Goal: Transaction & Acquisition: Purchase product/service

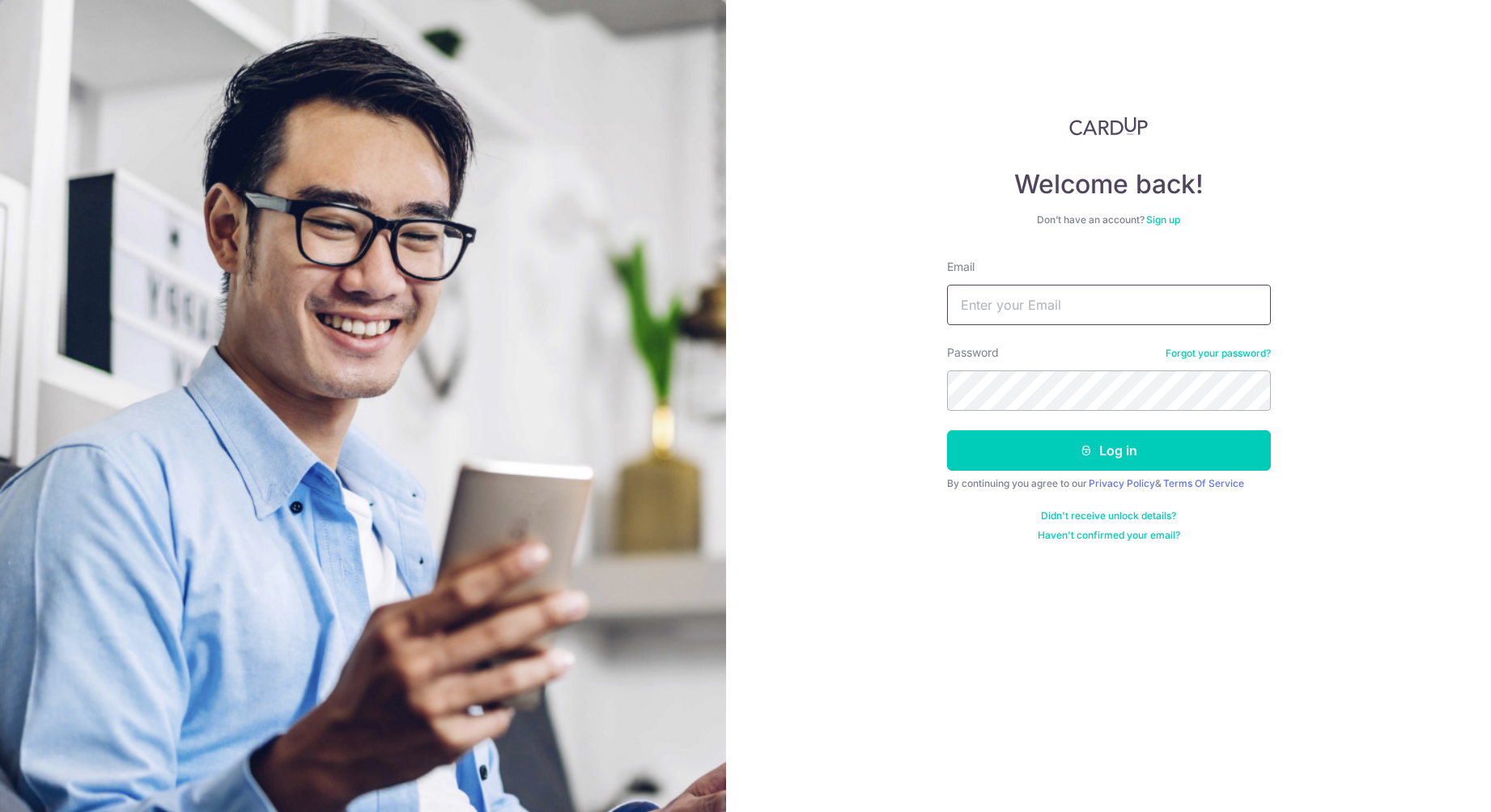
type input "[DOMAIN_NAME][EMAIL_ADDRESS][DOMAIN_NAME]"
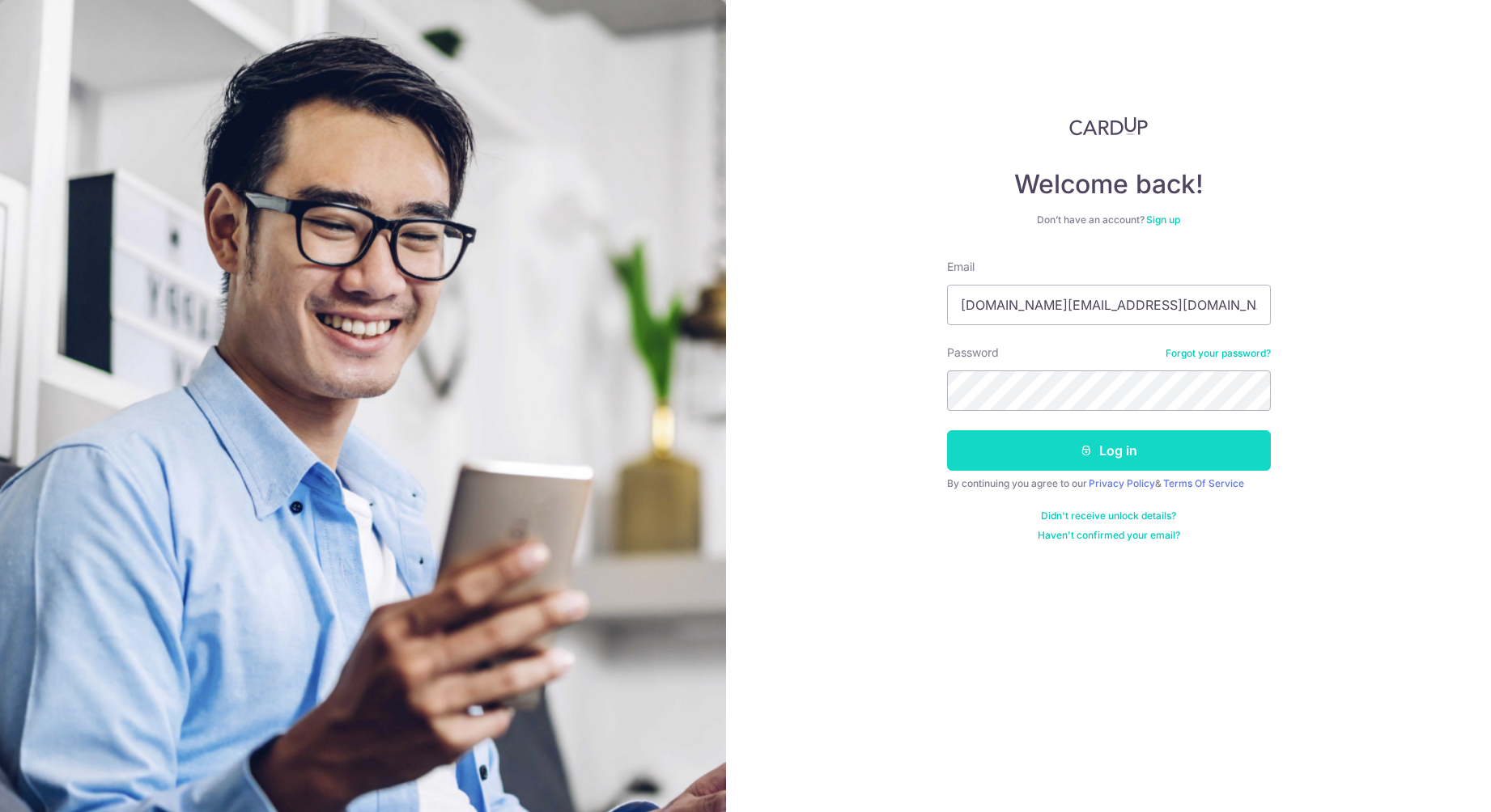
click at [1094, 440] on button "Log in" at bounding box center [1109, 450] width 324 height 40
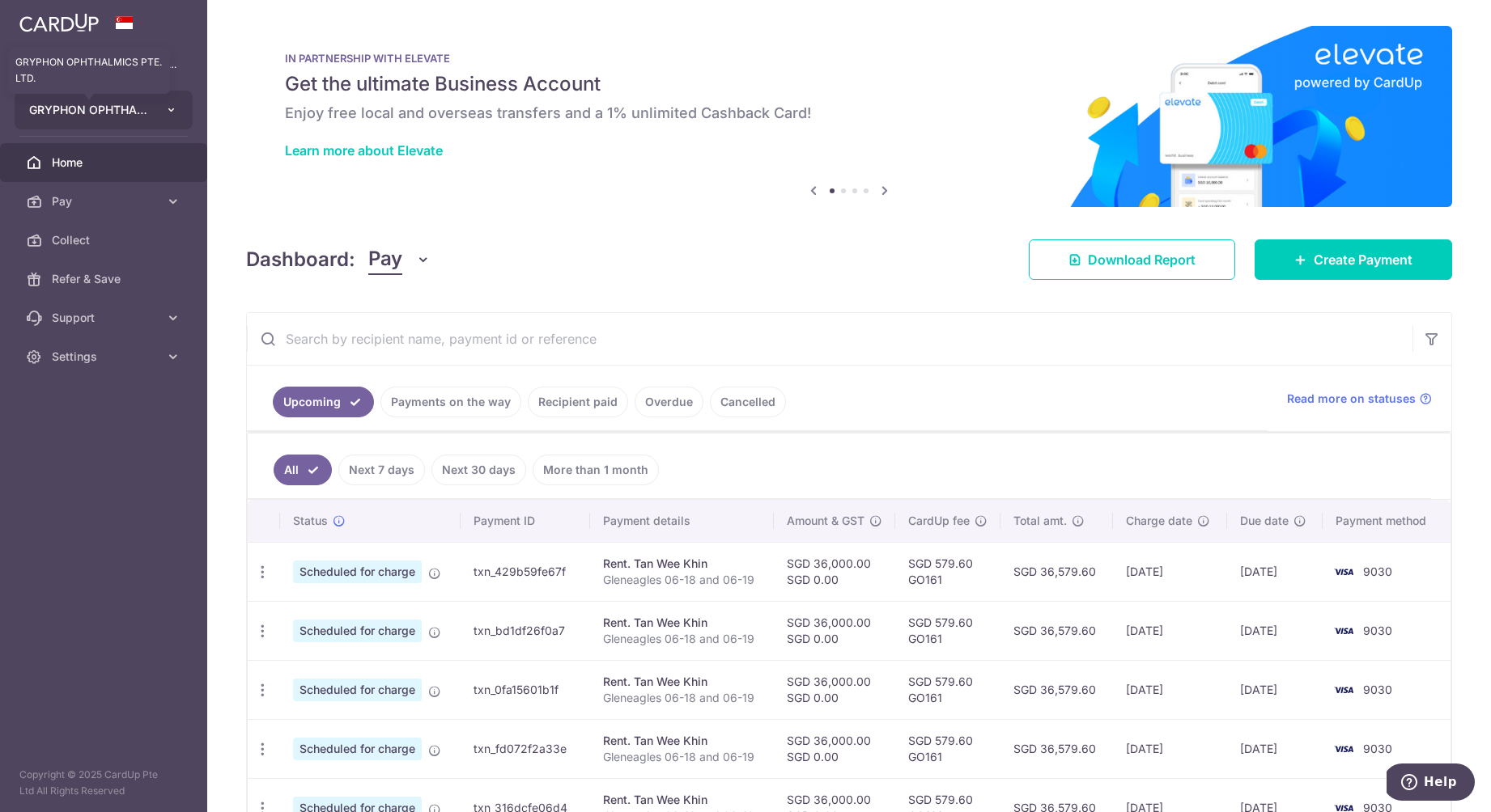
click at [135, 112] on span "GRYPHON OPHTHALMICS PTE. LTD." at bounding box center [89, 110] width 120 height 16
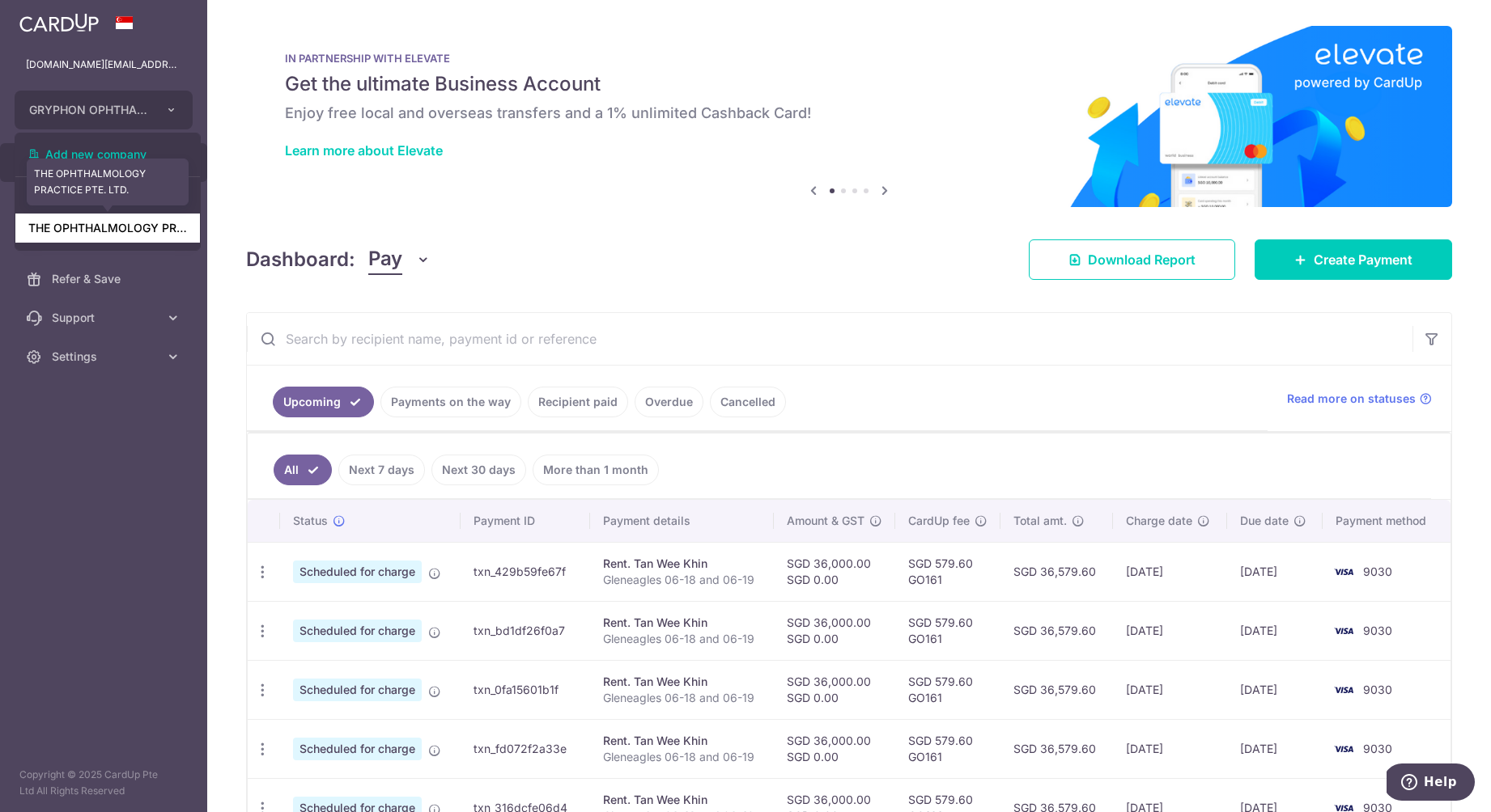
click at [130, 226] on link "THE OPHTHALMOLOGY PRACTICE PTE. LTD." at bounding box center [107, 228] width 185 height 29
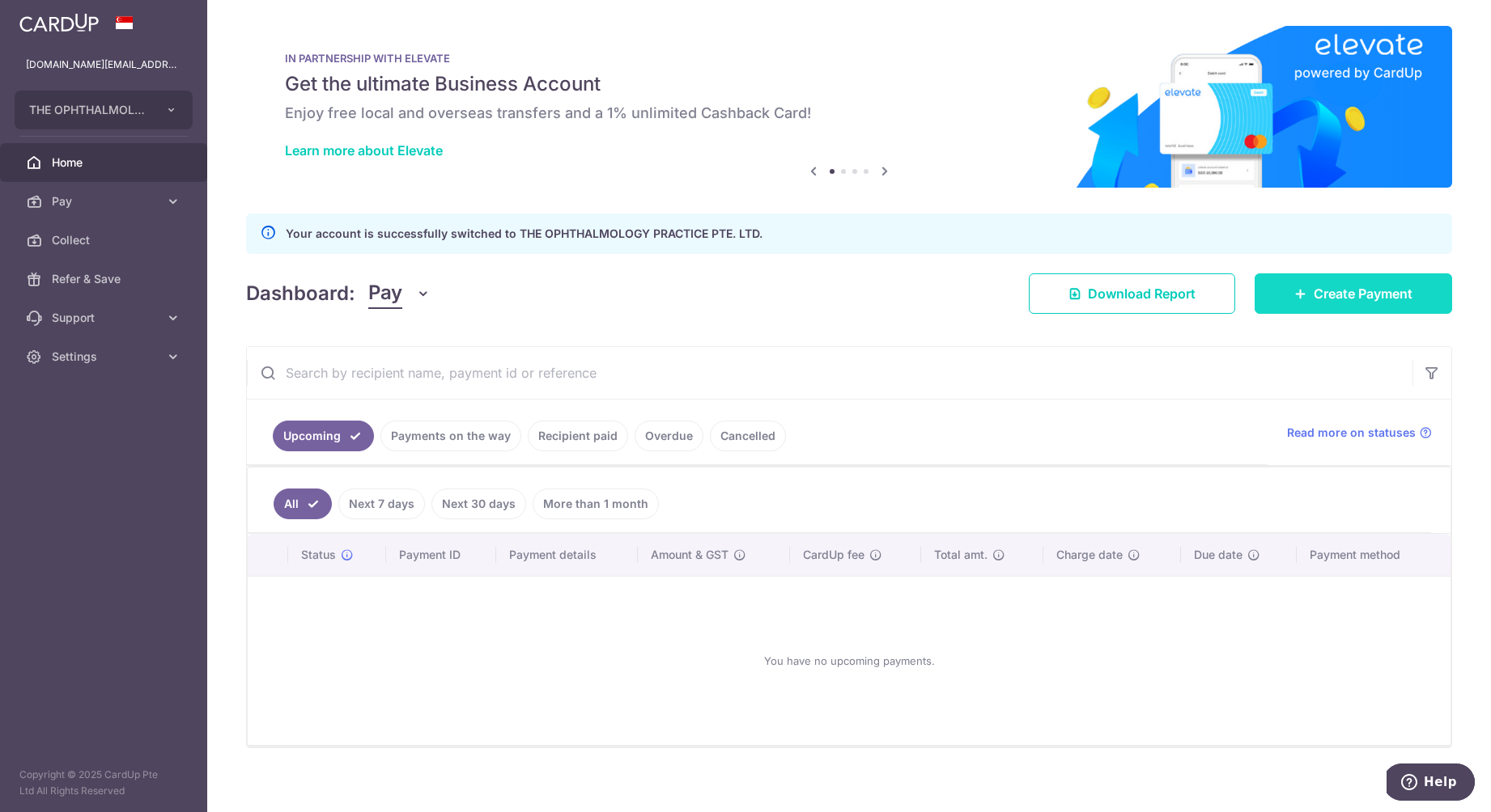
click at [1332, 296] on span "Create Payment" at bounding box center [1363, 293] width 99 height 19
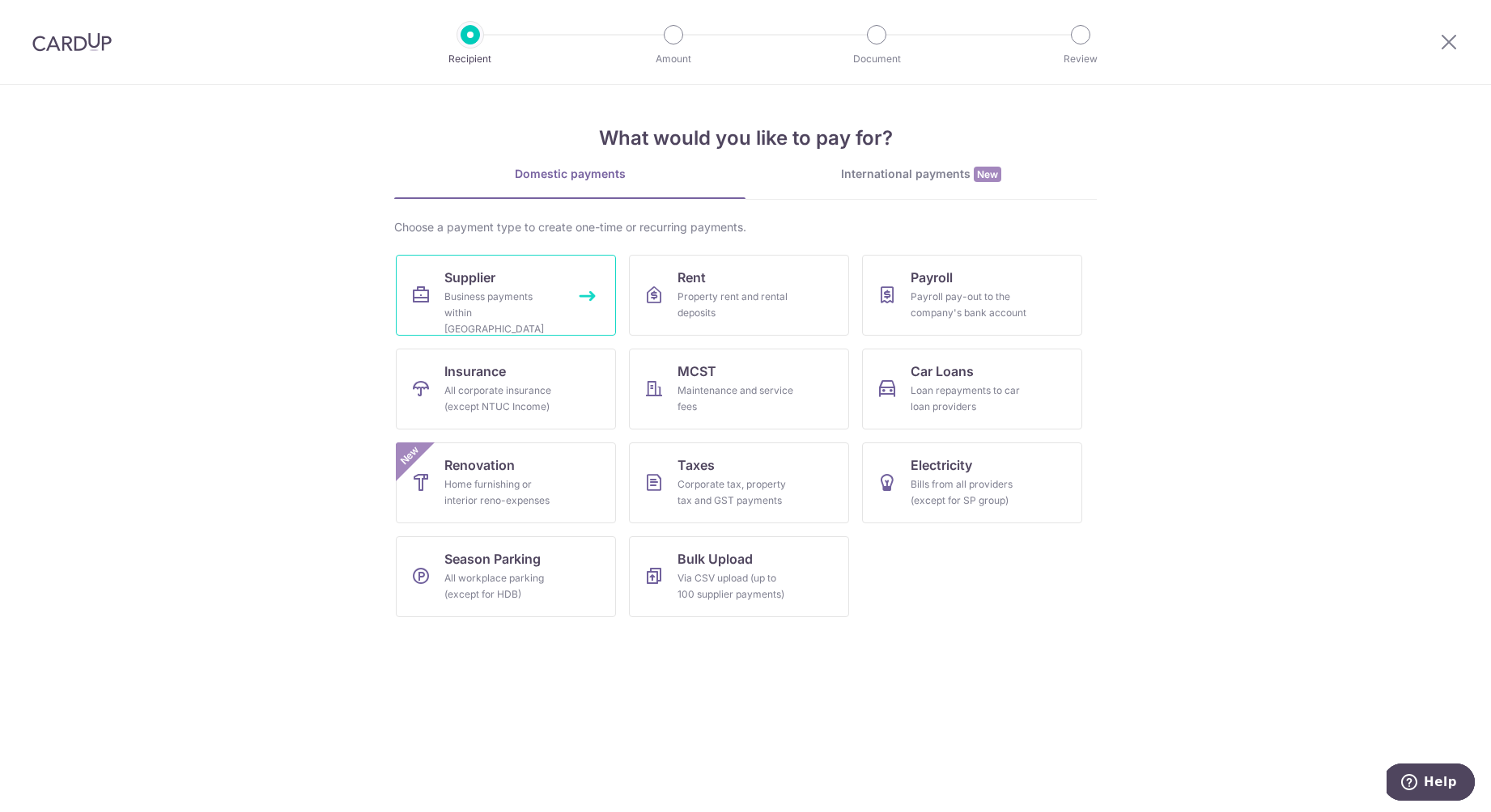
click at [479, 304] on div "Business payments within [GEOGRAPHIC_DATA]" at bounding box center [502, 313] width 116 height 48
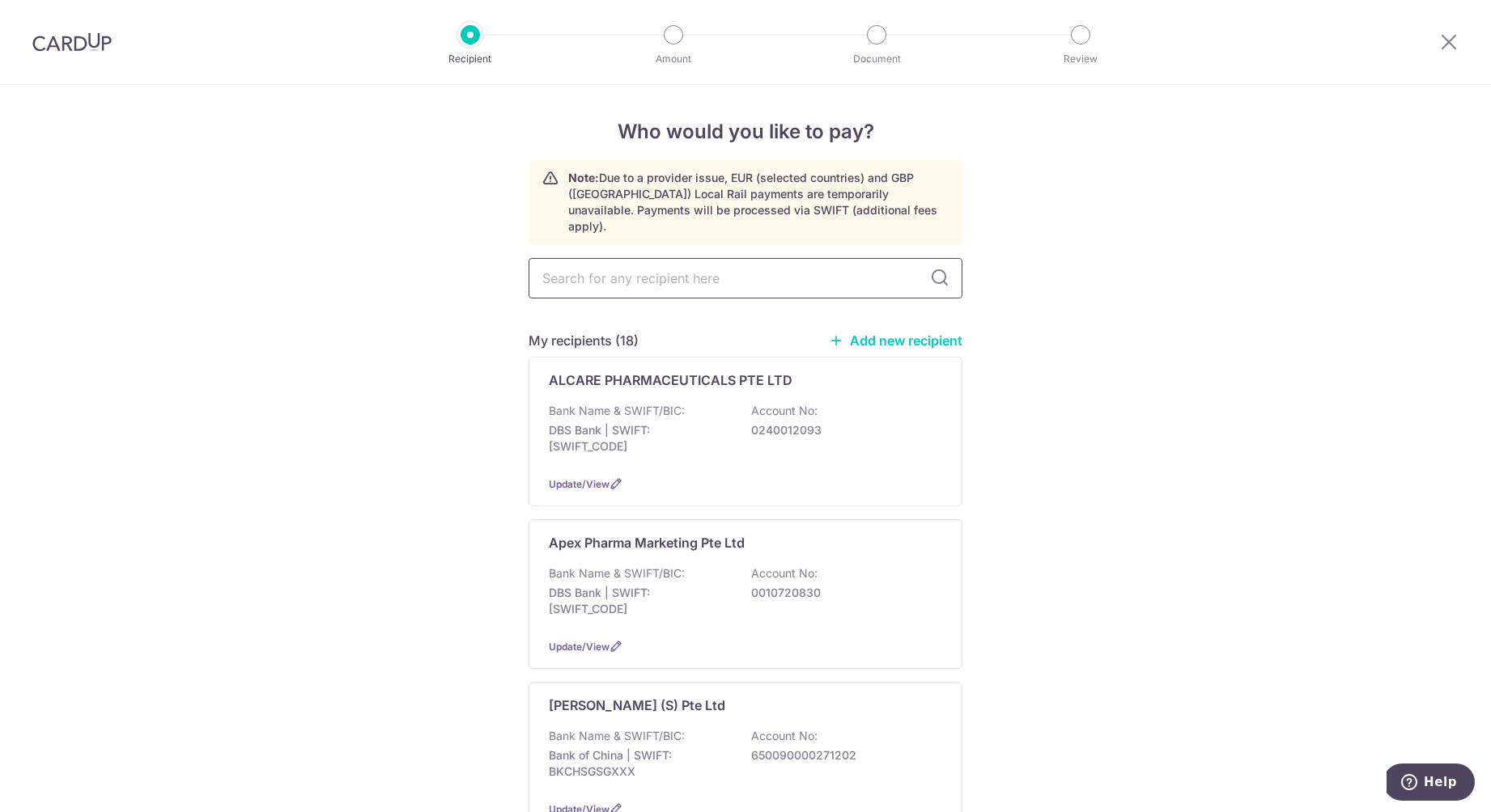
click at [689, 282] on input "text" at bounding box center [745, 278] width 434 height 40
click at [741, 258] on input "text" at bounding box center [745, 278] width 434 height 40
type input "in"
click at [857, 333] on link "Add new recipient" at bounding box center [895, 341] width 134 height 16
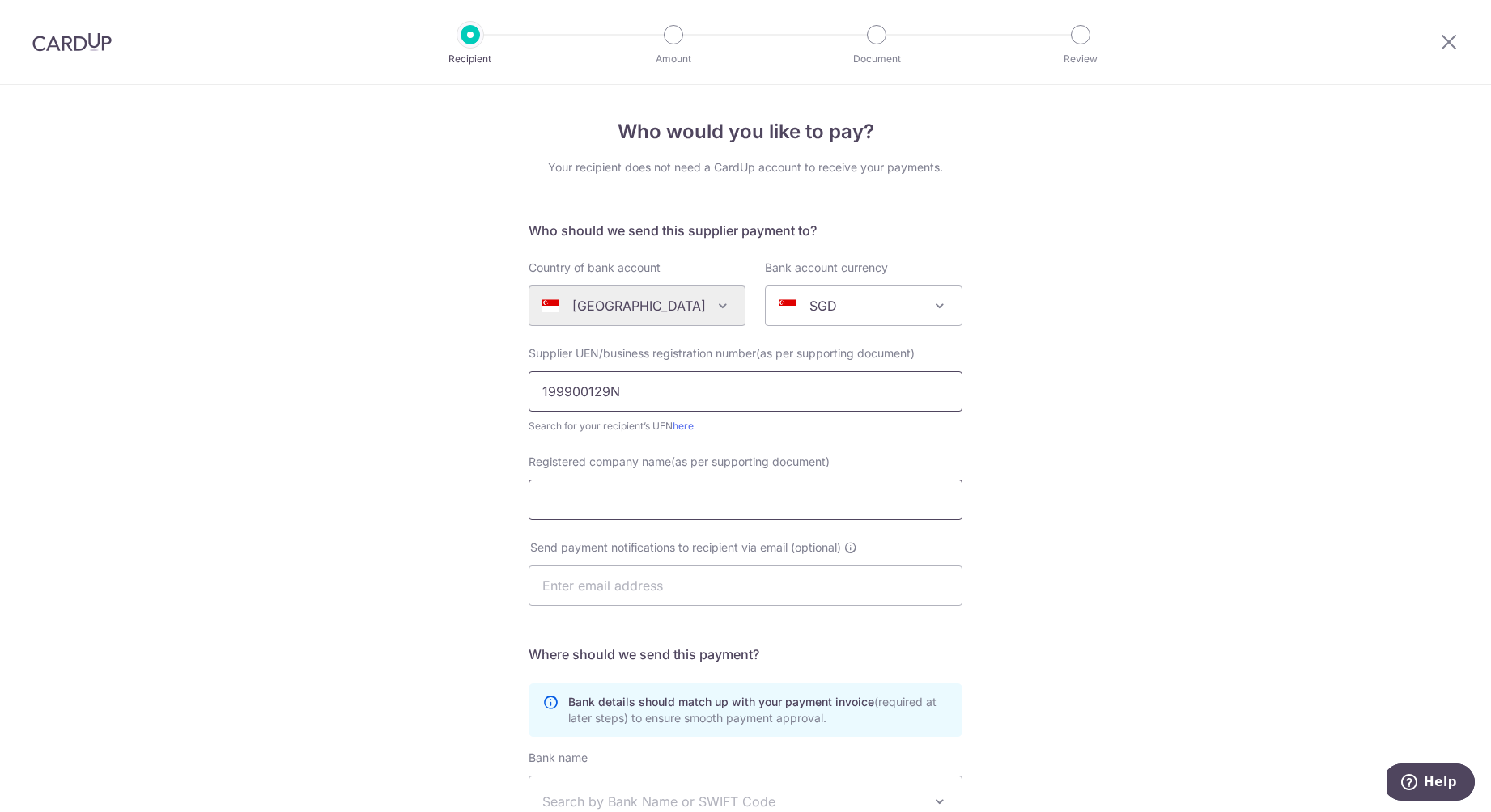
type input "199900129N"
type input "INTEQ COMMUNICATIONS PTE LTD"
click at [752, 585] on input "text" at bounding box center [745, 586] width 434 height 40
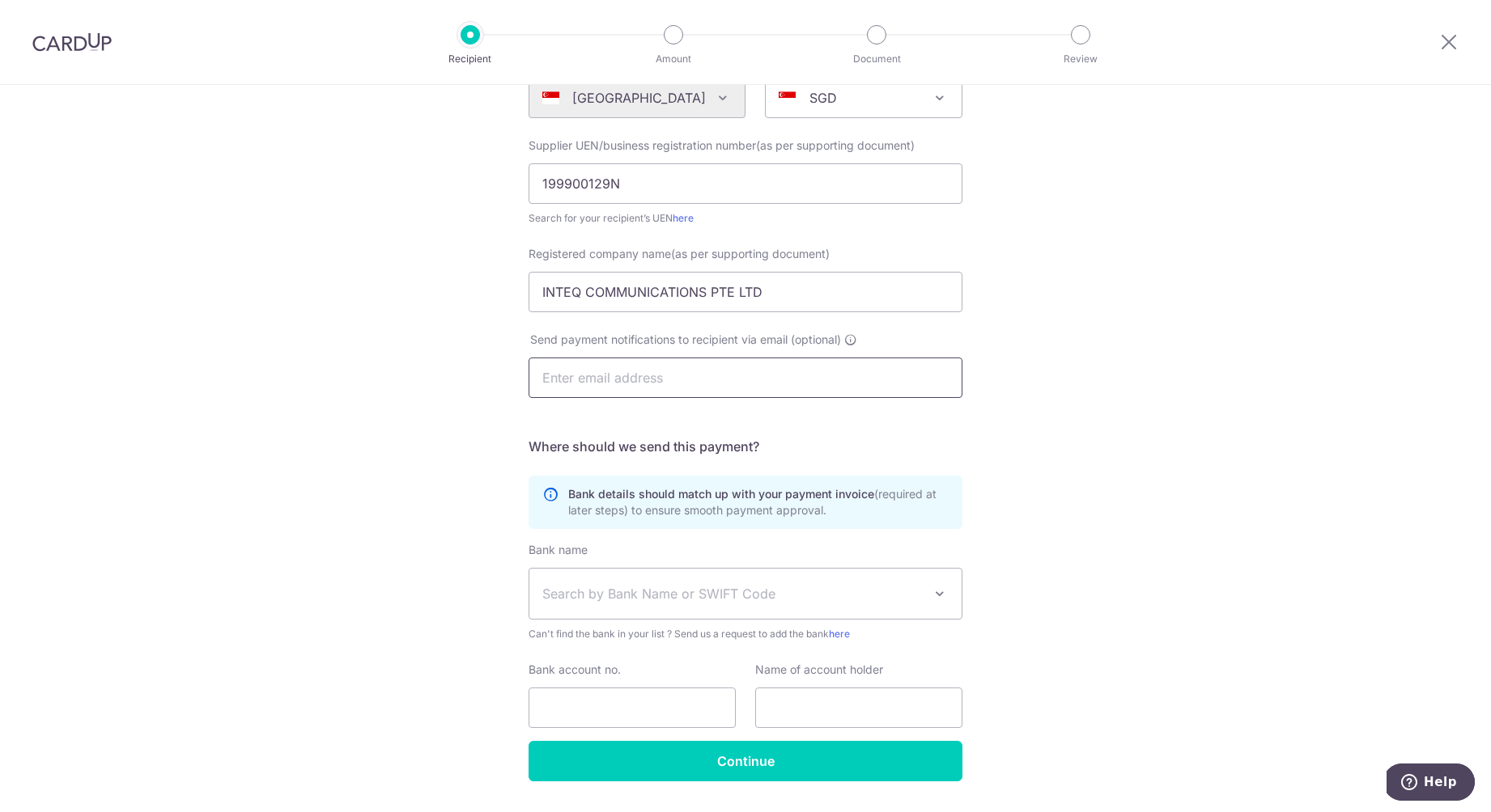
scroll to position [229, 0]
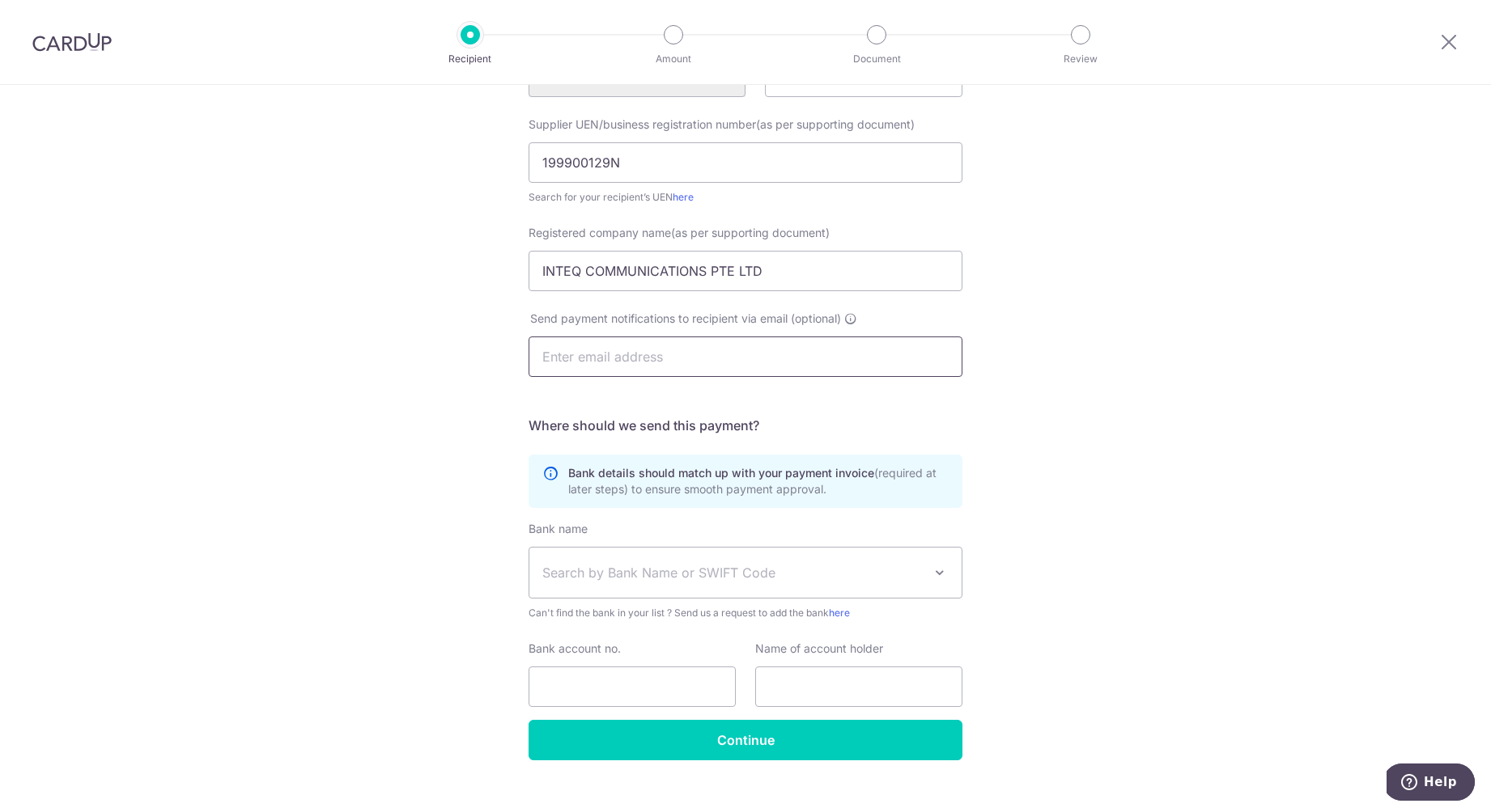
paste input "ty.jong@inteq-comm.com"
type input "ty.jong@inteq-comm.com"
click at [871, 570] on span "Search by Bank Name or SWIFT Code" at bounding box center [732, 572] width 380 height 19
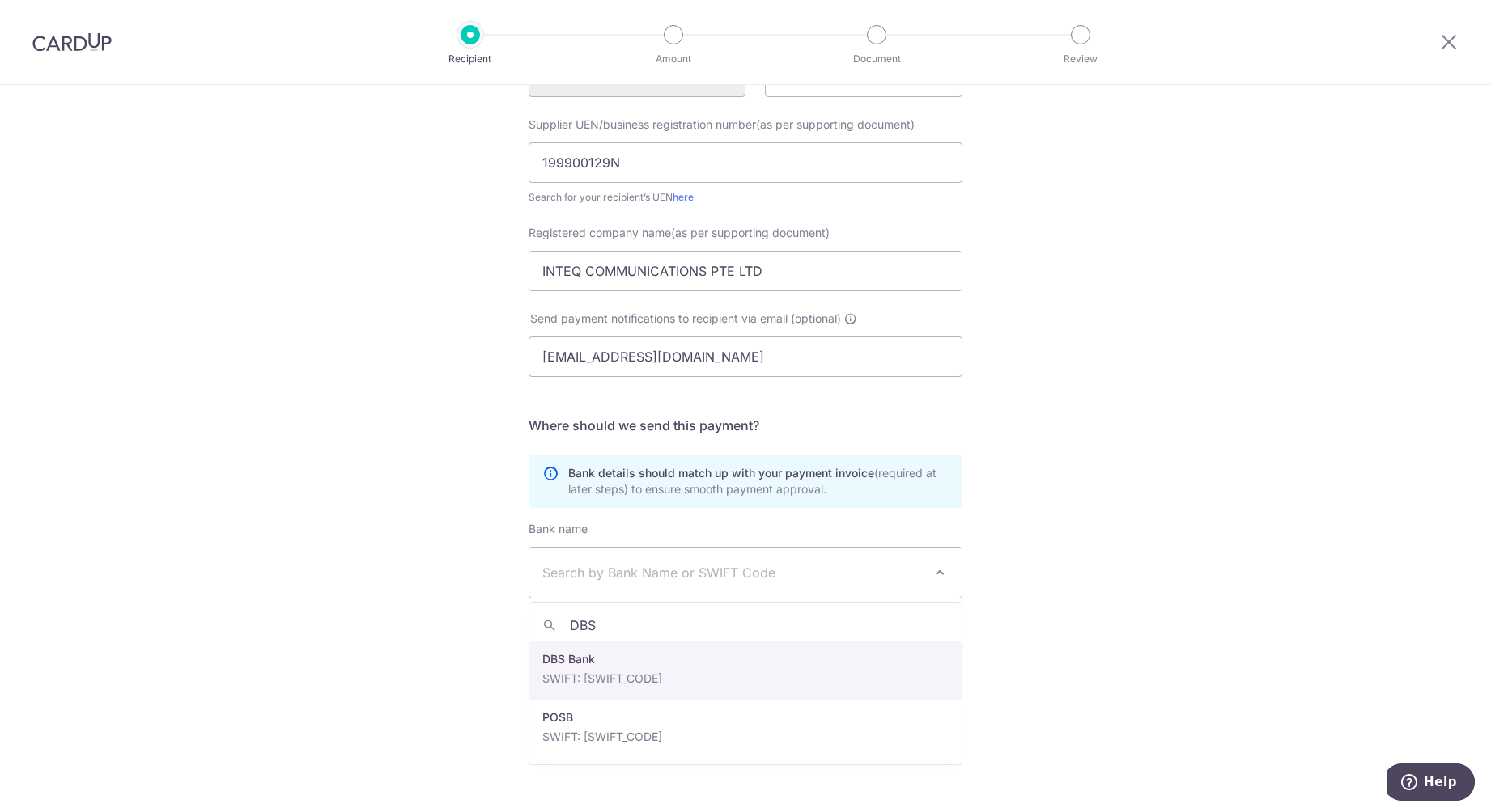
type input "DBS"
select select "6"
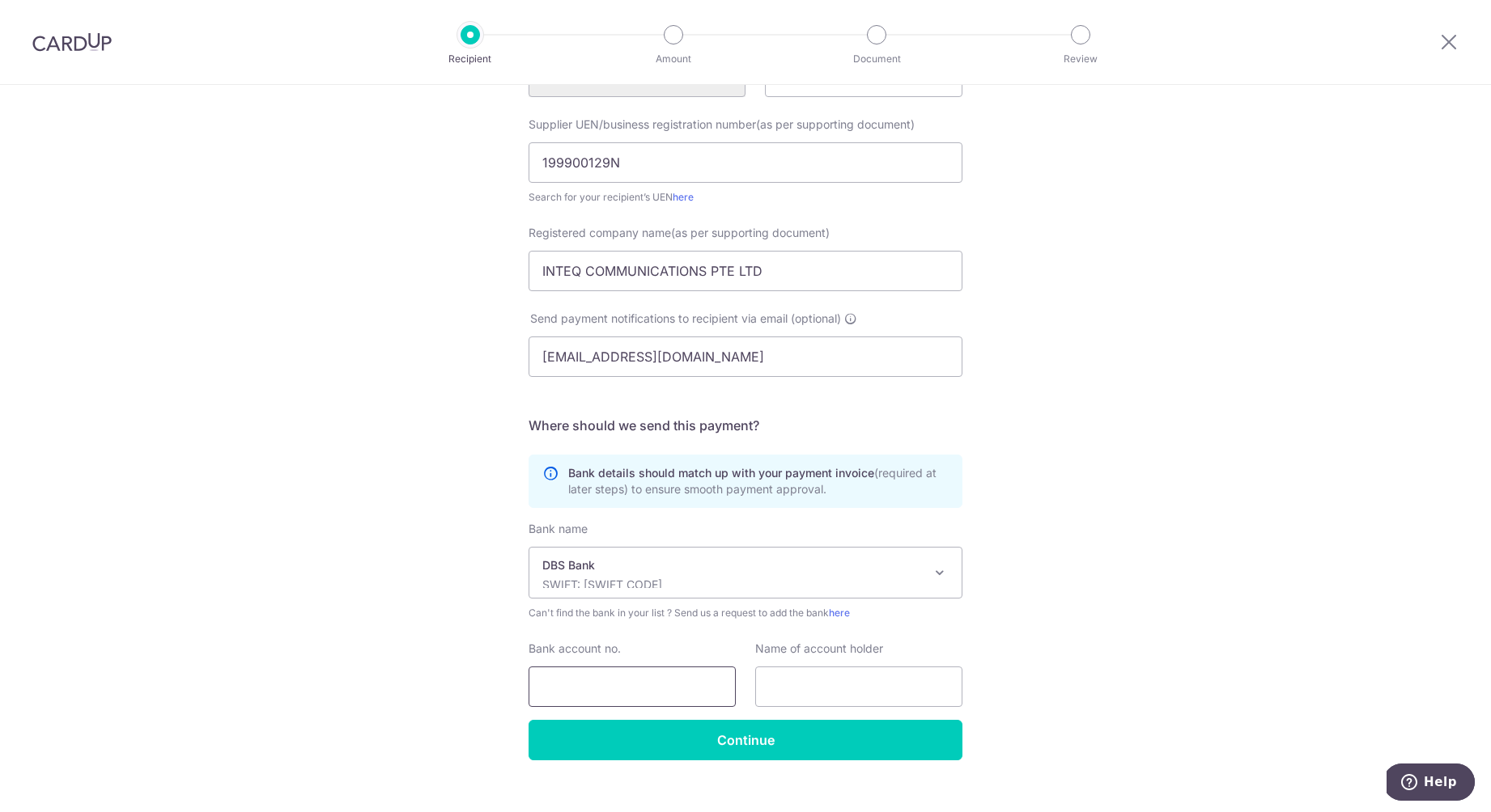
click at [686, 680] on input "Bank account no." at bounding box center [632, 687] width 207 height 40
type input "0040223632"
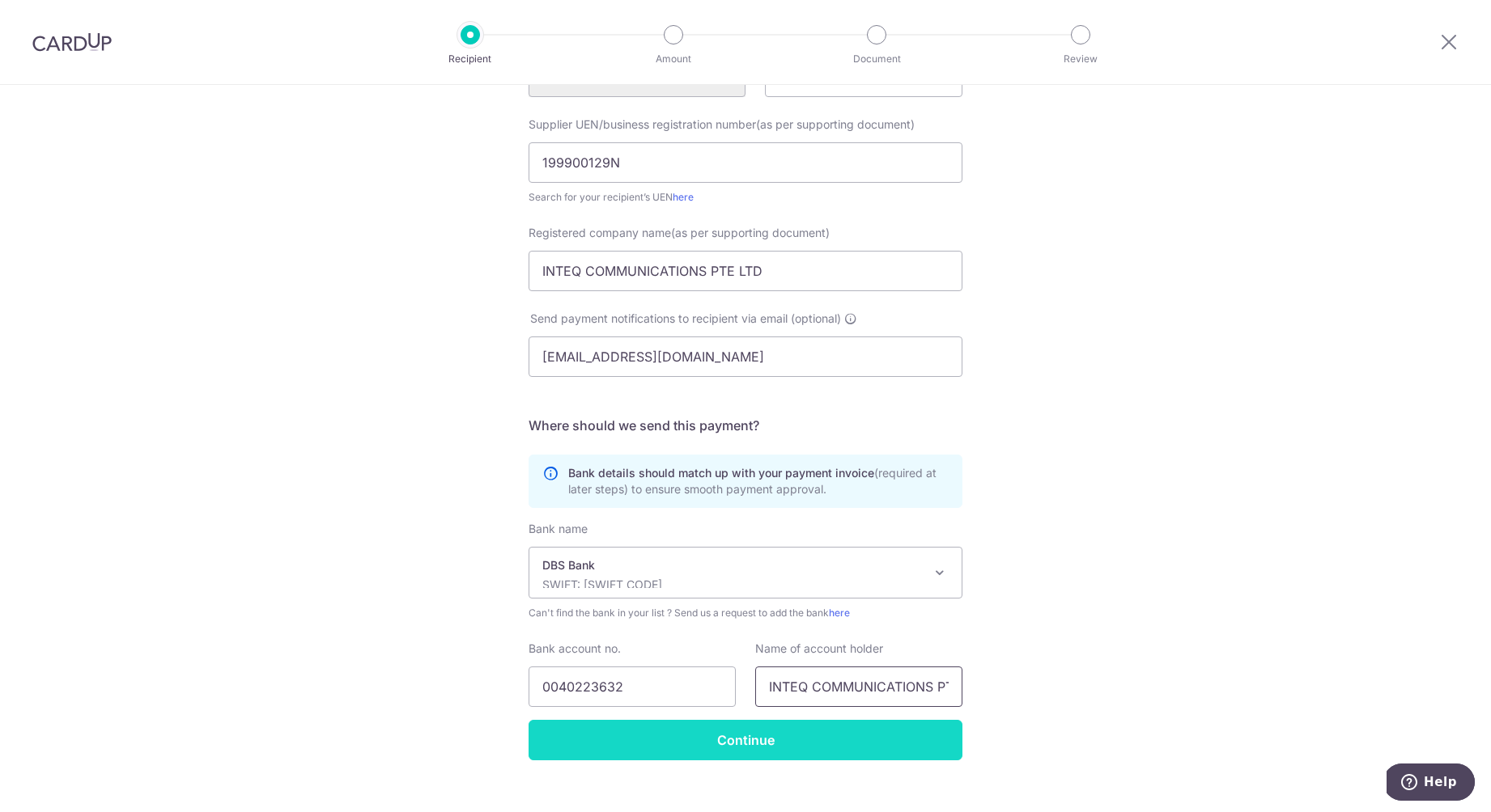
type input "INTEQ COMMUNICATIONS PTE LTD"
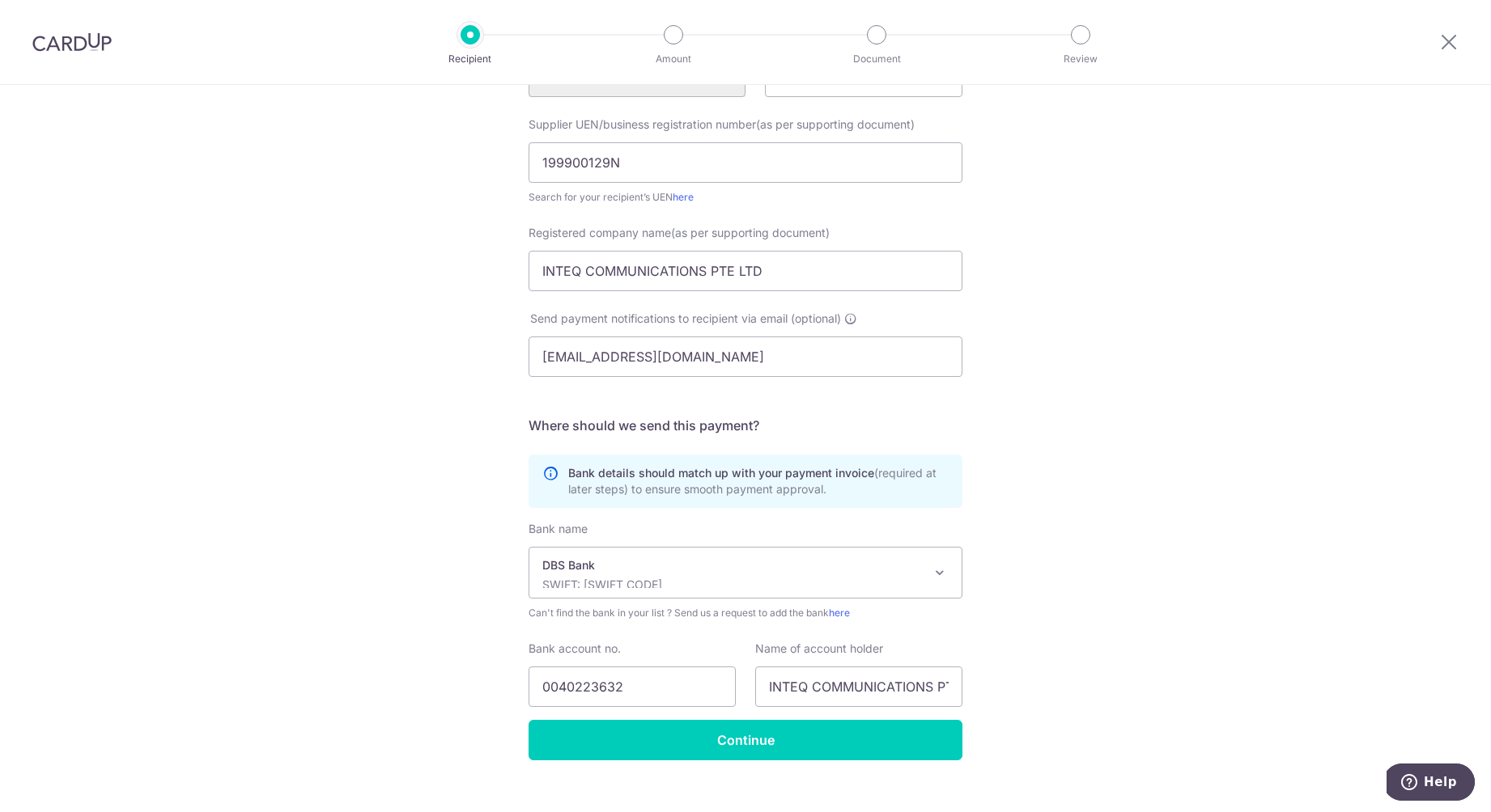
click at [803, 744] on input "Continue" at bounding box center [745, 740] width 434 height 40
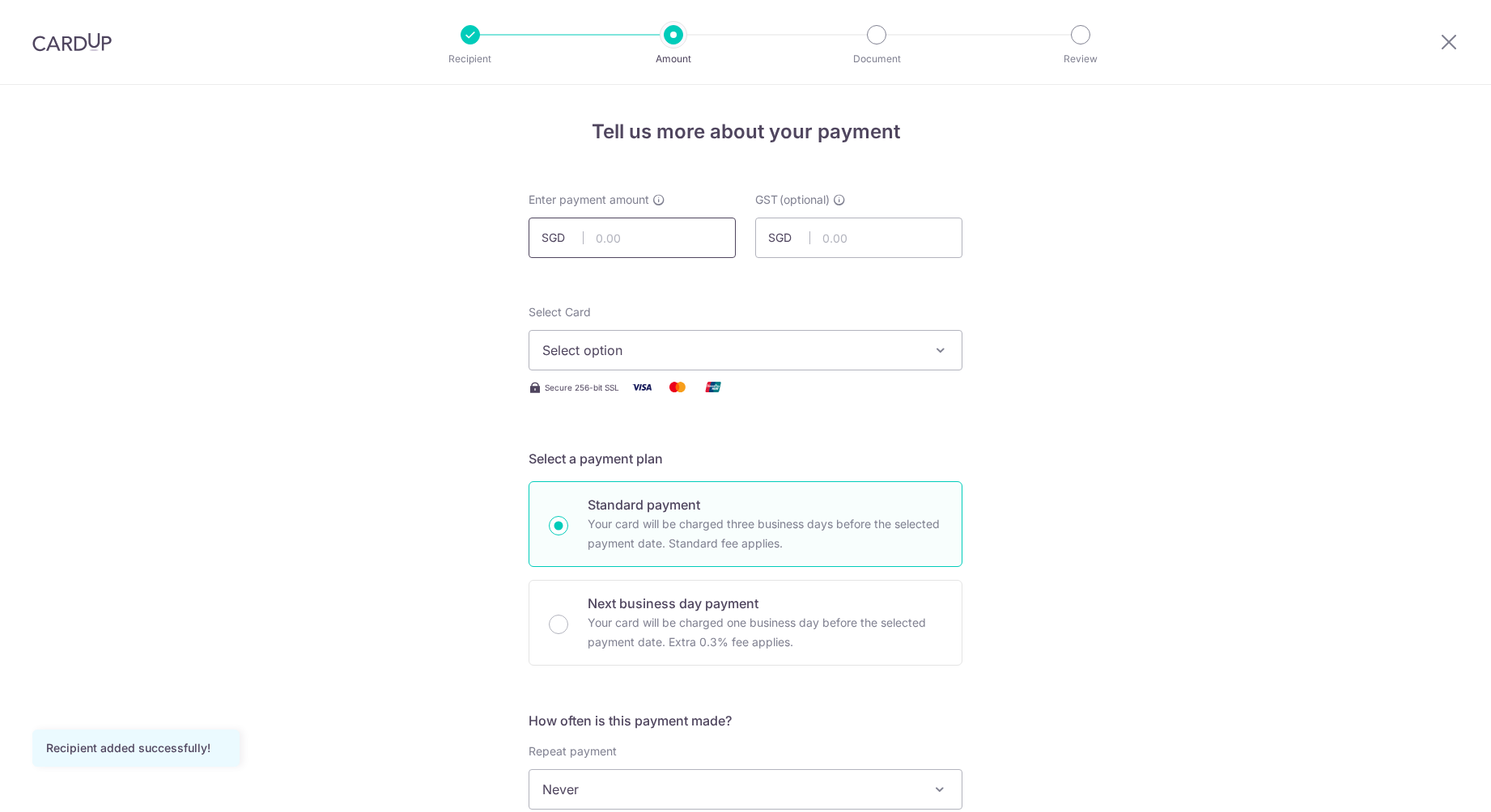
click at [654, 250] on input "text" at bounding box center [632, 237] width 207 height 40
type input "18,538.00"
click at [843, 236] on input "text" at bounding box center [859, 237] width 207 height 40
type input "1,668.42"
click at [798, 345] on span "Select option" at bounding box center [730, 350] width 378 height 19
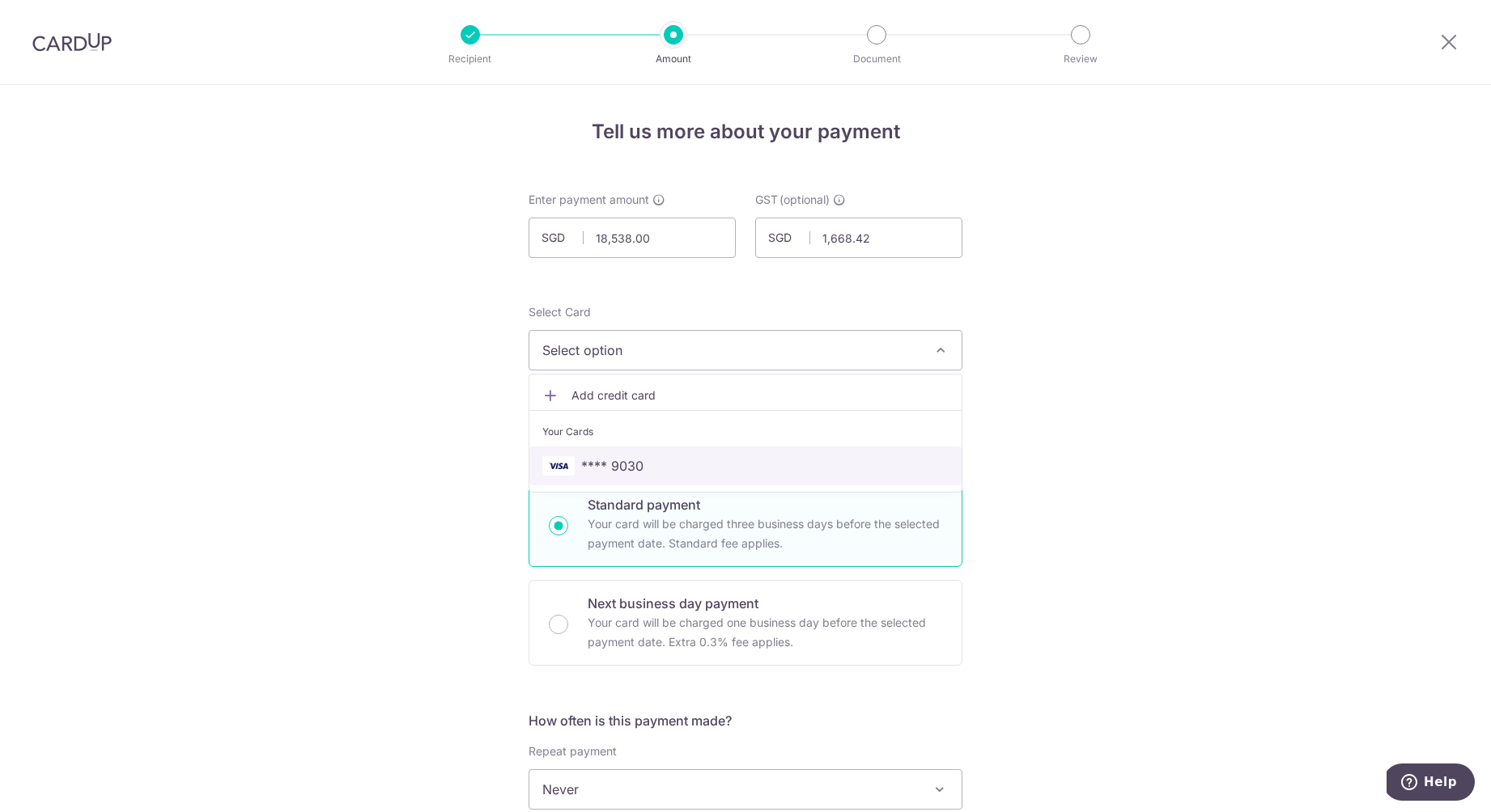
click at [647, 466] on span "**** 9030" at bounding box center [745, 466] width 407 height 19
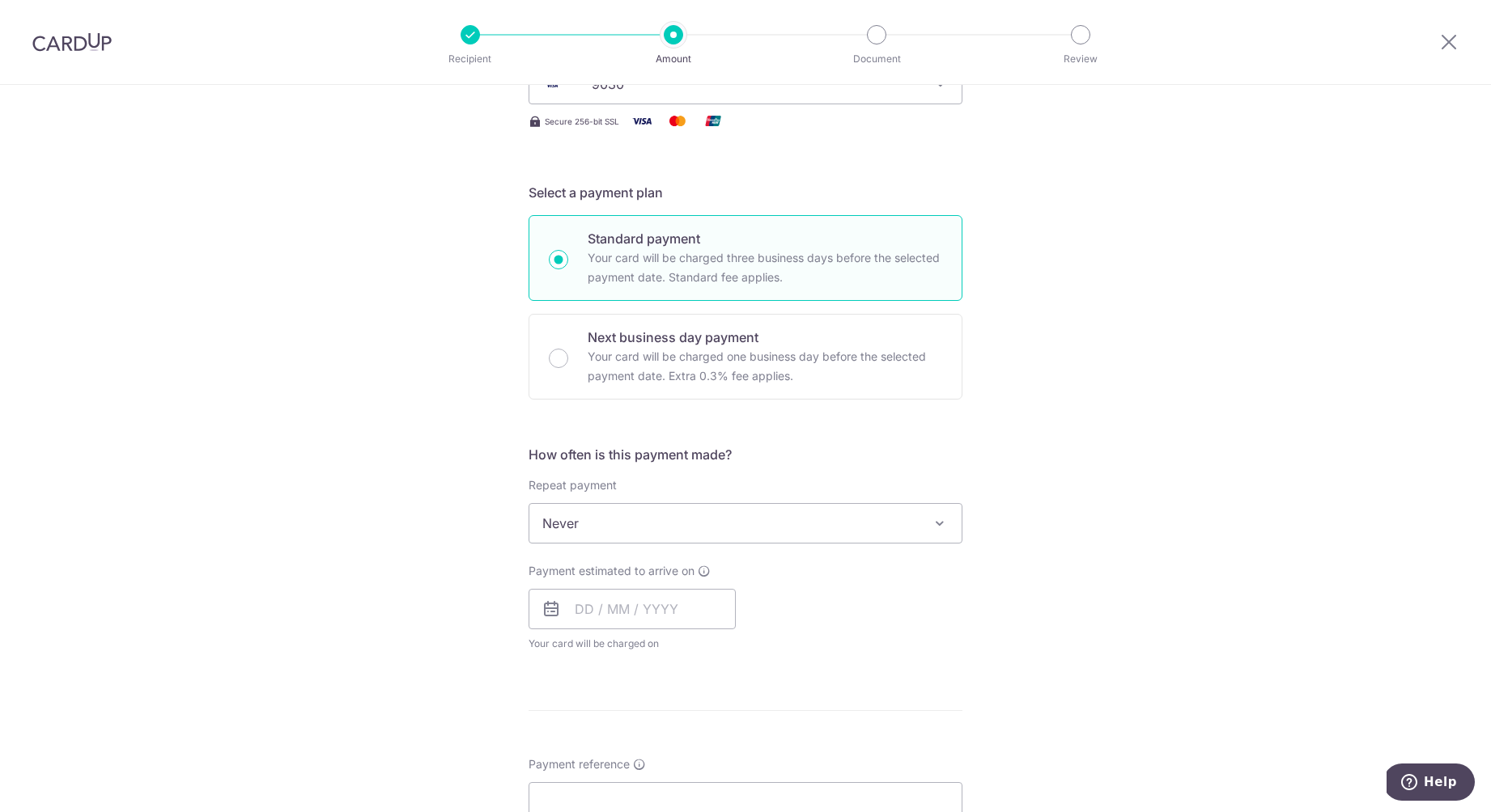
scroll to position [270, 0]
click at [579, 609] on input "text" at bounding box center [632, 605] width 207 height 40
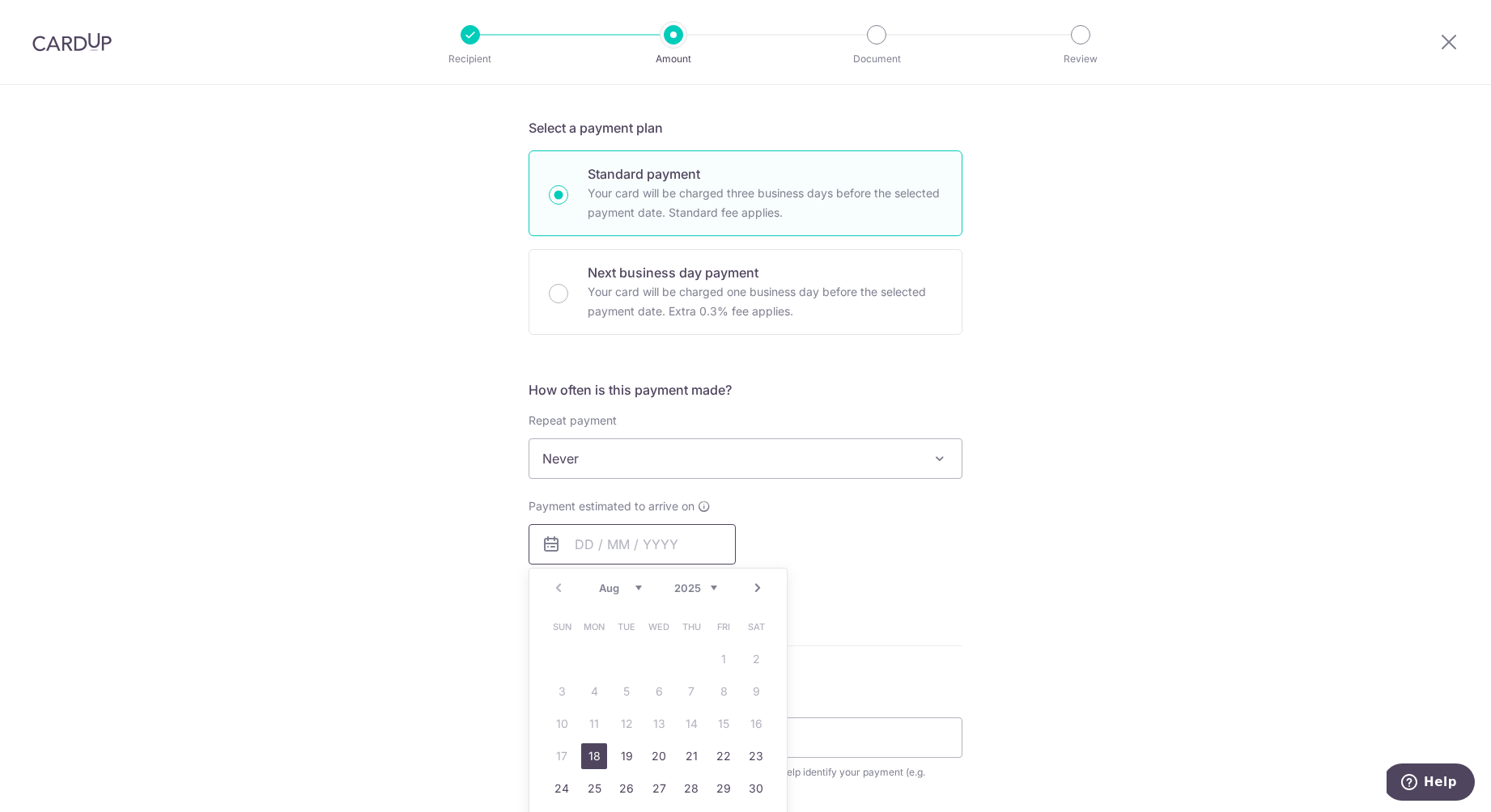
scroll to position [332, 0]
click at [593, 752] on link "18" at bounding box center [594, 756] width 25 height 25
type input "18/08/2025"
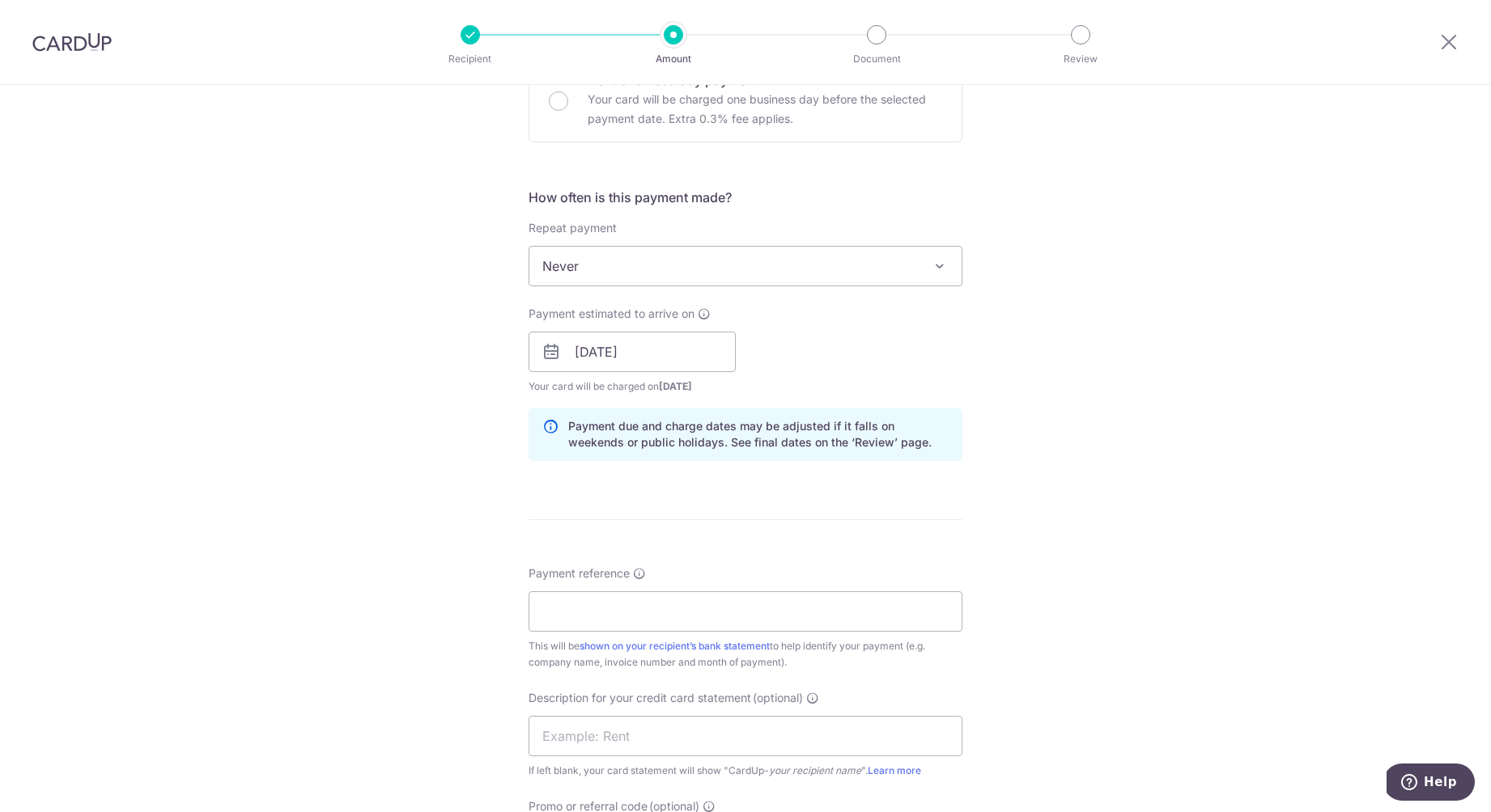
scroll to position [553, 0]
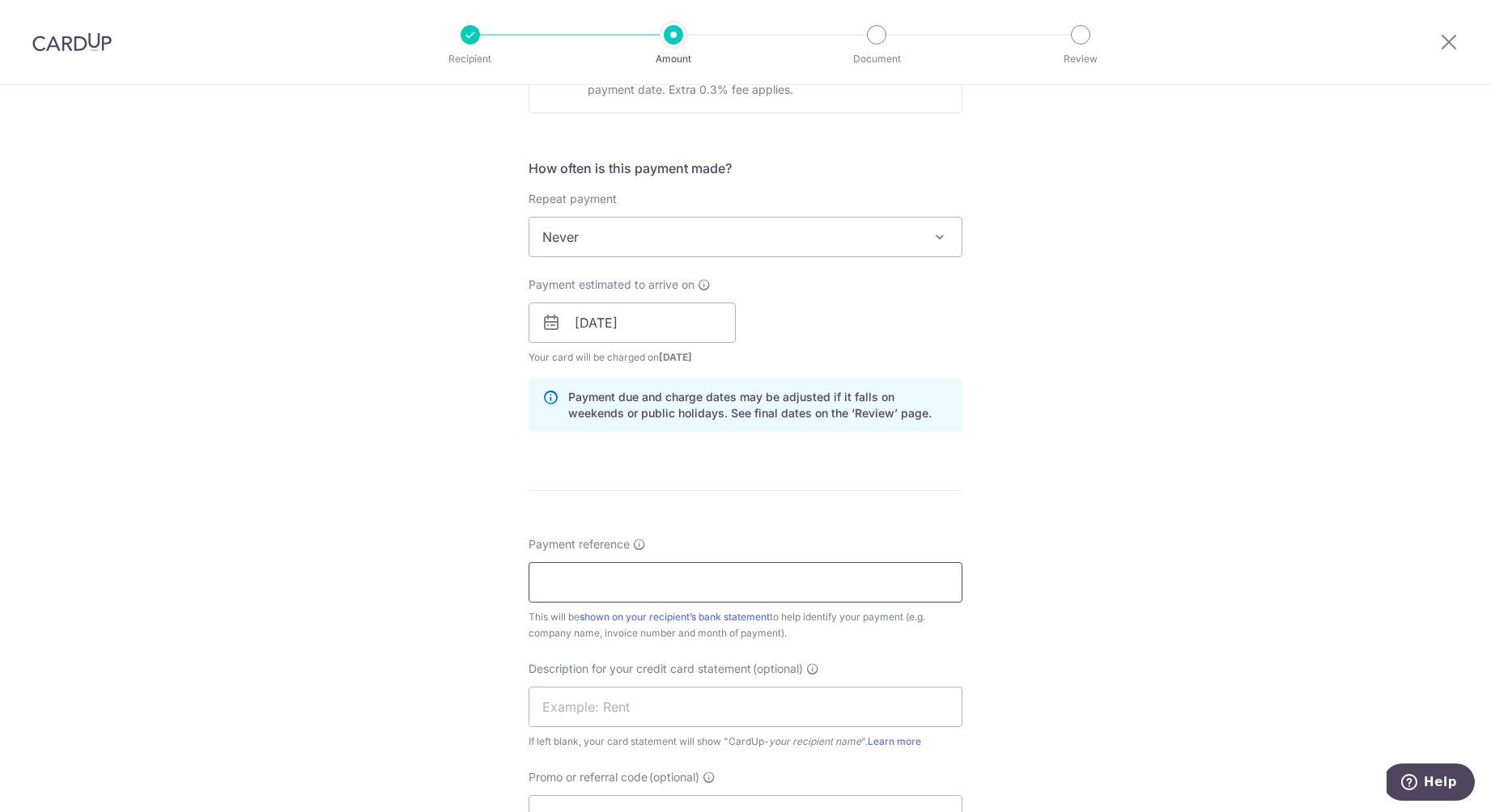
click at [751, 582] on input "Payment reference" at bounding box center [745, 582] width 434 height 40
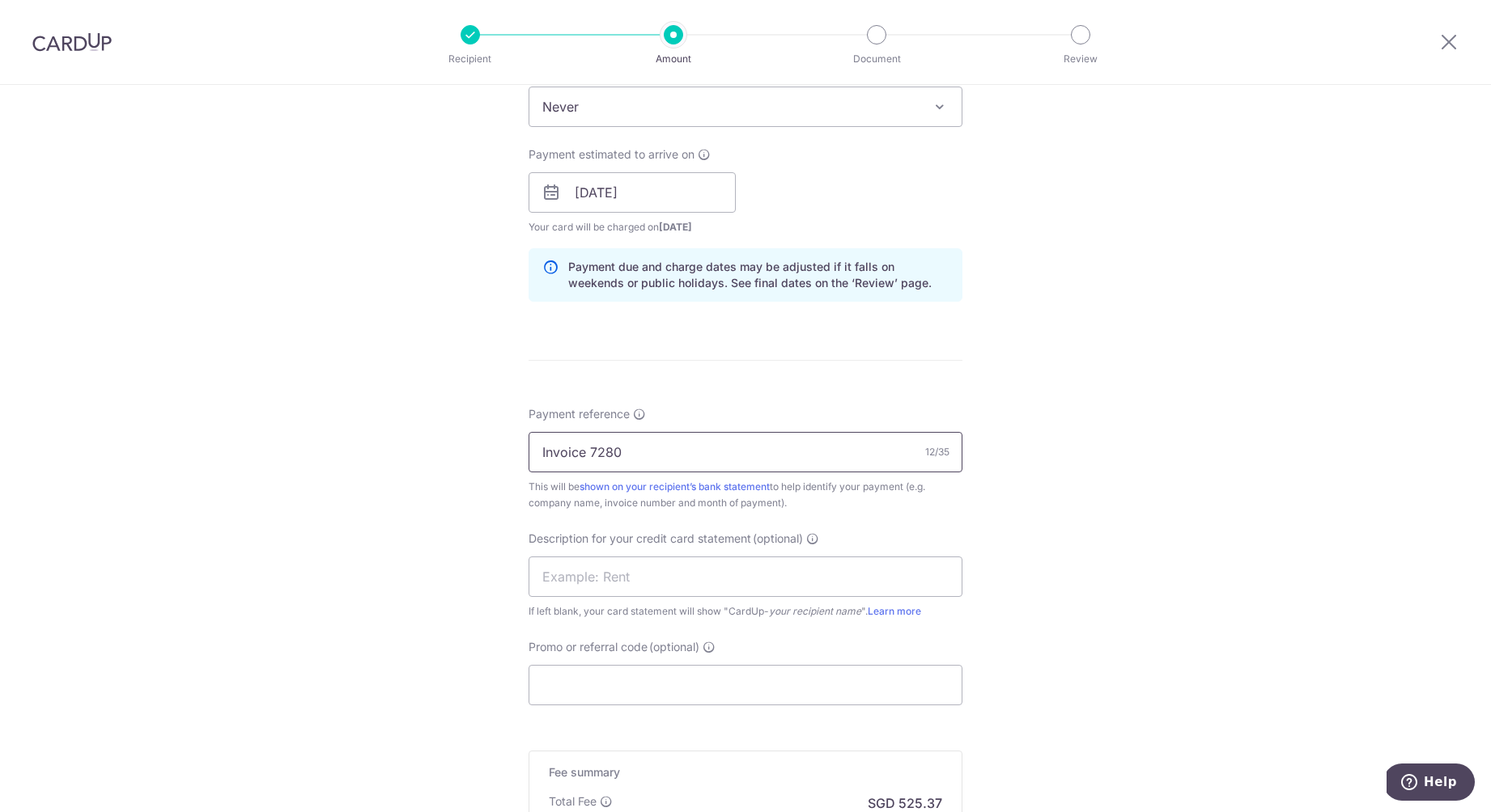
scroll to position [709, 0]
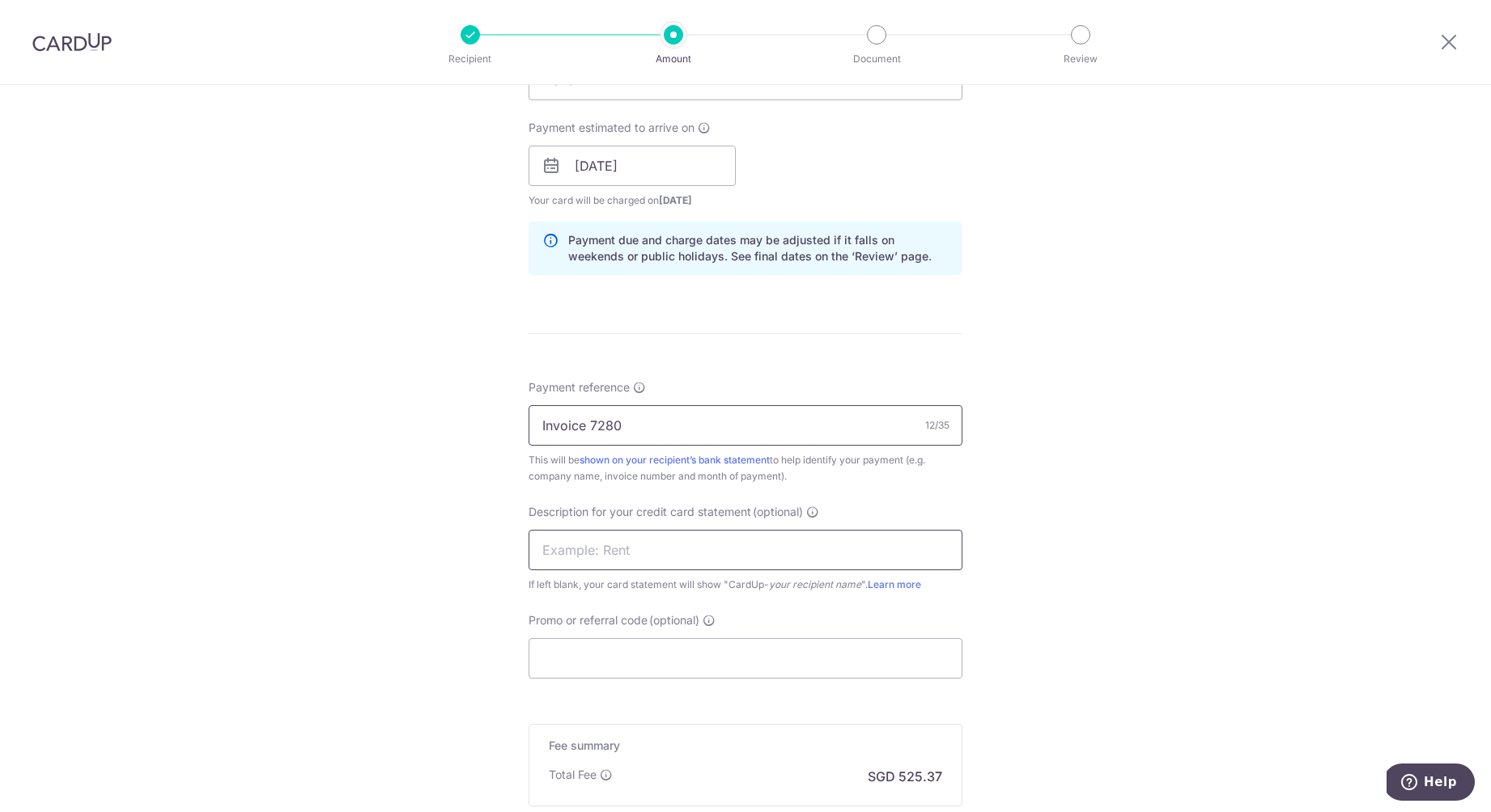
type input "Invoice 7280"
click at [751, 536] on input "text" at bounding box center [745, 550] width 434 height 40
type input "Inteq"
click at [743, 662] on input "Promo or referral code (optional)" at bounding box center [745, 658] width 434 height 40
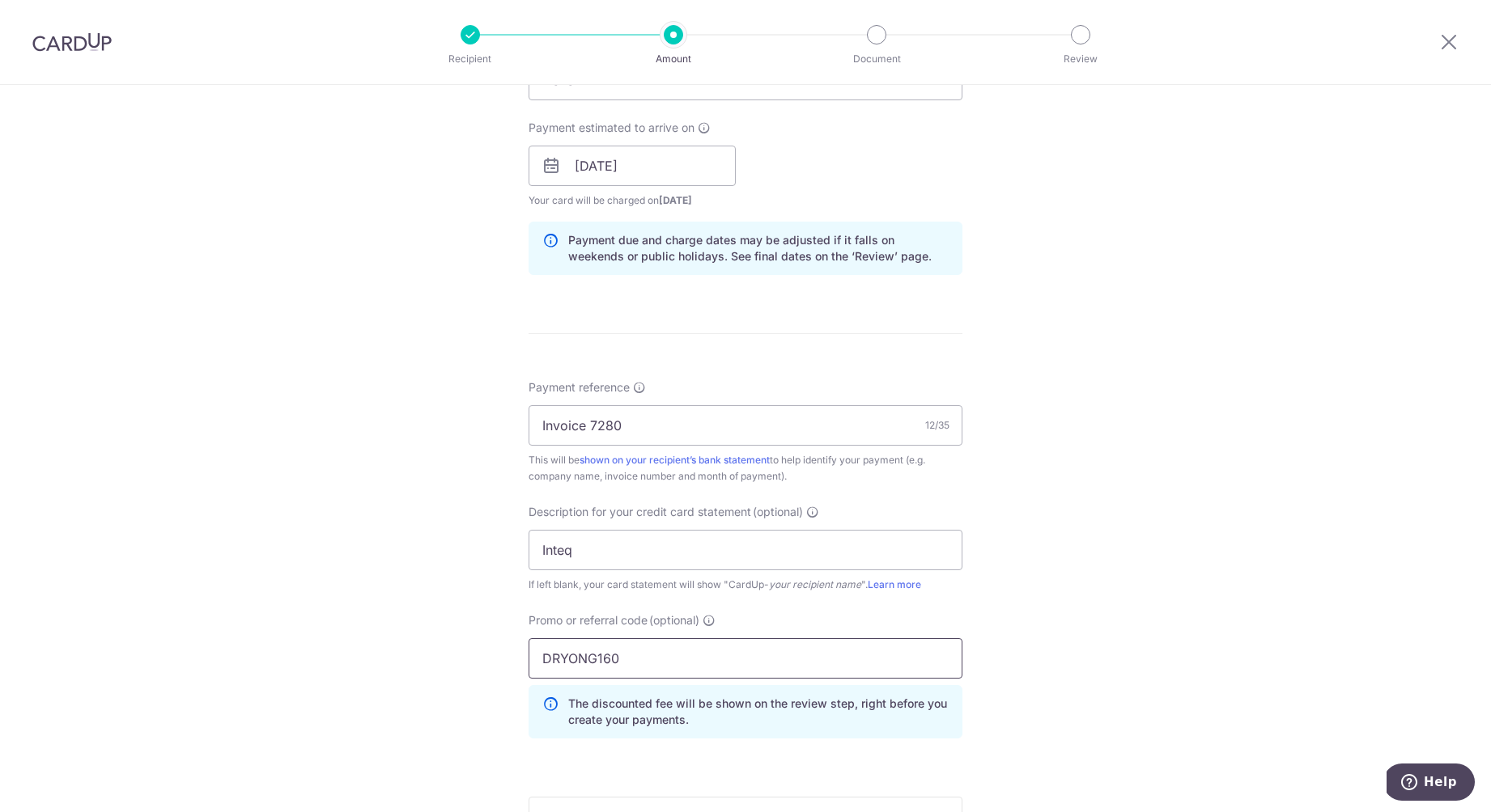
type input "DRYONG160"
click button "Add Card" at bounding box center [0, 0] width 0 height 0
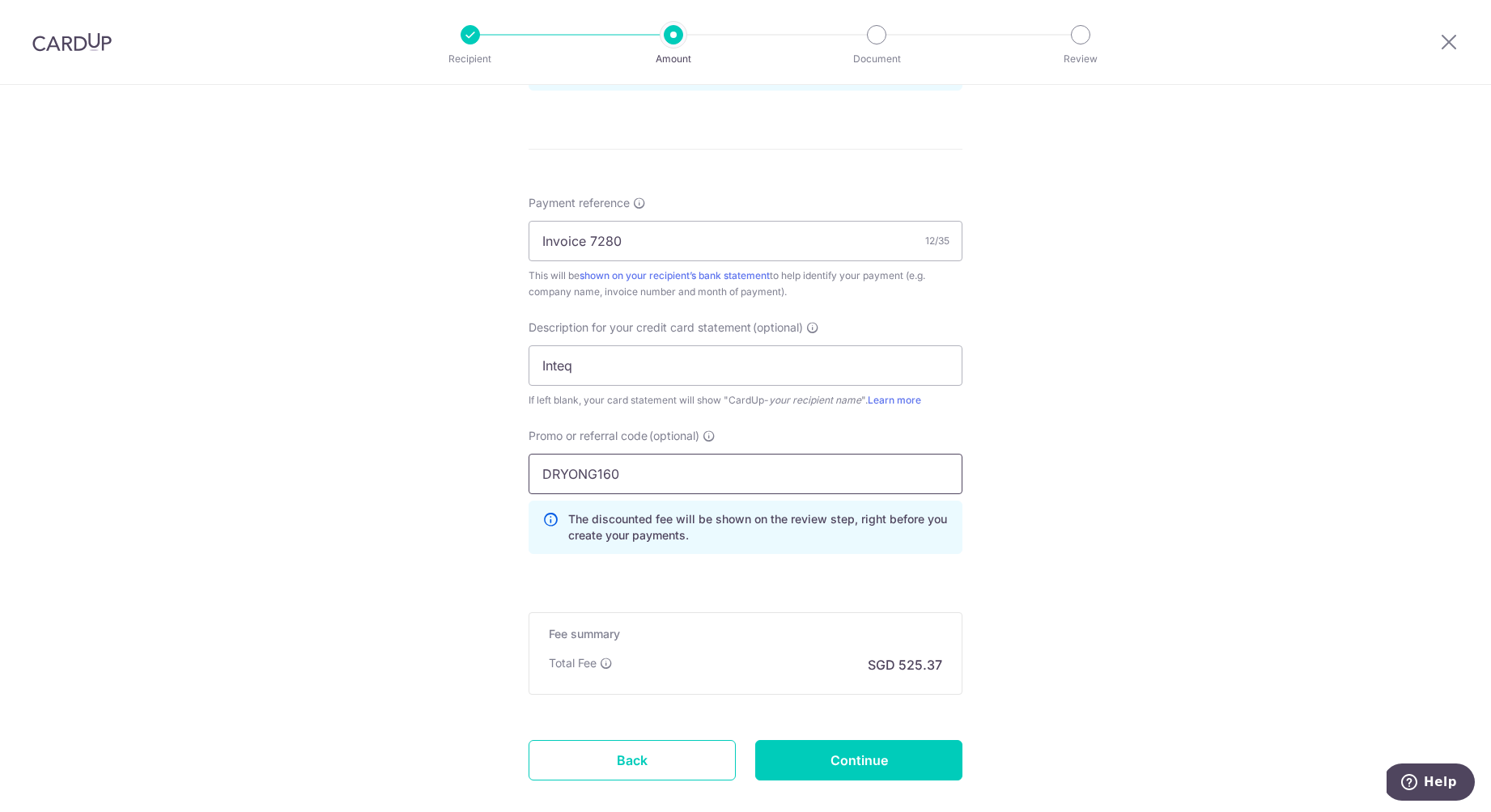
scroll to position [917, 0]
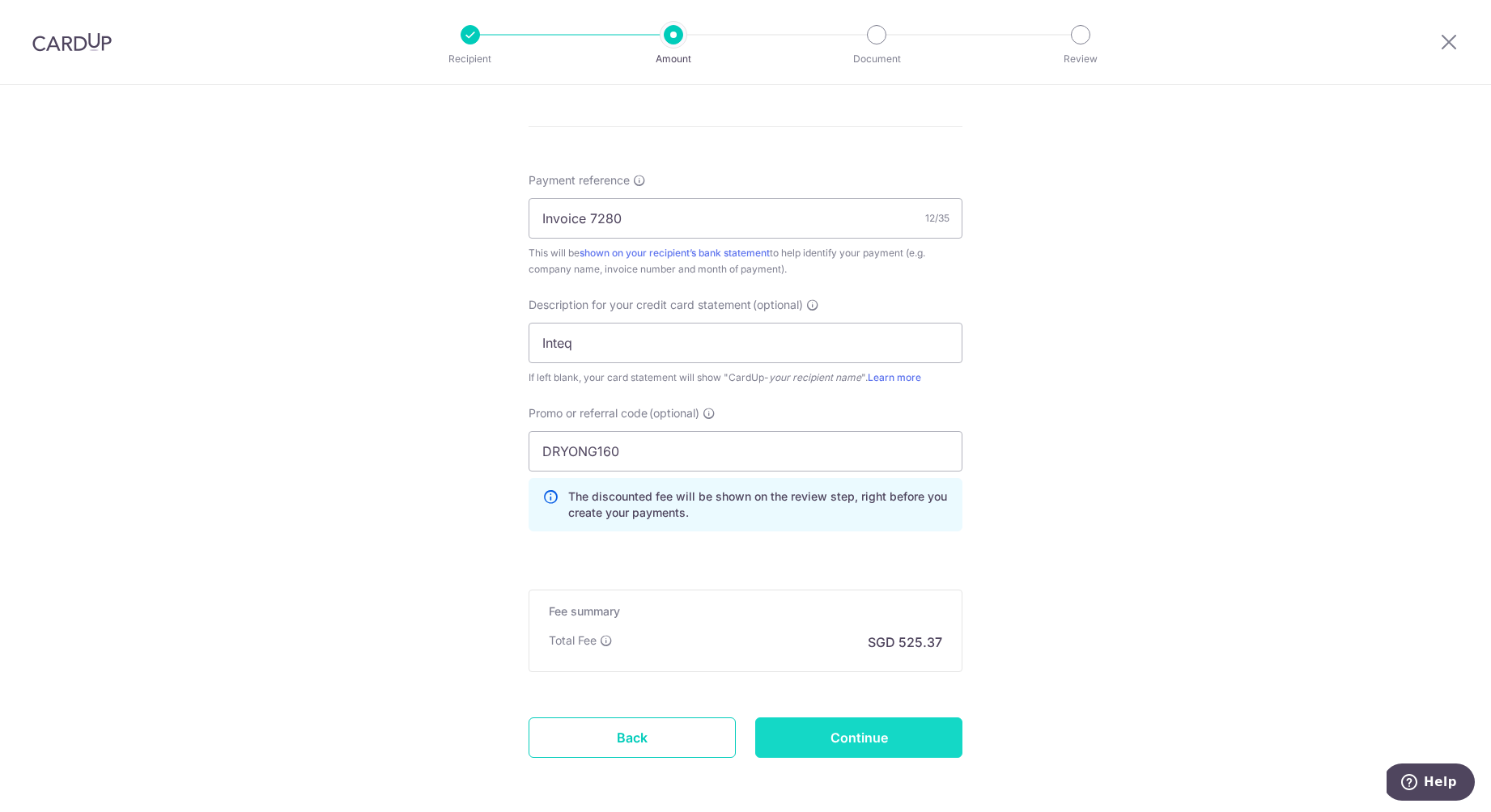
click at [873, 738] on input "Continue" at bounding box center [859, 737] width 207 height 40
type input "Create Schedule"
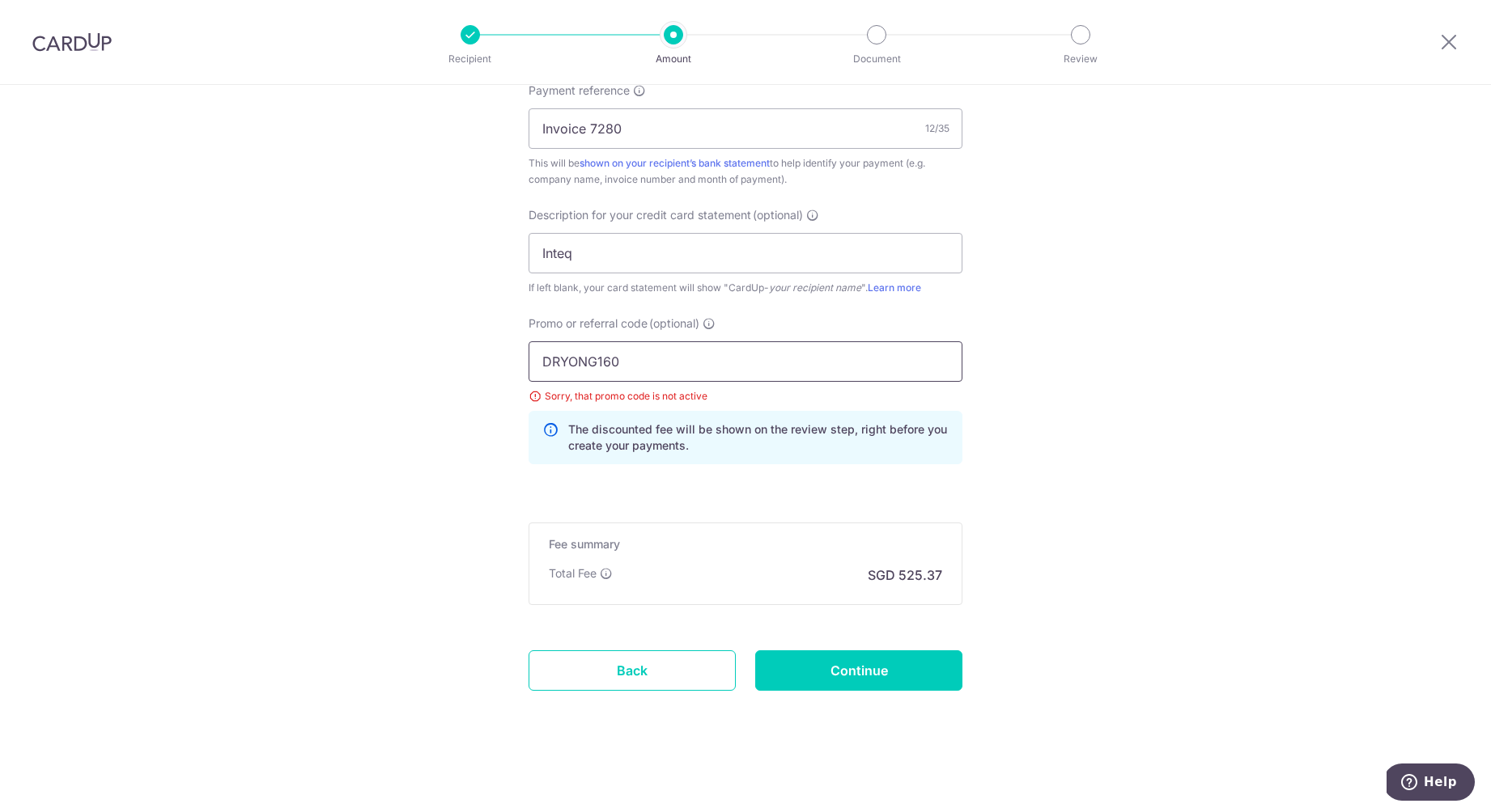
drag, startPoint x: 682, startPoint y: 363, endPoint x: 532, endPoint y: 356, distance: 150.2
click at [532, 356] on input "DRYONG160" at bounding box center [745, 361] width 434 height 40
type input "/"
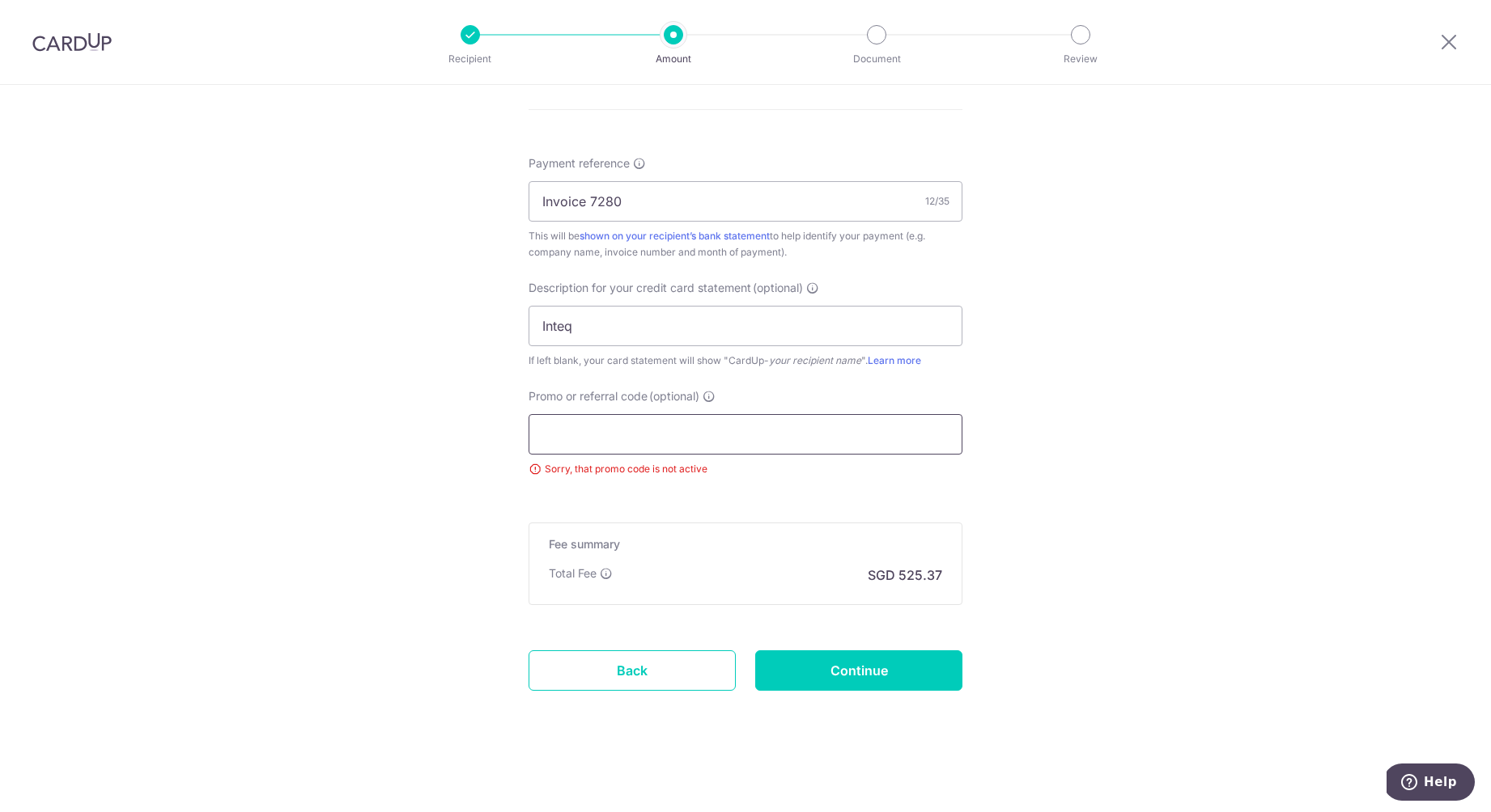
scroll to position [934, 0]
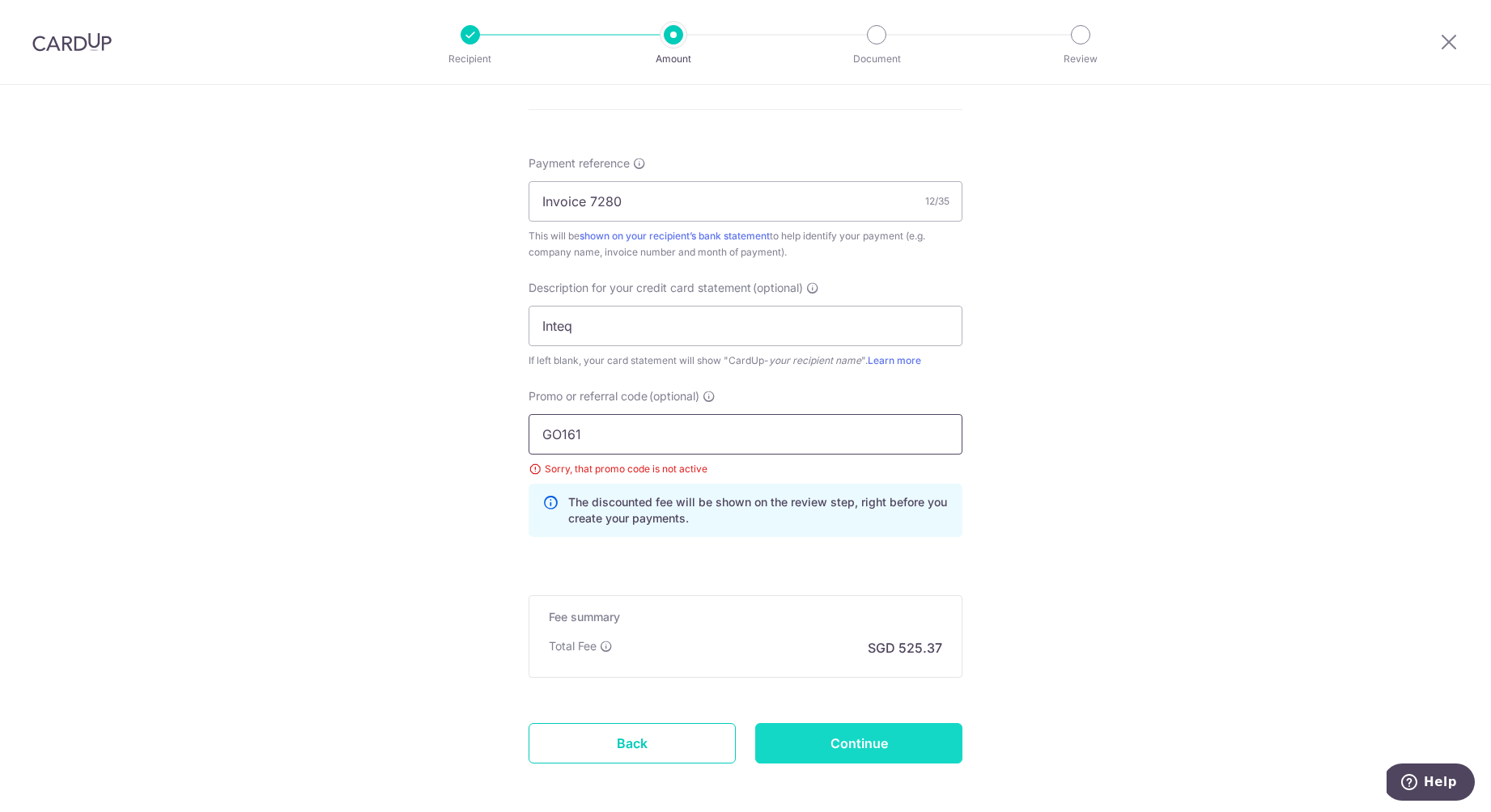
type input "GO161"
click at [817, 729] on input "Continue" at bounding box center [859, 743] width 207 height 40
type input "Update Schedule"
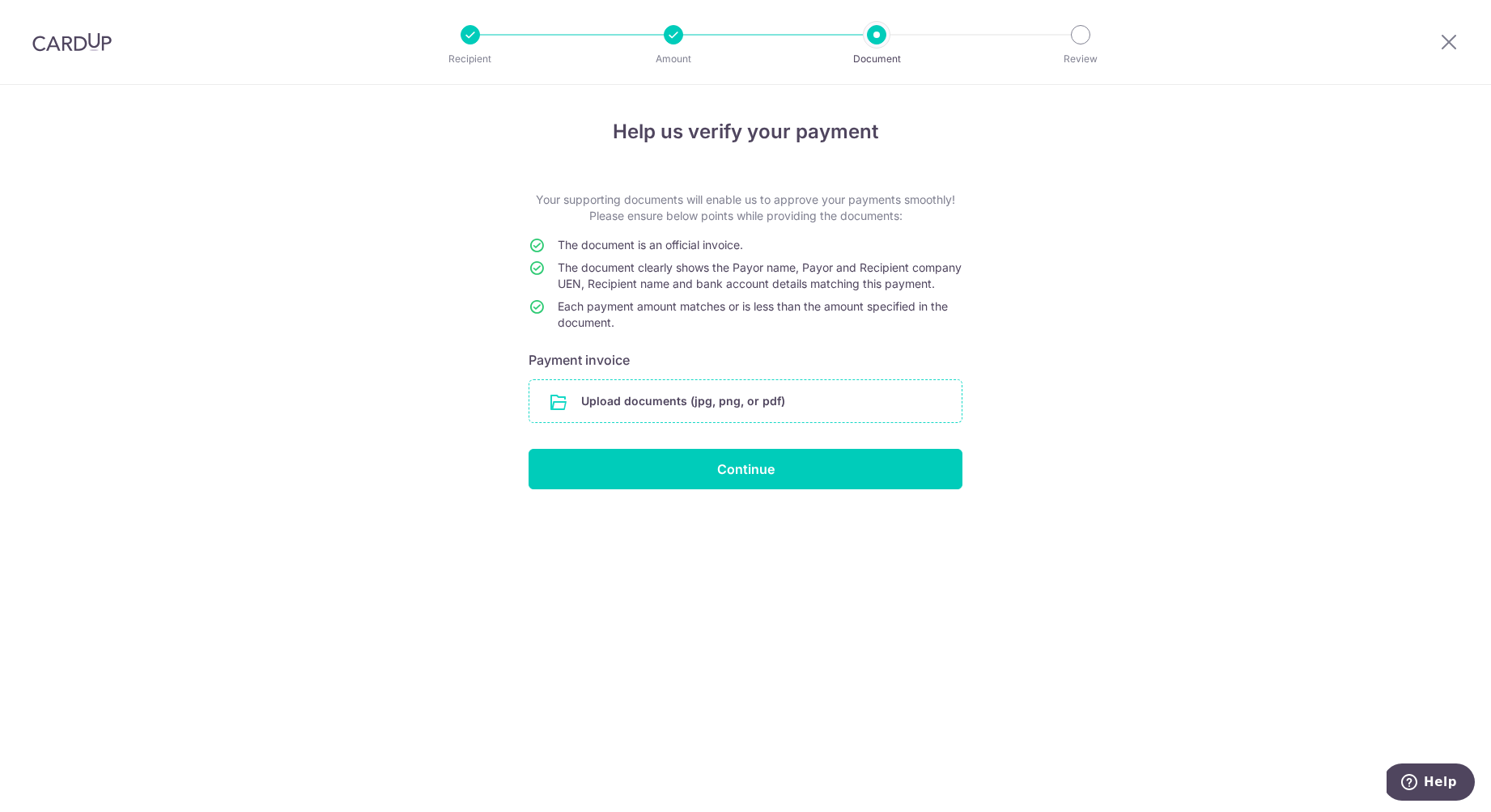
click at [645, 417] on input "file" at bounding box center [745, 401] width 432 height 42
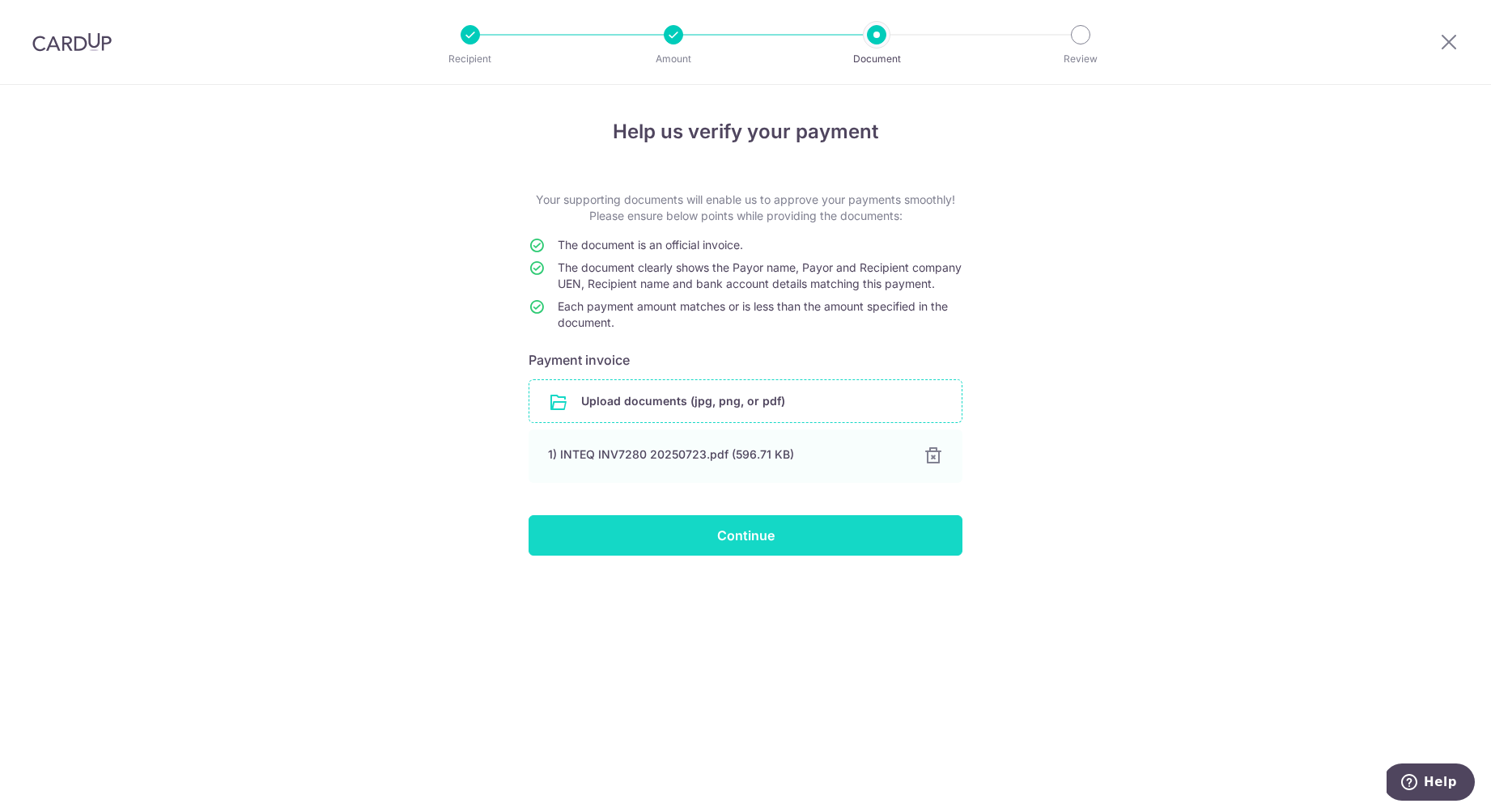
click at [804, 553] on input "Continue" at bounding box center [745, 536] width 434 height 40
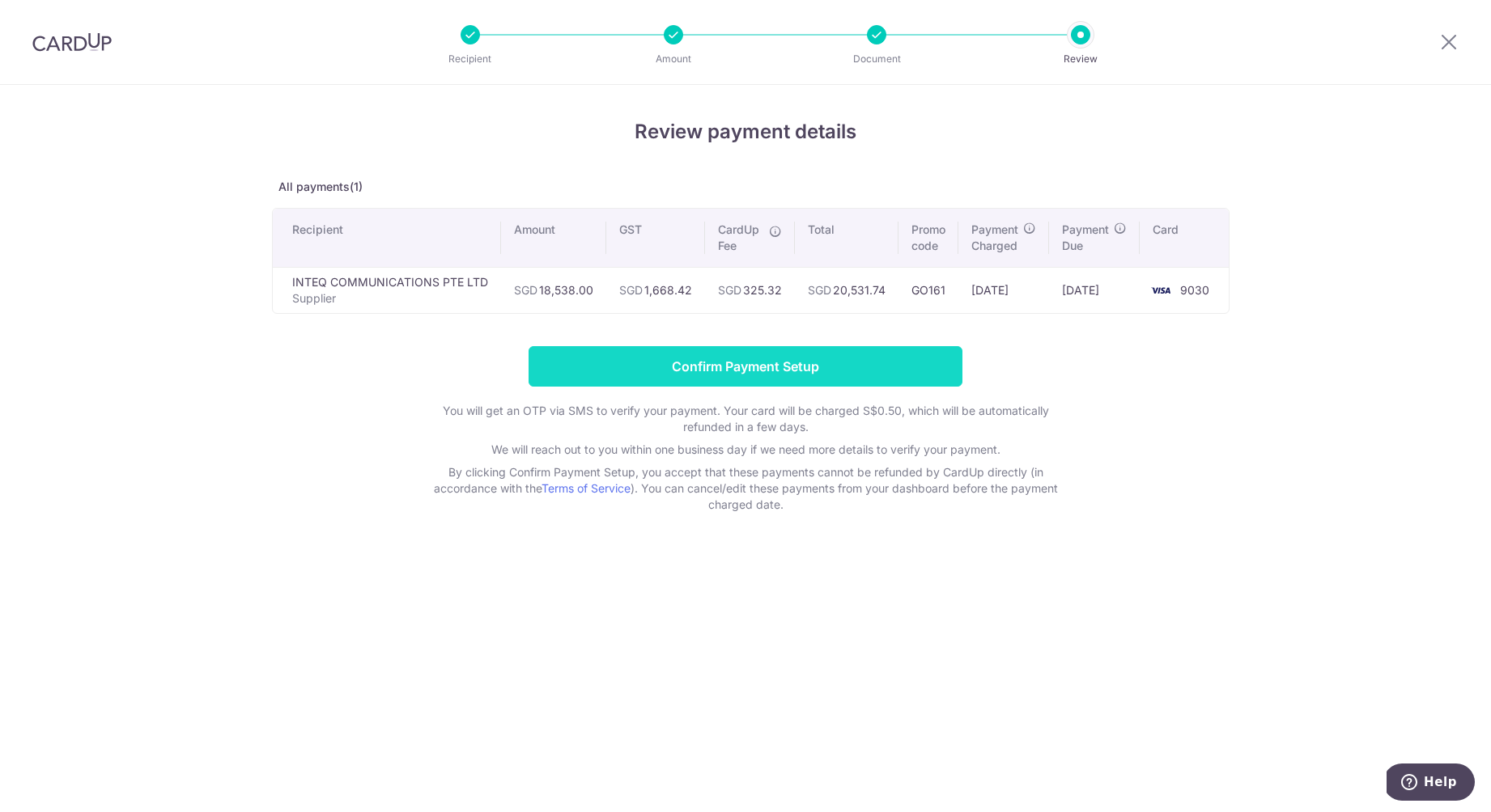
click at [713, 359] on input "Confirm Payment Setup" at bounding box center [745, 366] width 434 height 40
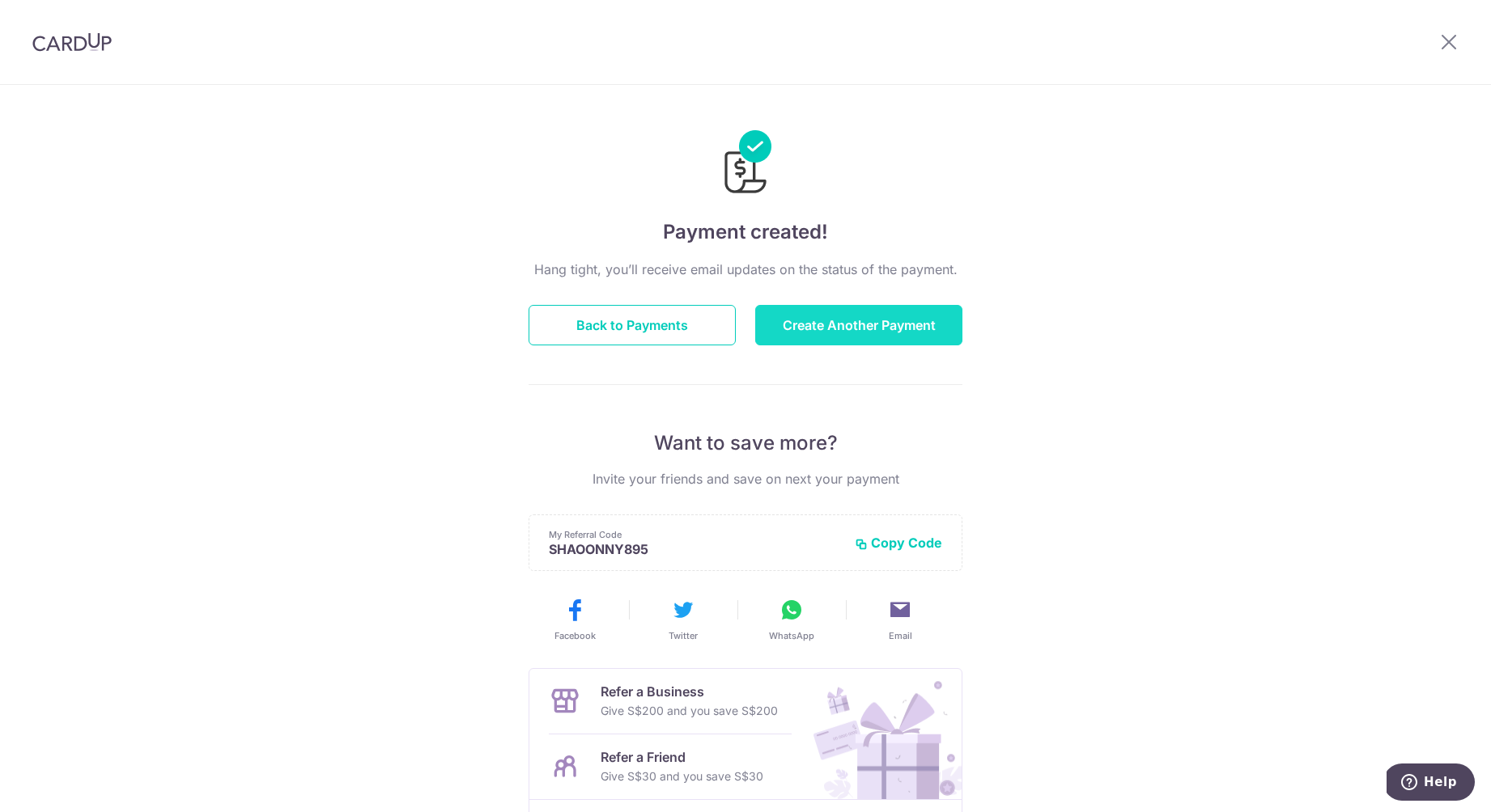
click at [865, 326] on button "Create Another Payment" at bounding box center [859, 325] width 207 height 40
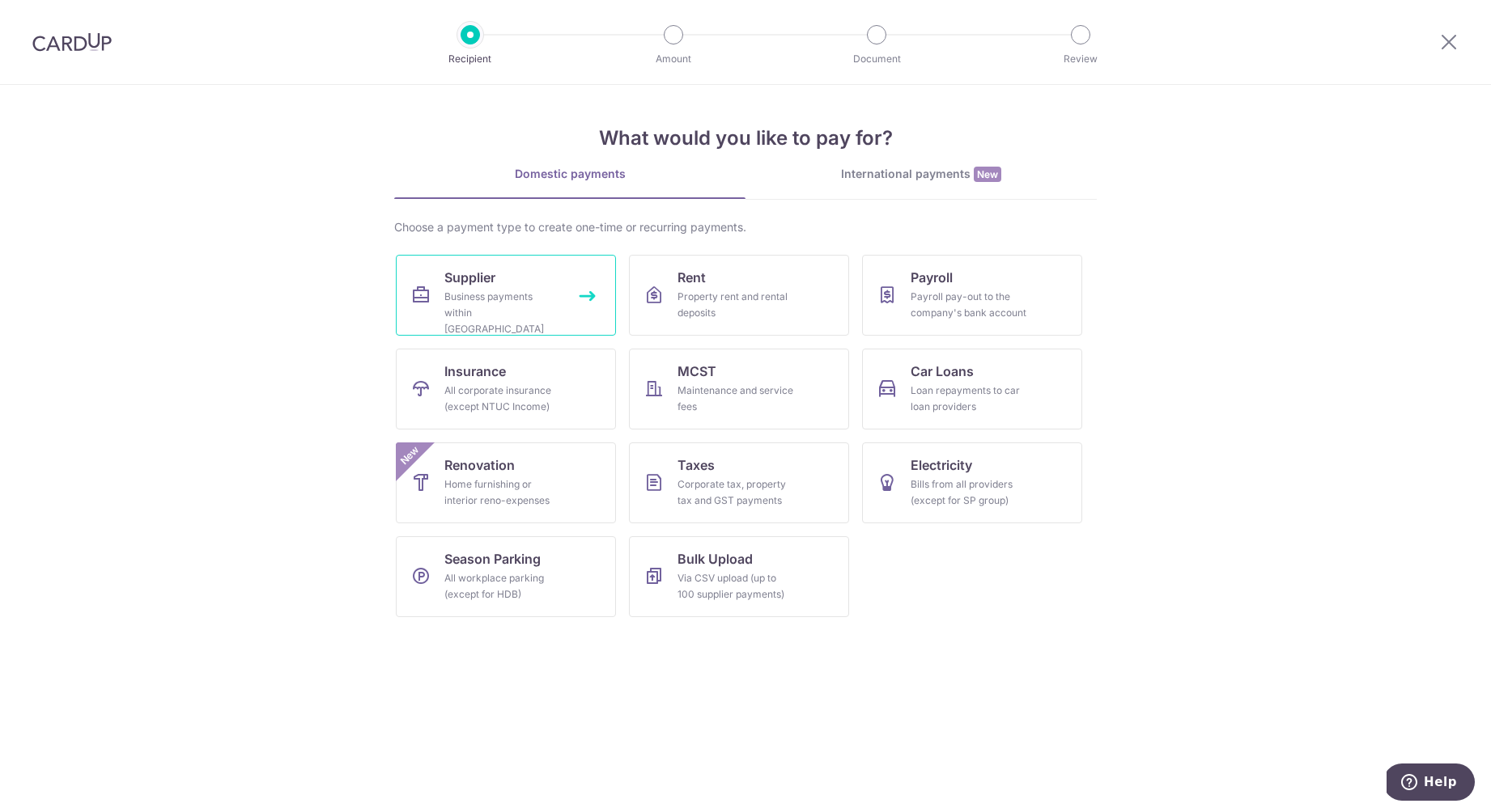
click at [502, 297] on div "Business payments within Singapore" at bounding box center [502, 313] width 116 height 48
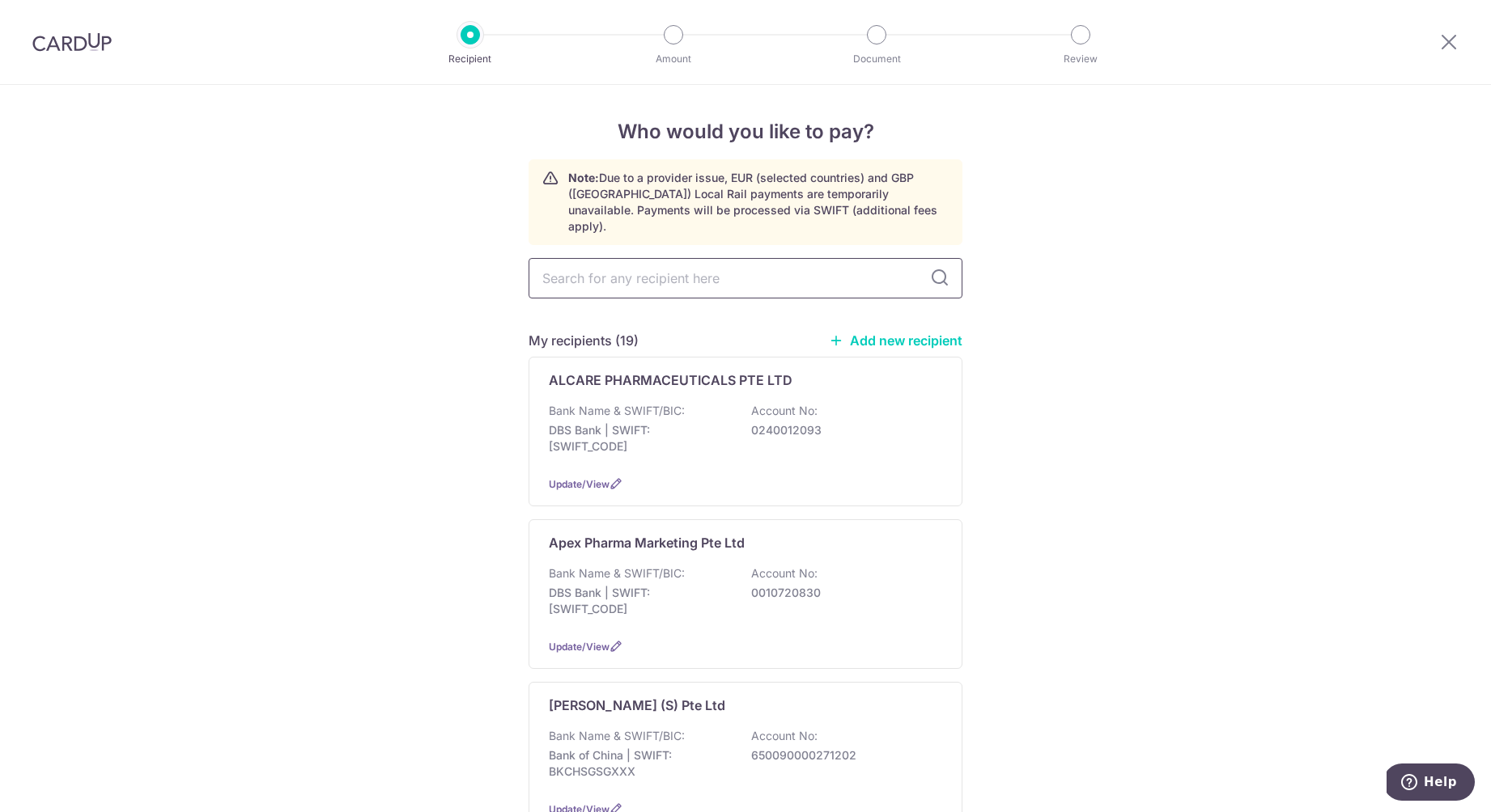
click at [687, 267] on input "text" at bounding box center [745, 278] width 434 height 40
type input "sue"
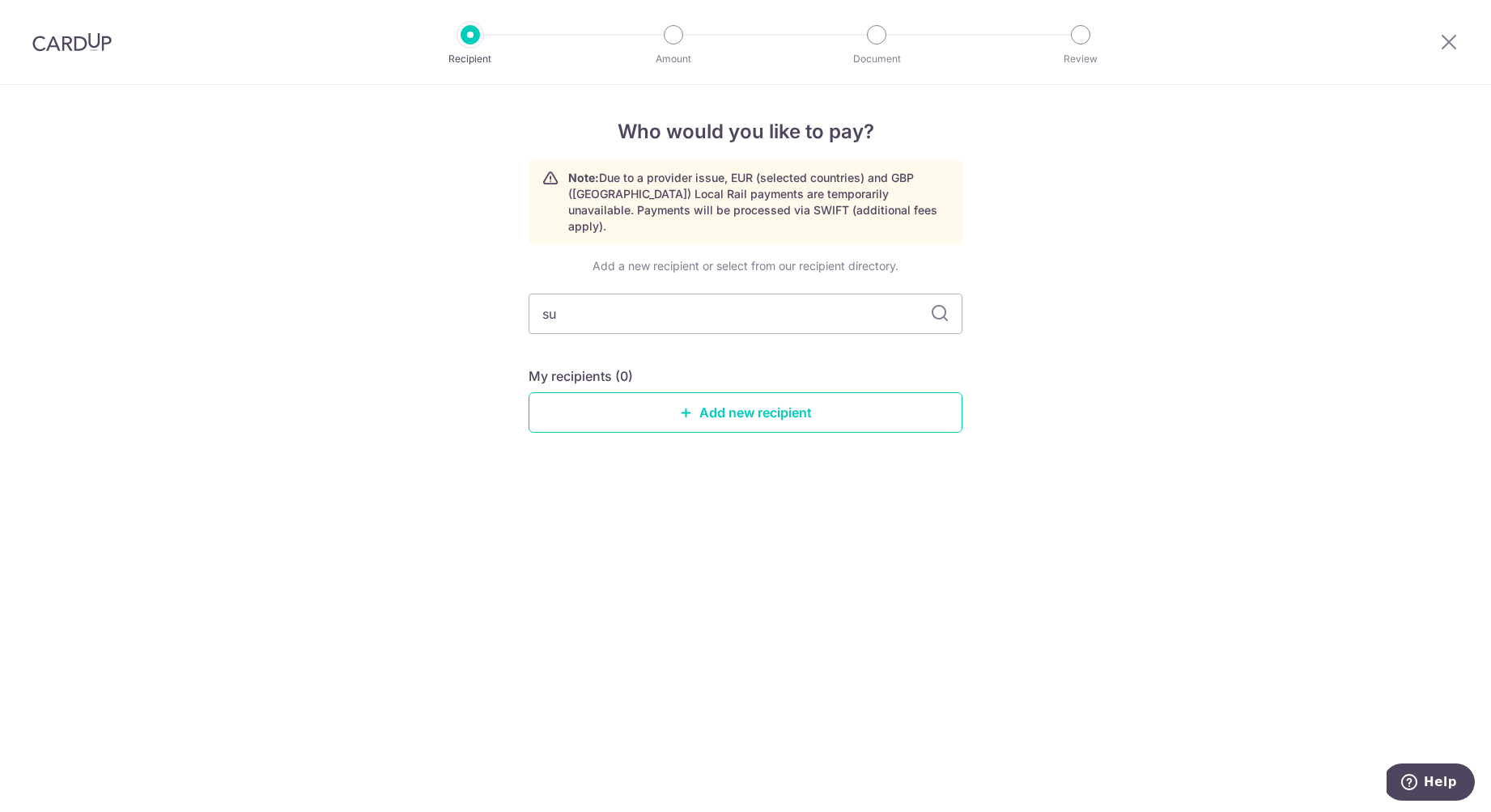
type input "s"
type input "zue"
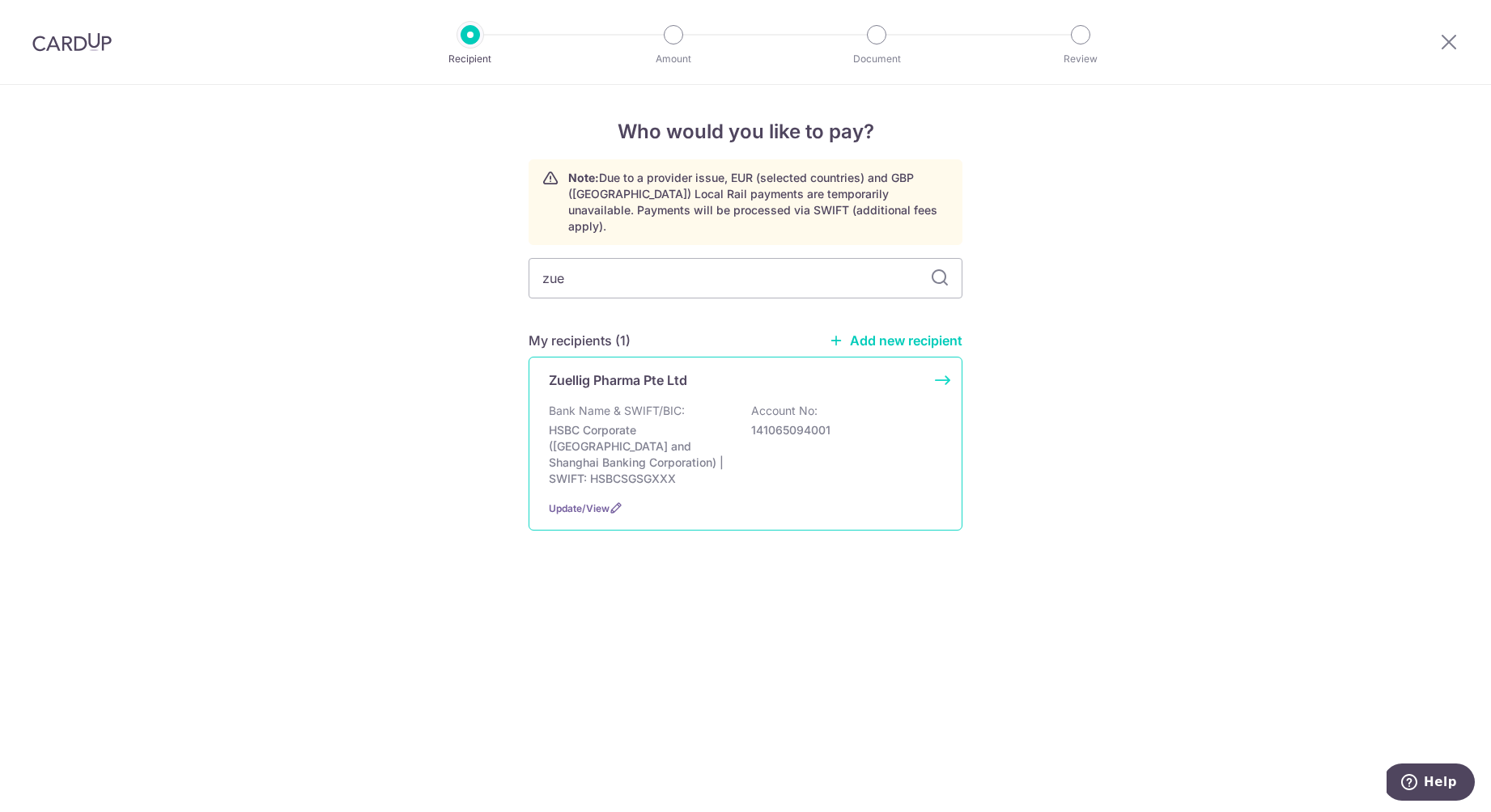
click at [653, 422] on p "HSBC Corporate ([GEOGRAPHIC_DATA] and Shanghai Banking Corporation) | SWIFT: HS…" at bounding box center [639, 454] width 181 height 65
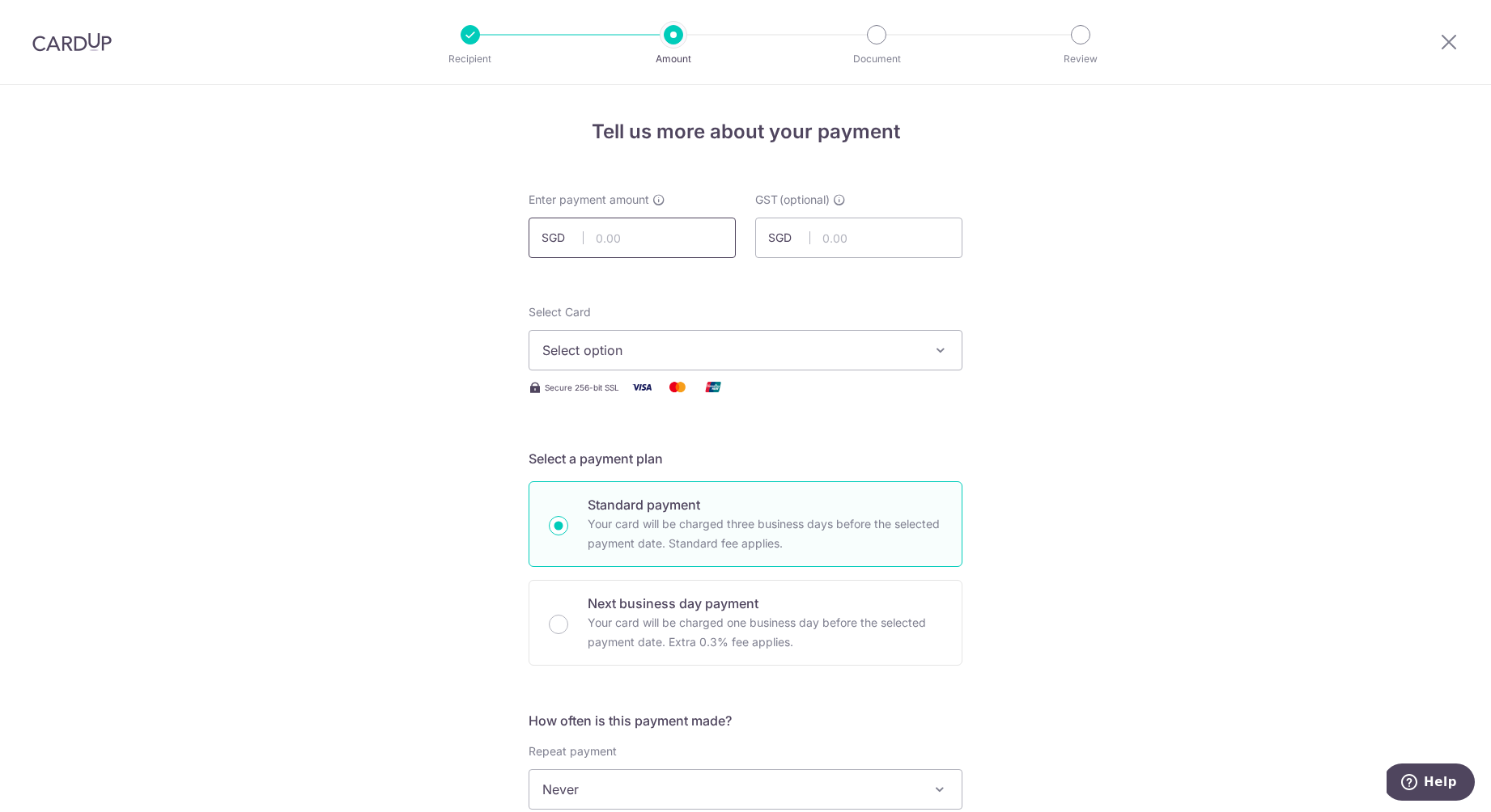
click at [650, 245] on input "text" at bounding box center [632, 237] width 207 height 40
type input "272.00"
click at [859, 243] on input "text" at bounding box center [859, 237] width 207 height 40
type input "24.48"
click at [763, 343] on span "Select option" at bounding box center [730, 350] width 378 height 19
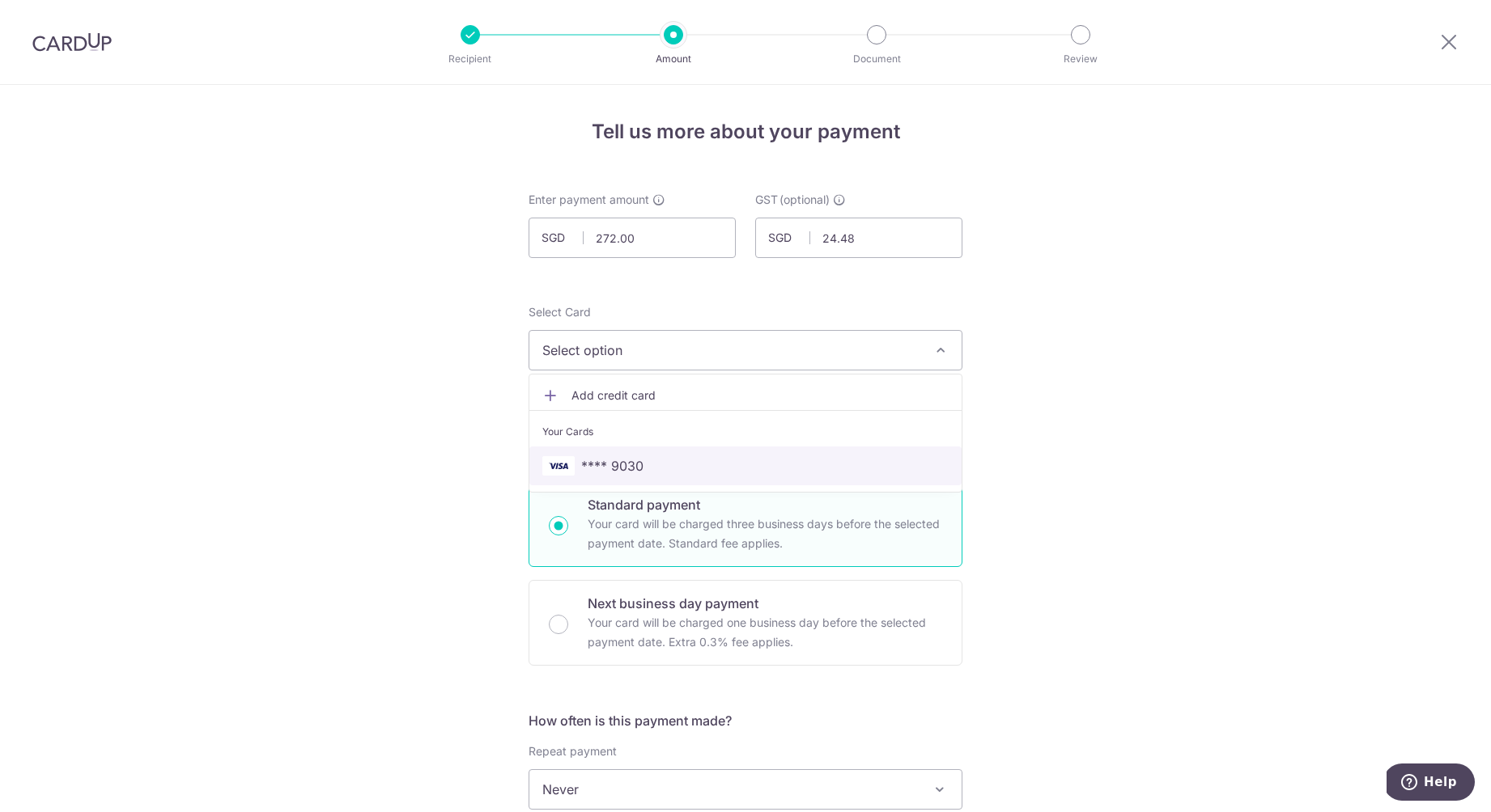
click at [680, 468] on span "**** 9030" at bounding box center [745, 466] width 407 height 19
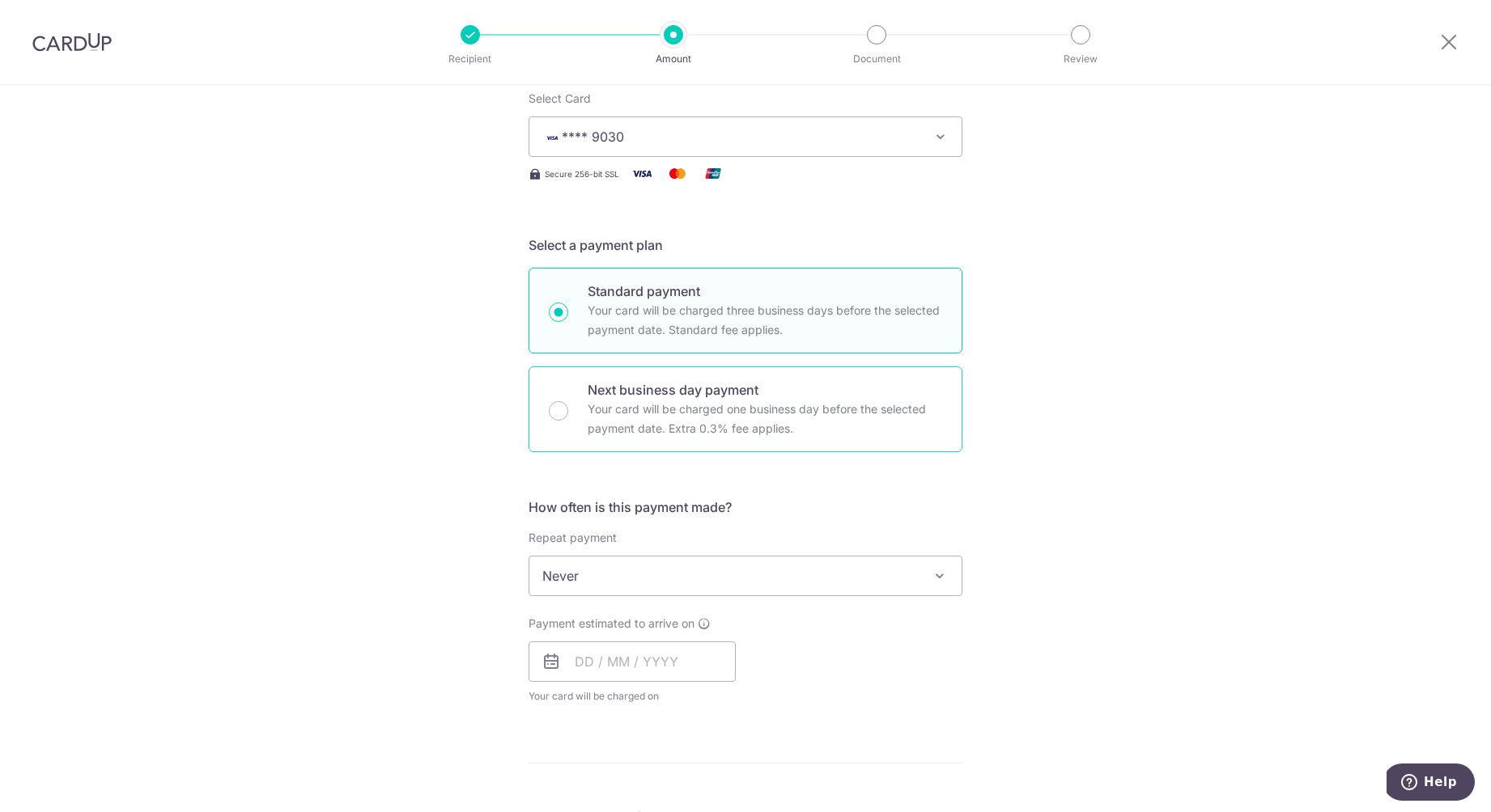
scroll to position [215, 0]
click at [576, 667] on input "text" at bounding box center [632, 661] width 207 height 40
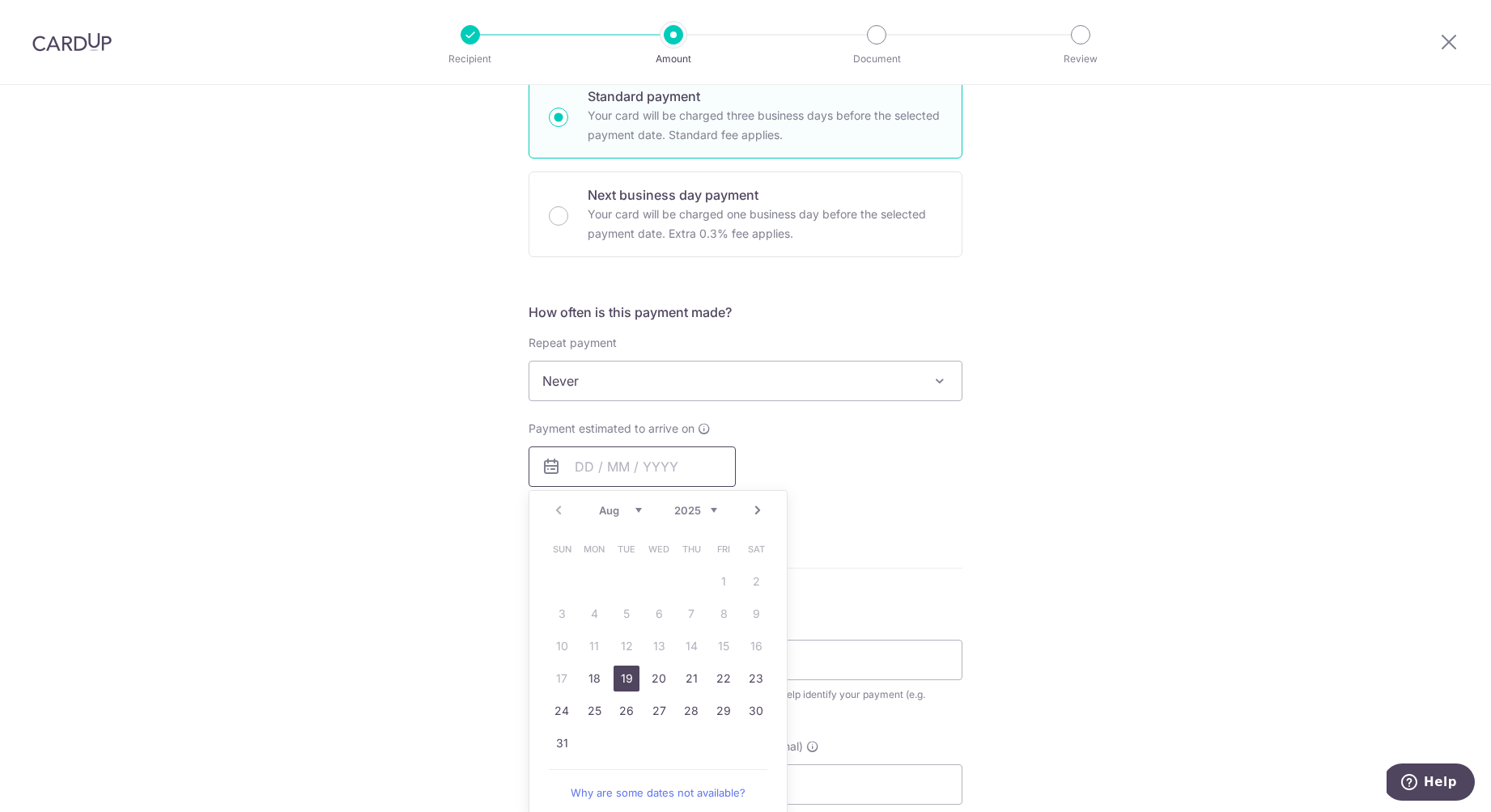
scroll to position [407, 0]
click at [593, 703] on link "25" at bounding box center [594, 713] width 25 height 25
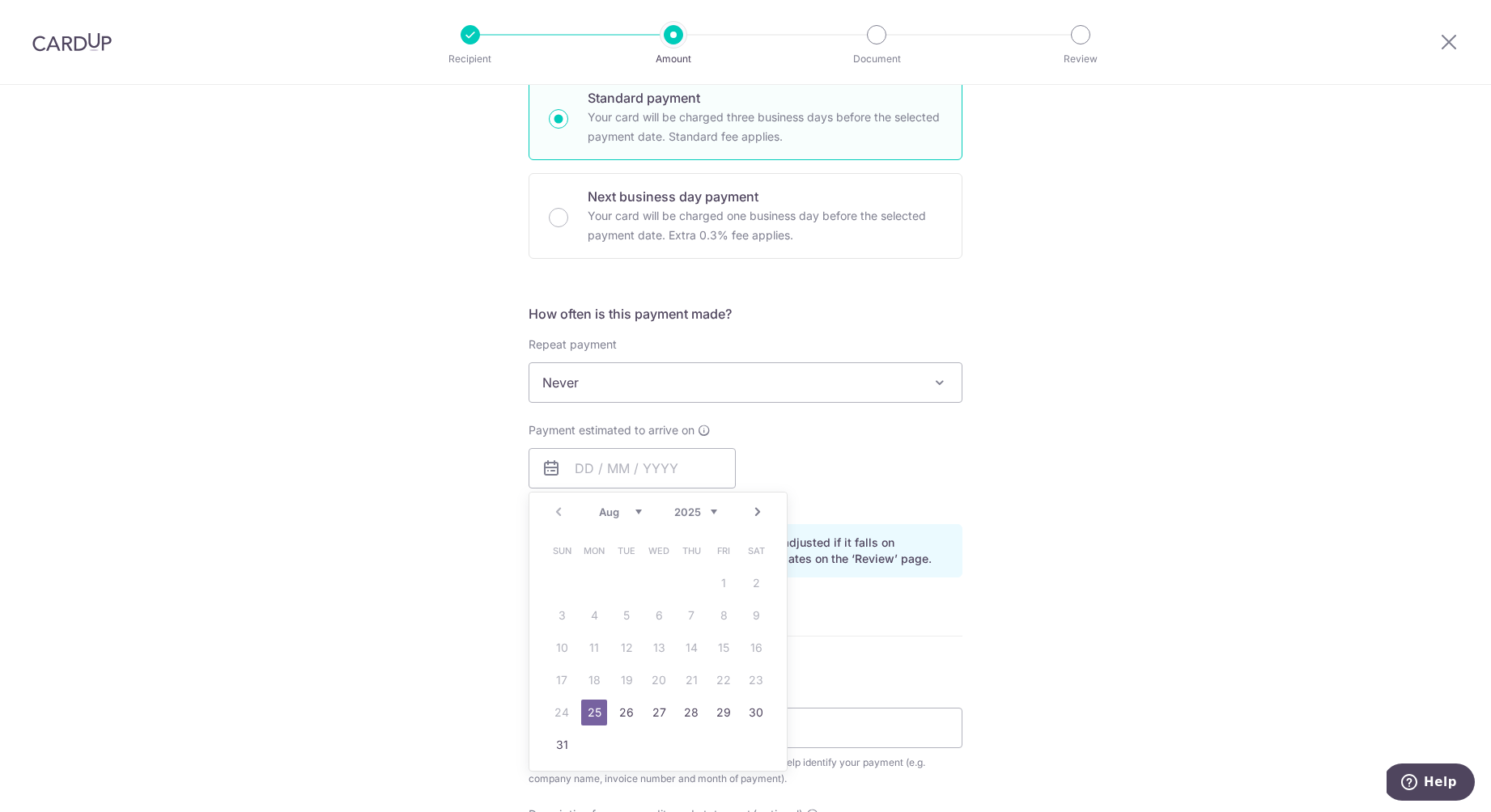
type input "25/08/2025"
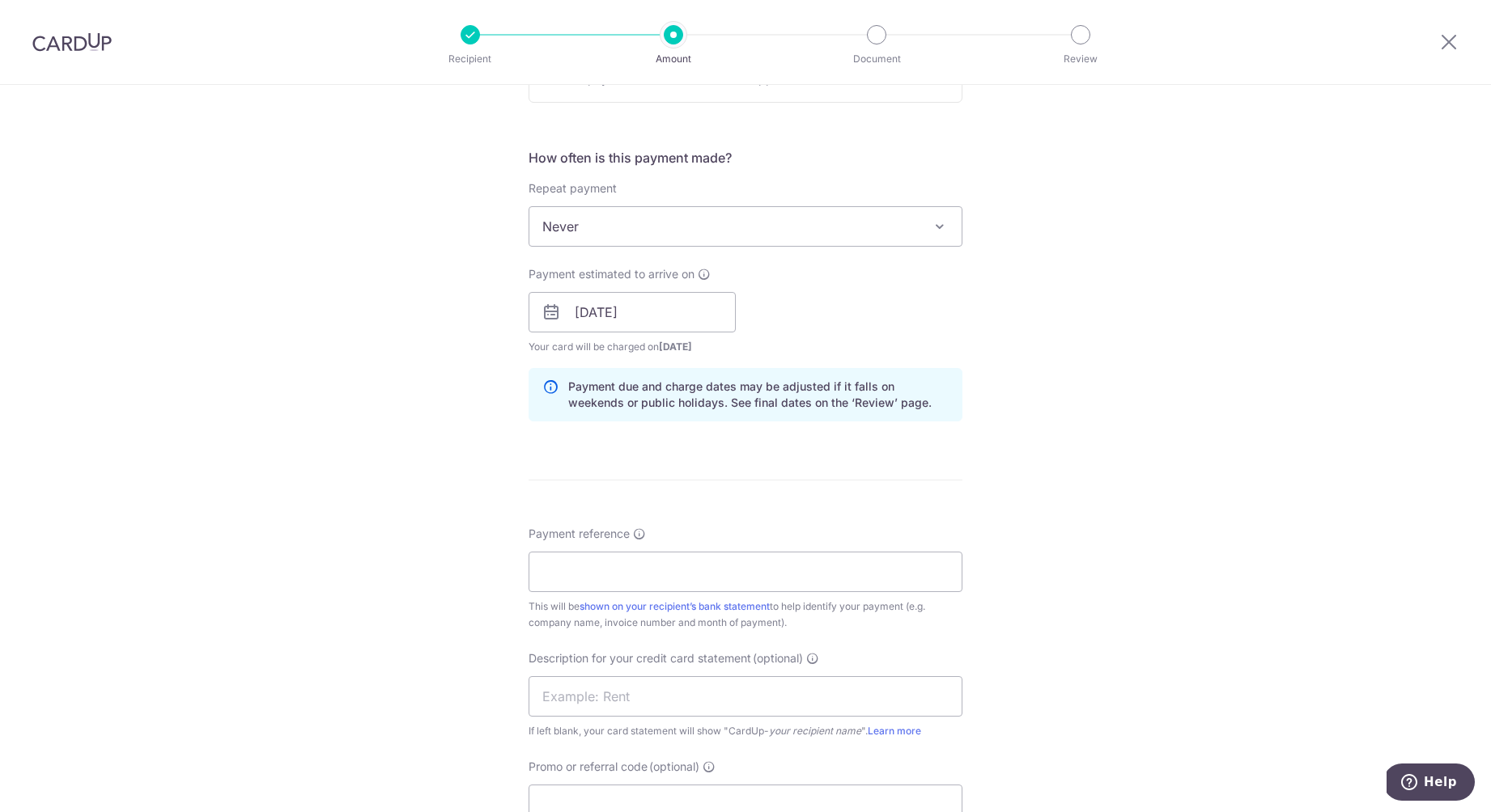
scroll to position [569, 0]
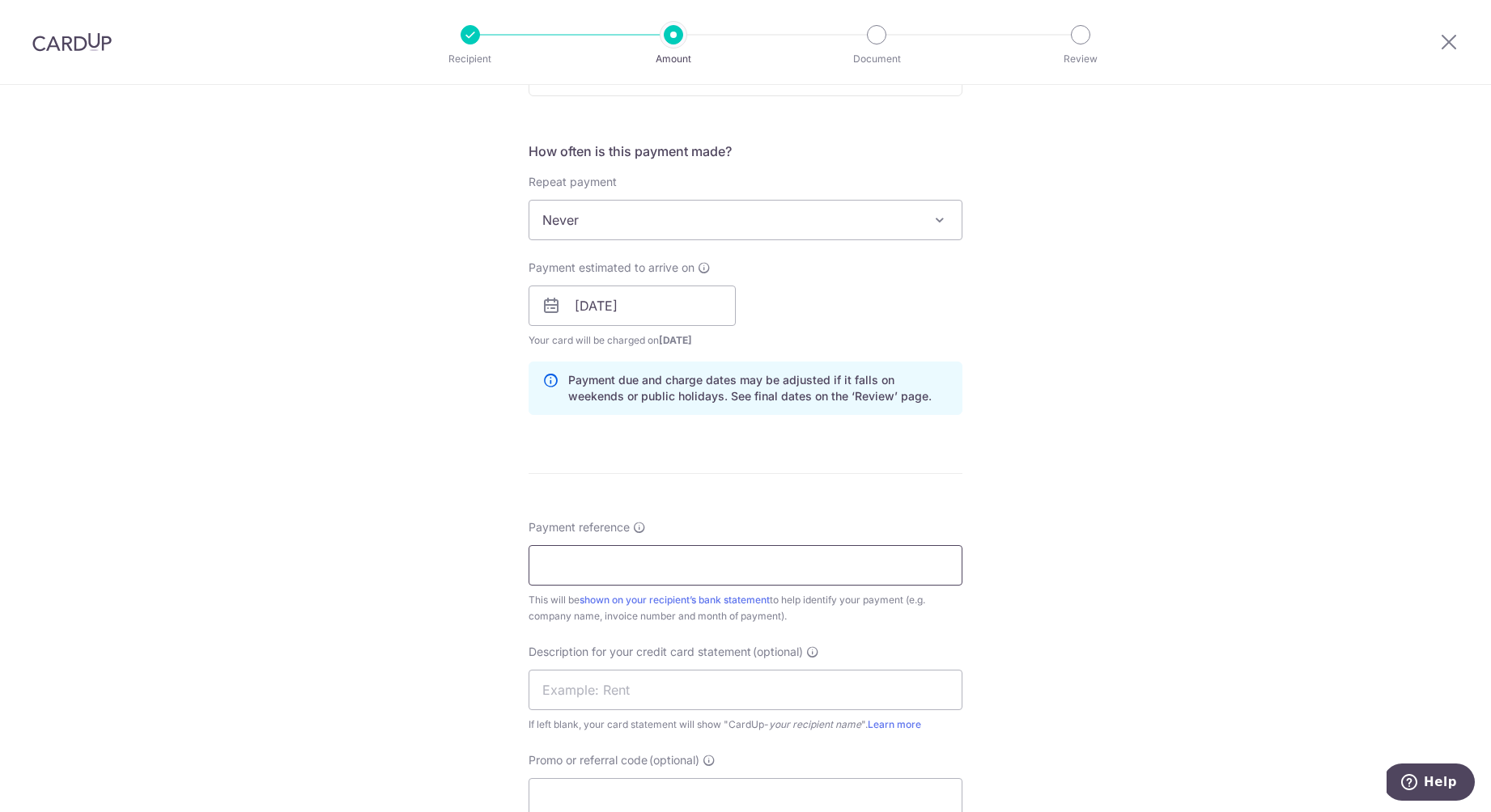
click at [709, 561] on input "Payment reference" at bounding box center [745, 566] width 434 height 40
type input "Invoice 1087075146"
click at [719, 308] on input "25/08/2025" at bounding box center [632, 306] width 207 height 40
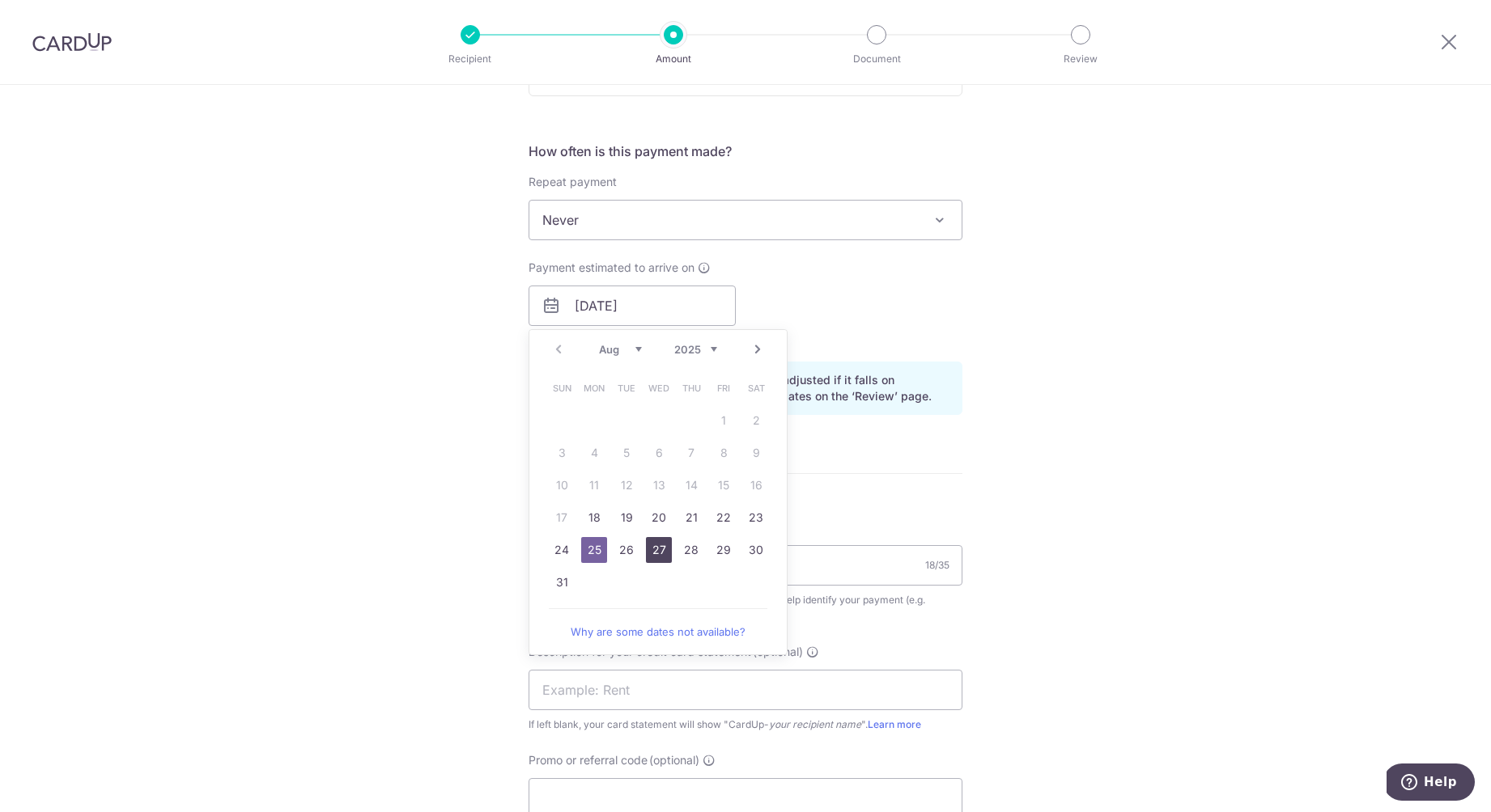
click at [657, 549] on link "27" at bounding box center [659, 550] width 25 height 25
type input "[DATE]"
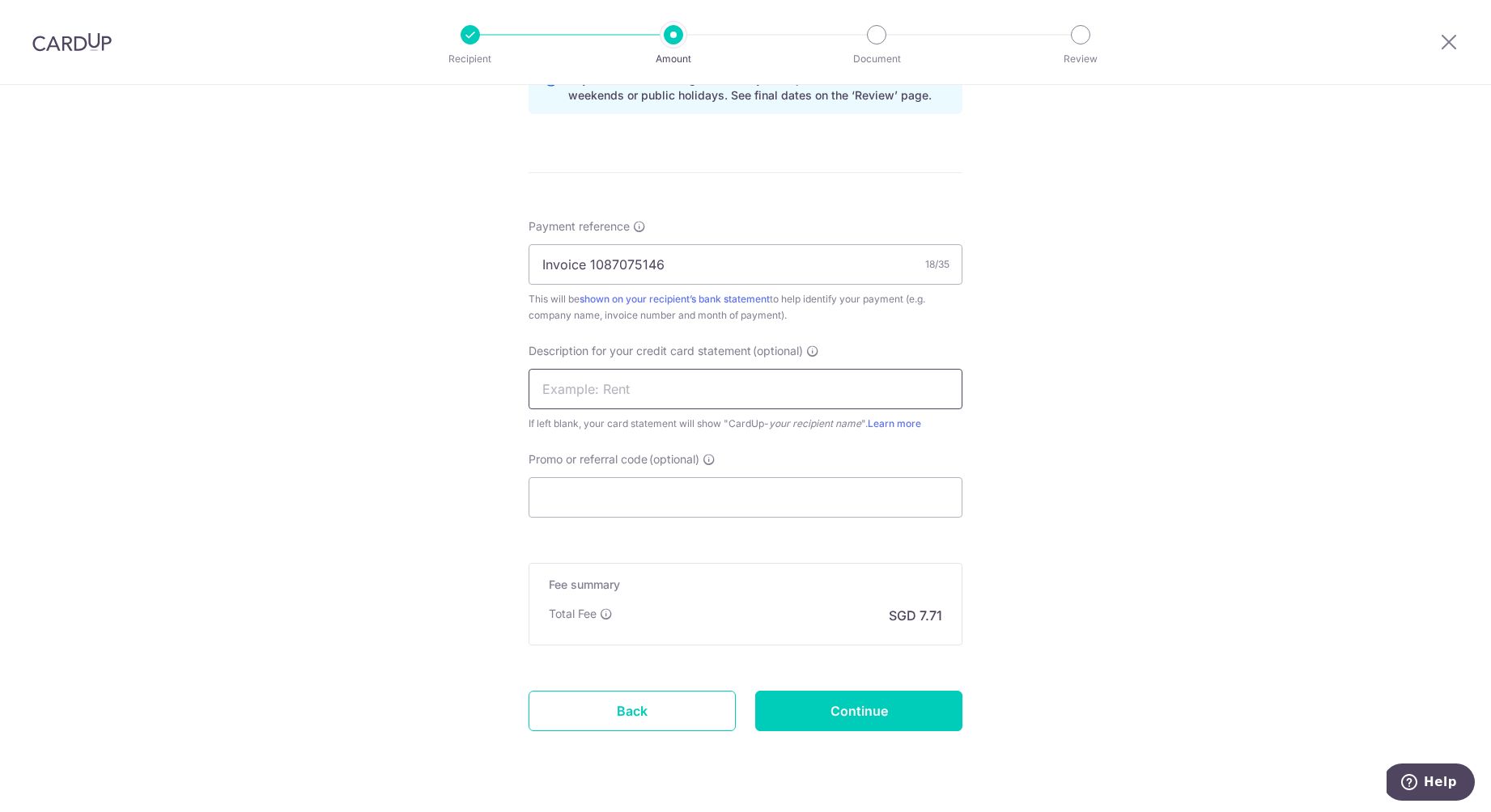
scroll to position [871, 0]
click at [670, 389] on input "text" at bounding box center [745, 388] width 434 height 40
type input "Zuellig"
click at [708, 499] on input "Promo or referral code (optional)" at bounding box center [745, 496] width 434 height 40
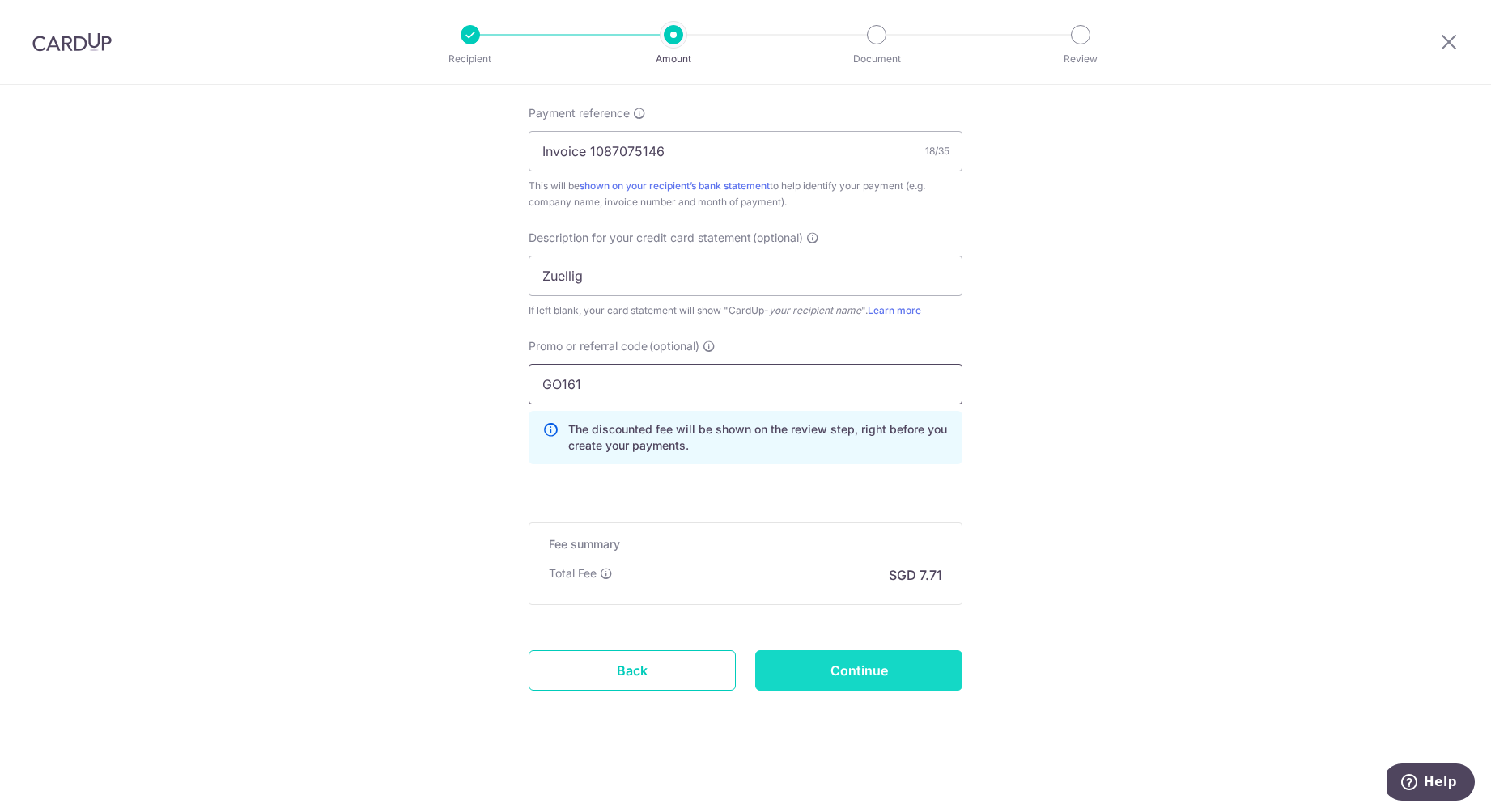
scroll to position [984, 0]
type input "GO161"
click at [891, 676] on input "Continue" at bounding box center [859, 670] width 207 height 40
type input "Create Schedule"
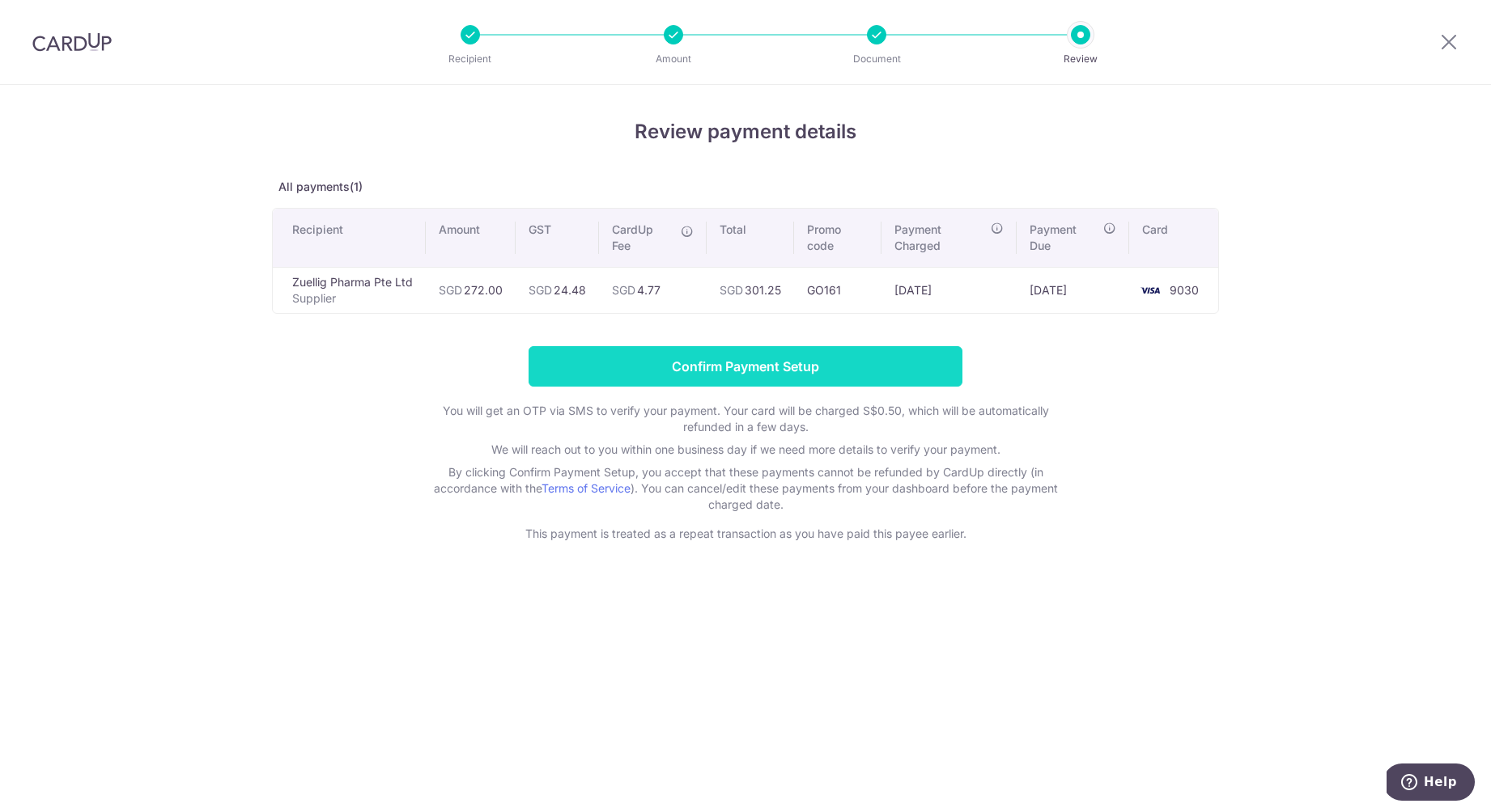
click at [798, 370] on input "Confirm Payment Setup" at bounding box center [745, 366] width 434 height 40
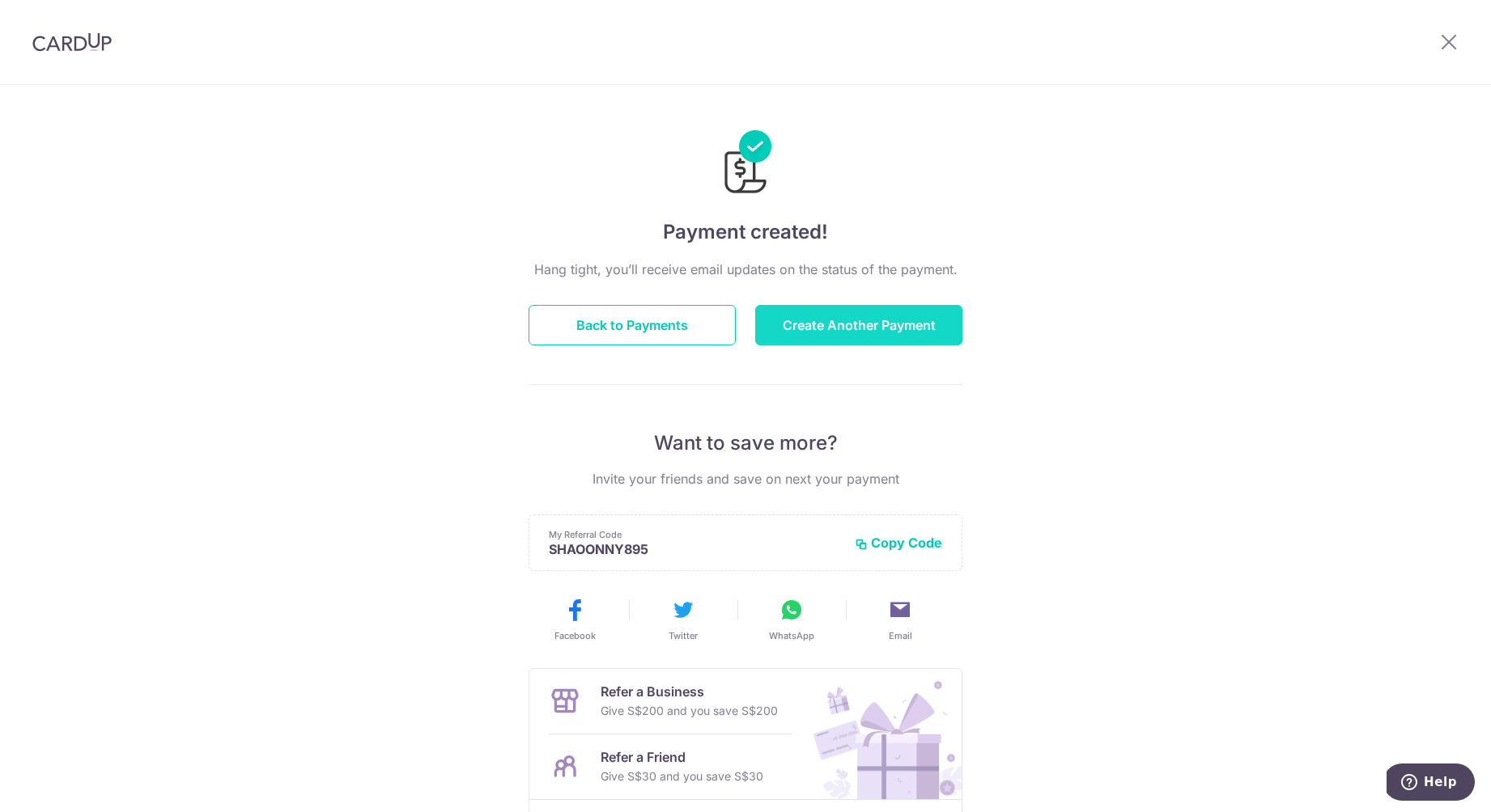
click at [875, 332] on button "Create Another Payment" at bounding box center [859, 325] width 207 height 40
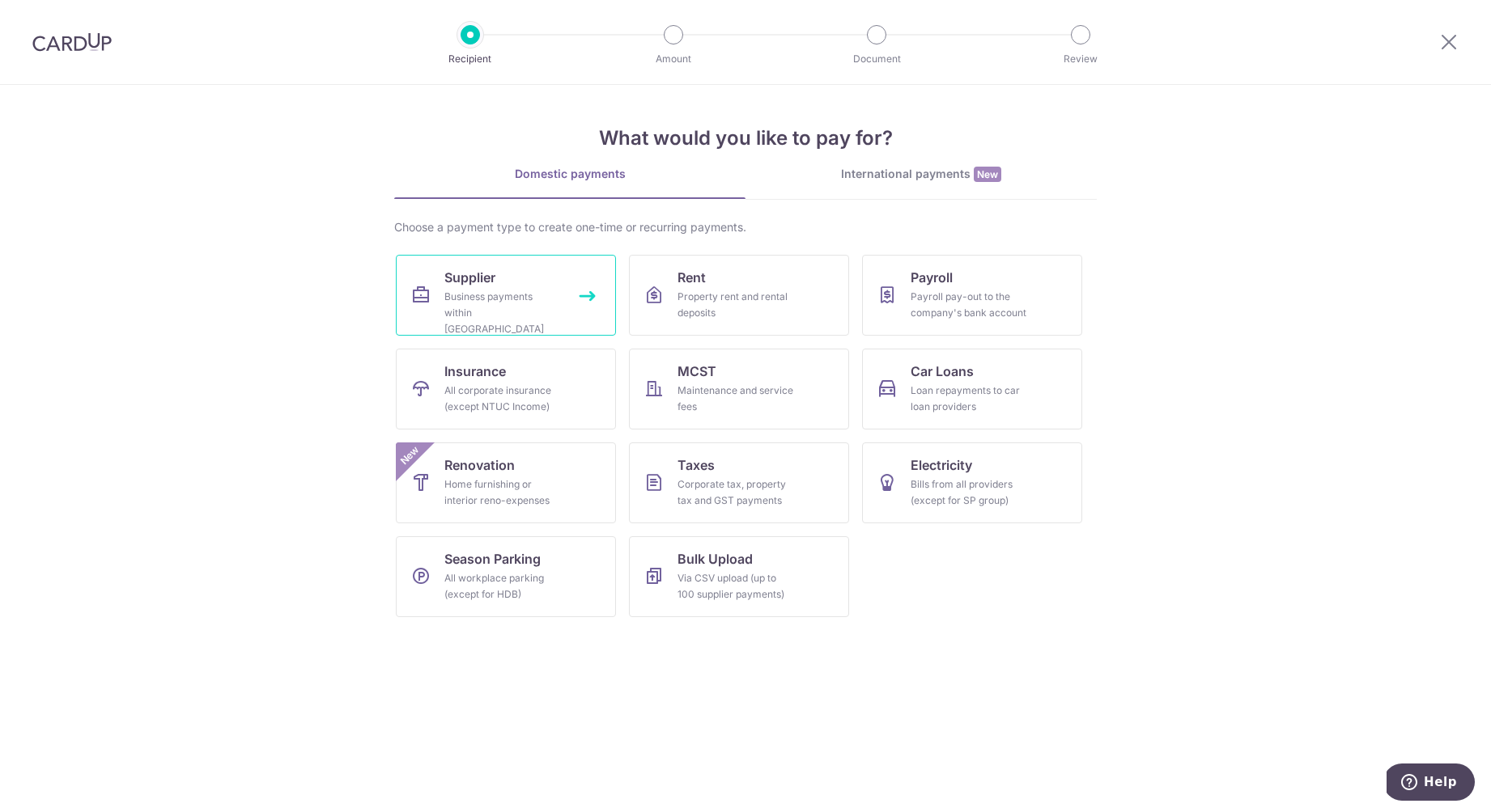
click at [520, 310] on div "Business payments within Singapore" at bounding box center [502, 313] width 116 height 48
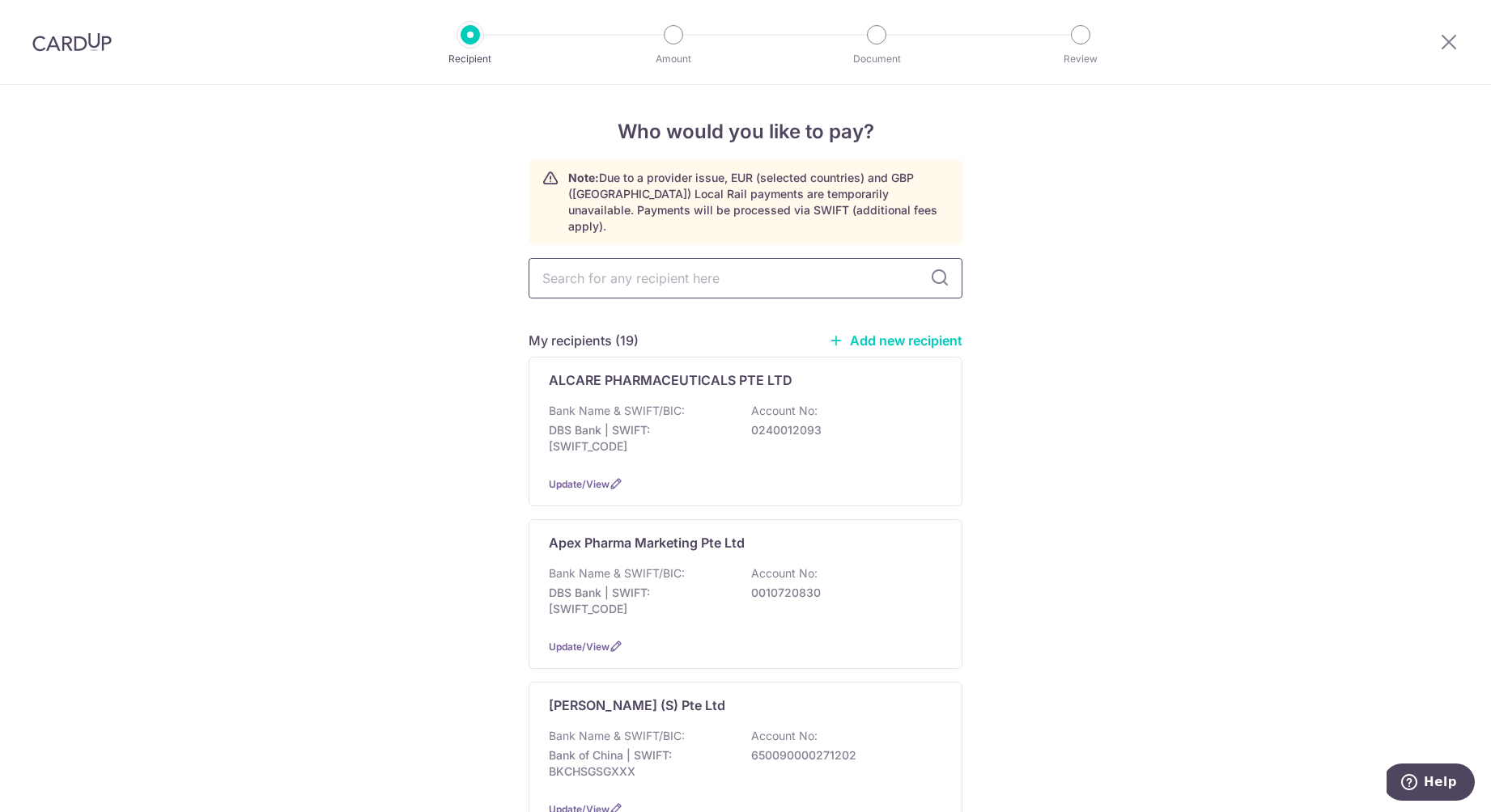
click at [607, 267] on input "text" at bounding box center [745, 278] width 434 height 40
type input "lyrec"
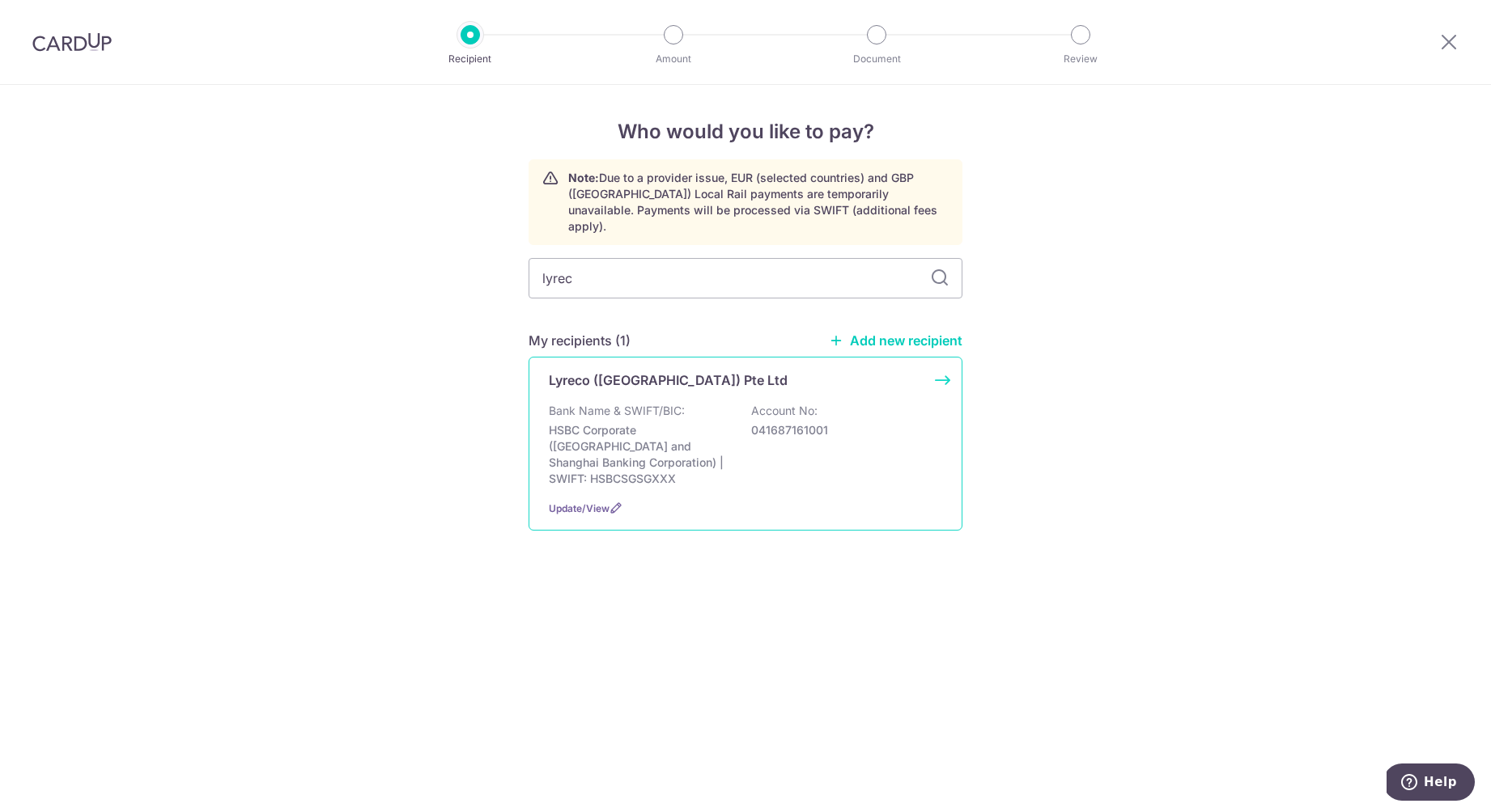
drag, startPoint x: 589, startPoint y: 275, endPoint x: 635, endPoint y: 415, distance: 147.4
click at [635, 422] on p "HSBC Corporate ([GEOGRAPHIC_DATA] and Shanghai Banking Corporation) | SWIFT: HS…" at bounding box center [639, 454] width 181 height 65
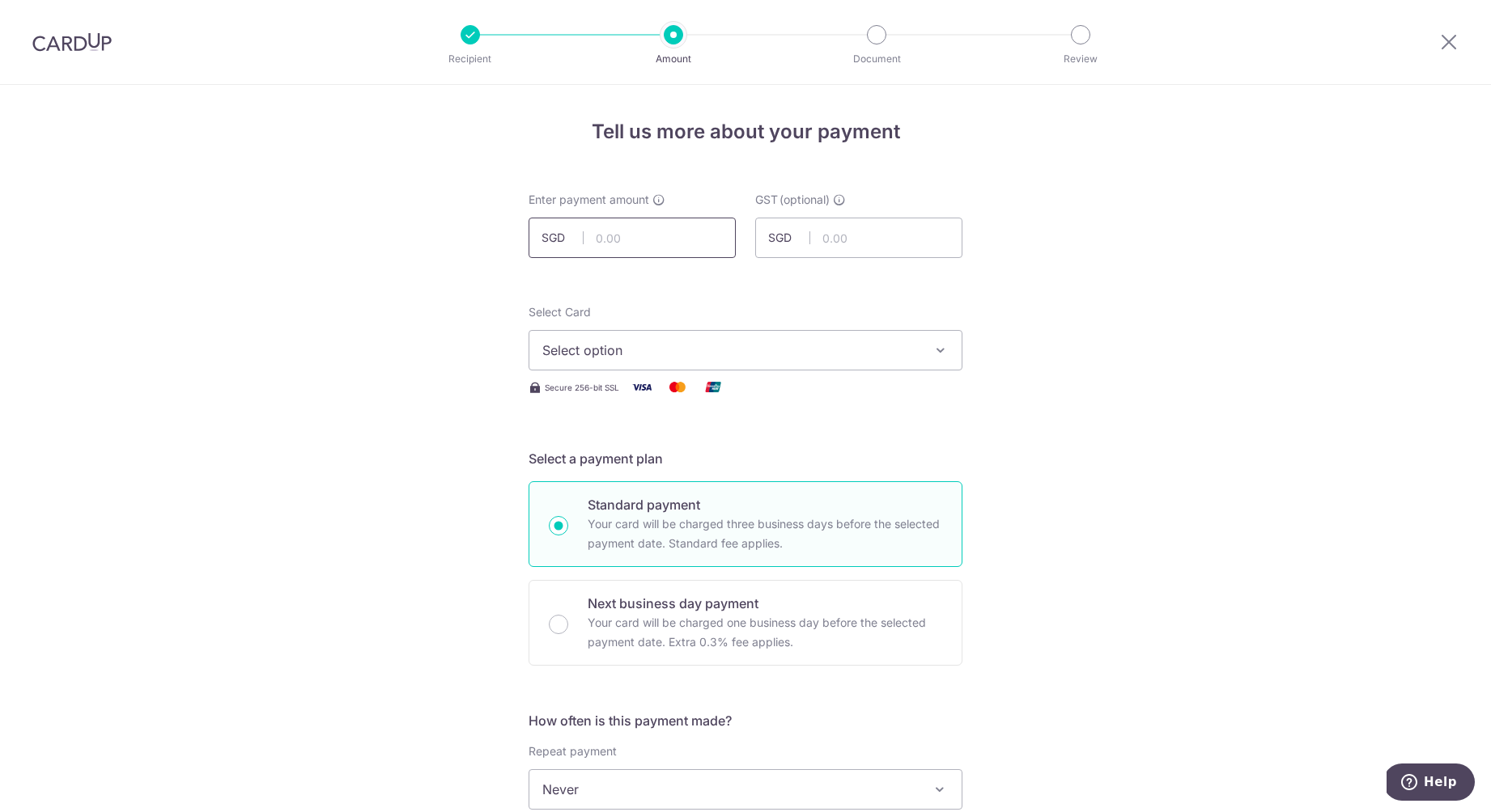
click at [628, 242] on input "text" at bounding box center [632, 237] width 207 height 40
type input "321.52"
click at [861, 236] on input "text" at bounding box center [859, 237] width 207 height 40
type input "28.94"
click at [768, 367] on button "Select option" at bounding box center [745, 350] width 434 height 40
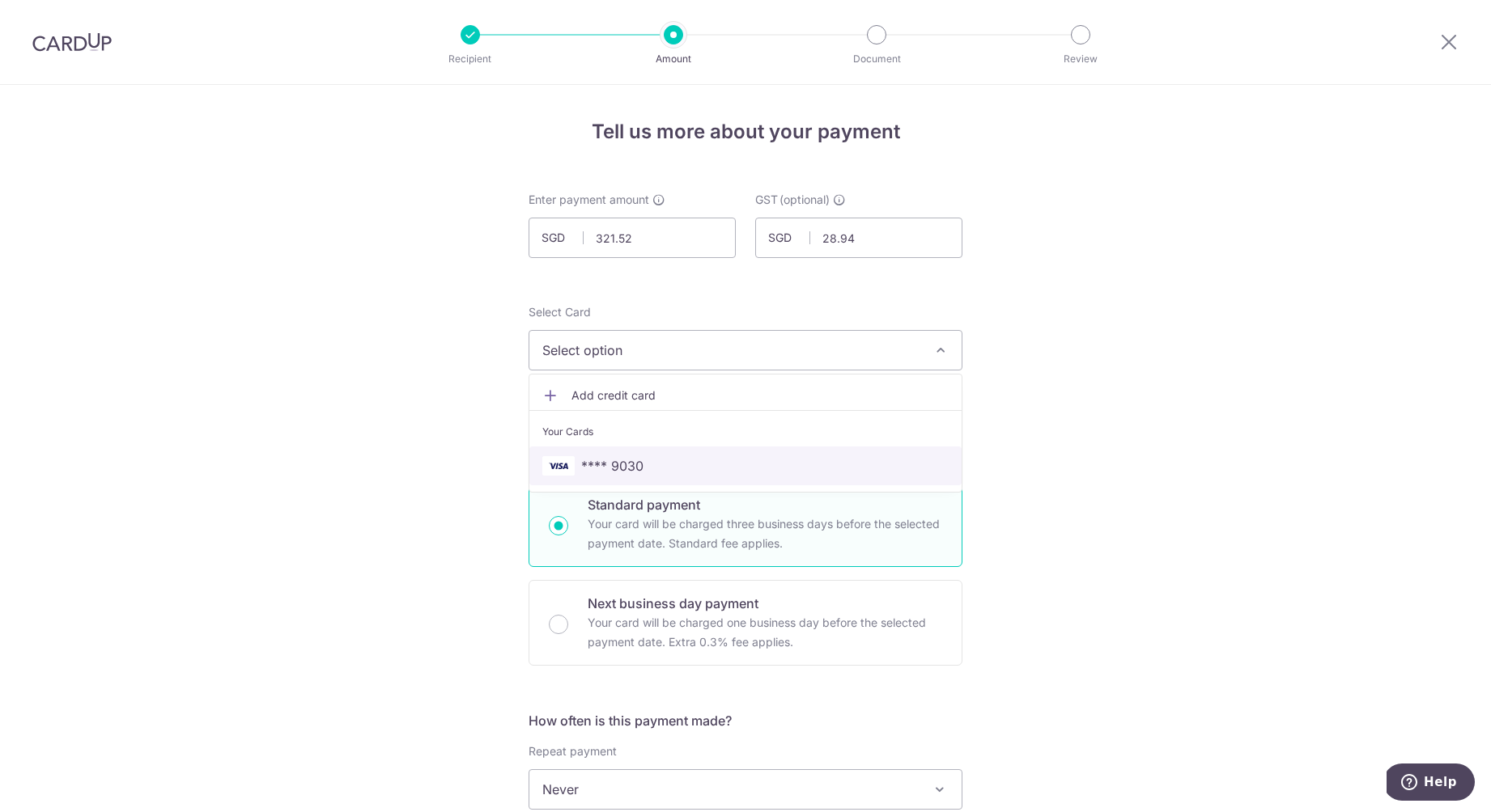
click at [670, 467] on span "**** 9030" at bounding box center [745, 466] width 407 height 19
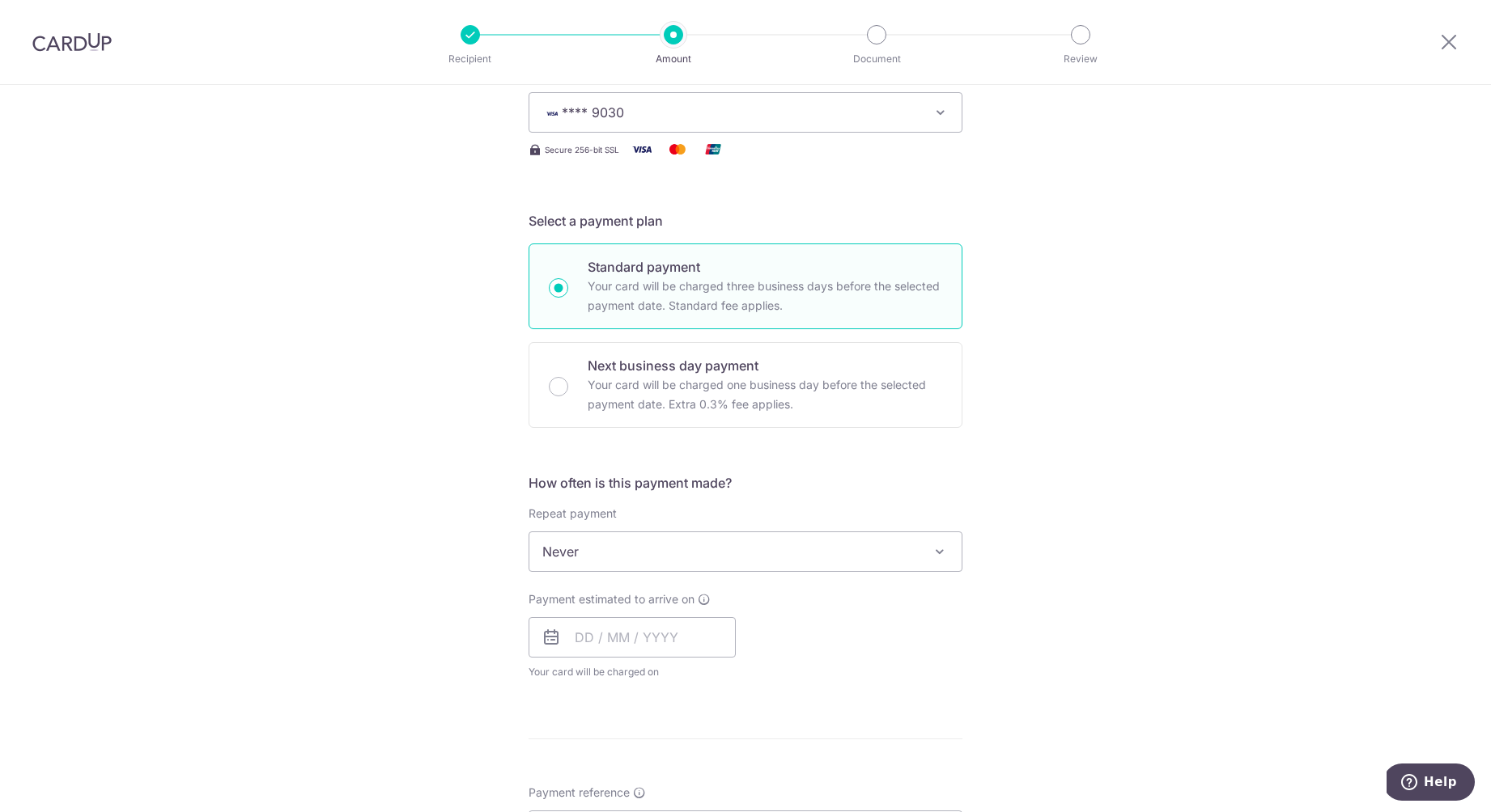
scroll to position [246, 0]
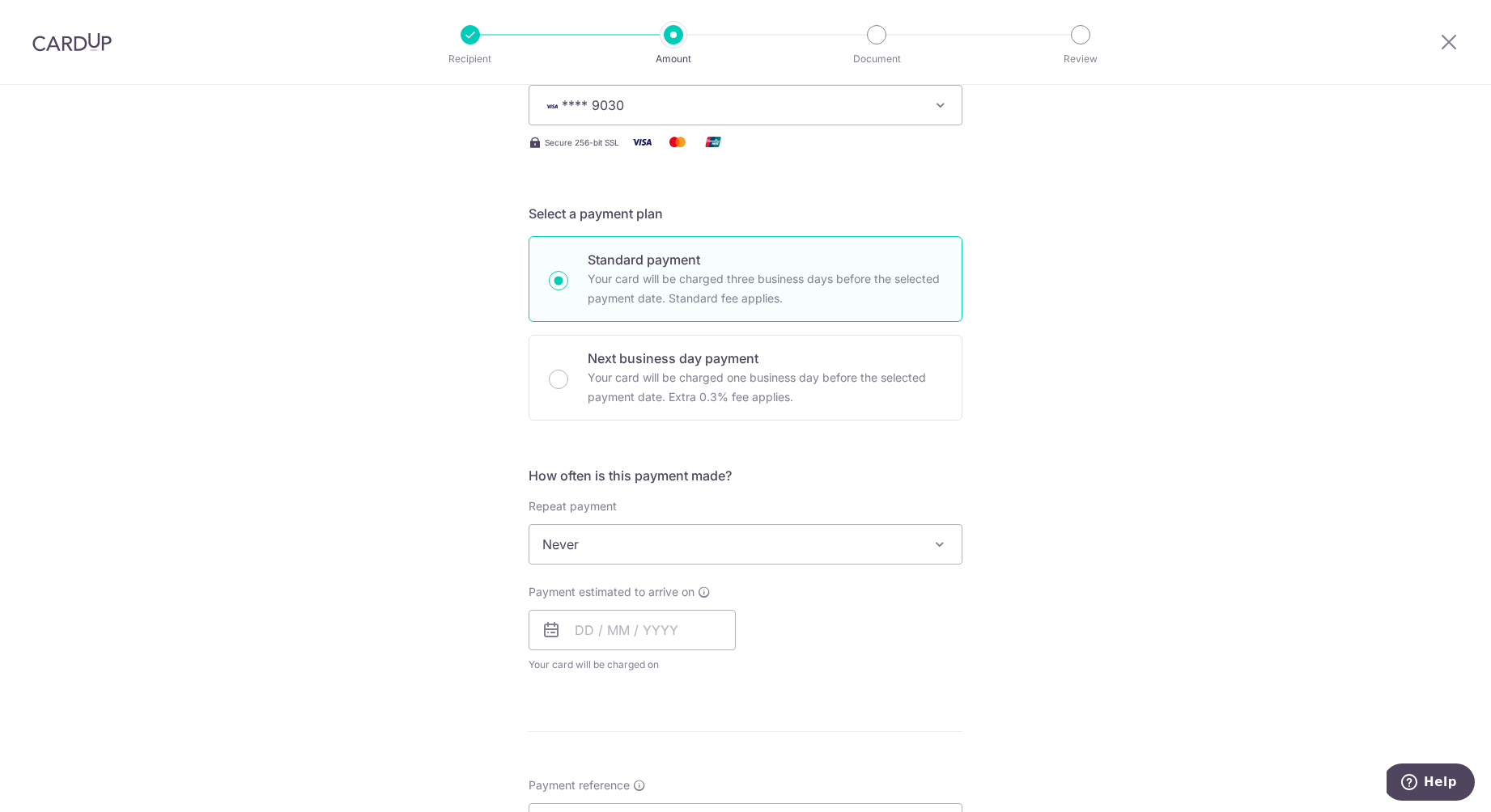
click at [693, 539] on span "Never" at bounding box center [745, 544] width 432 height 39
click at [697, 536] on span "Never" at bounding box center [745, 544] width 432 height 39
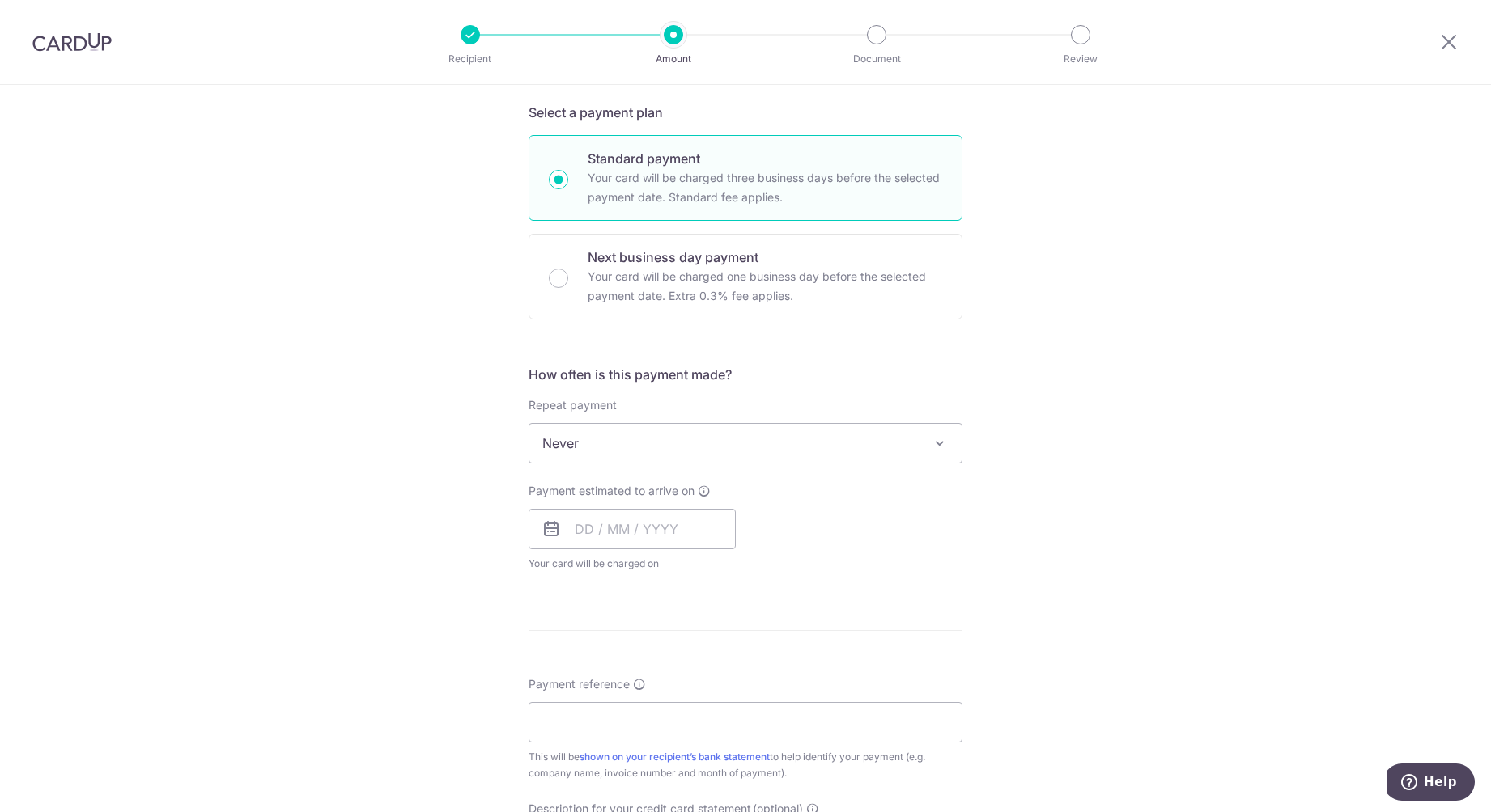
scroll to position [361, 0]
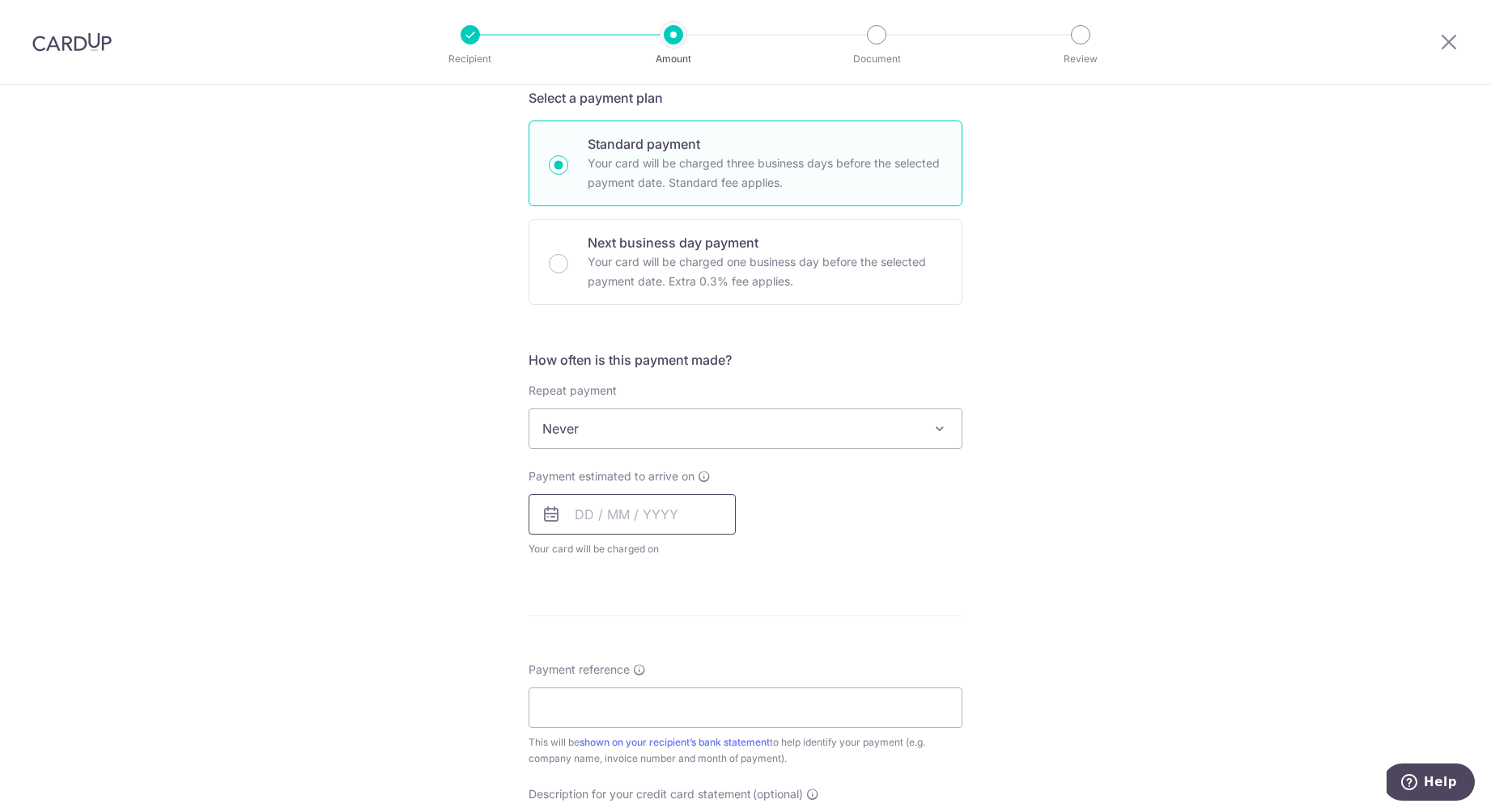
click at [583, 516] on input "text" at bounding box center [632, 515] width 207 height 40
click at [664, 757] on link "27" at bounding box center [659, 758] width 25 height 25
type input "[DATE]"
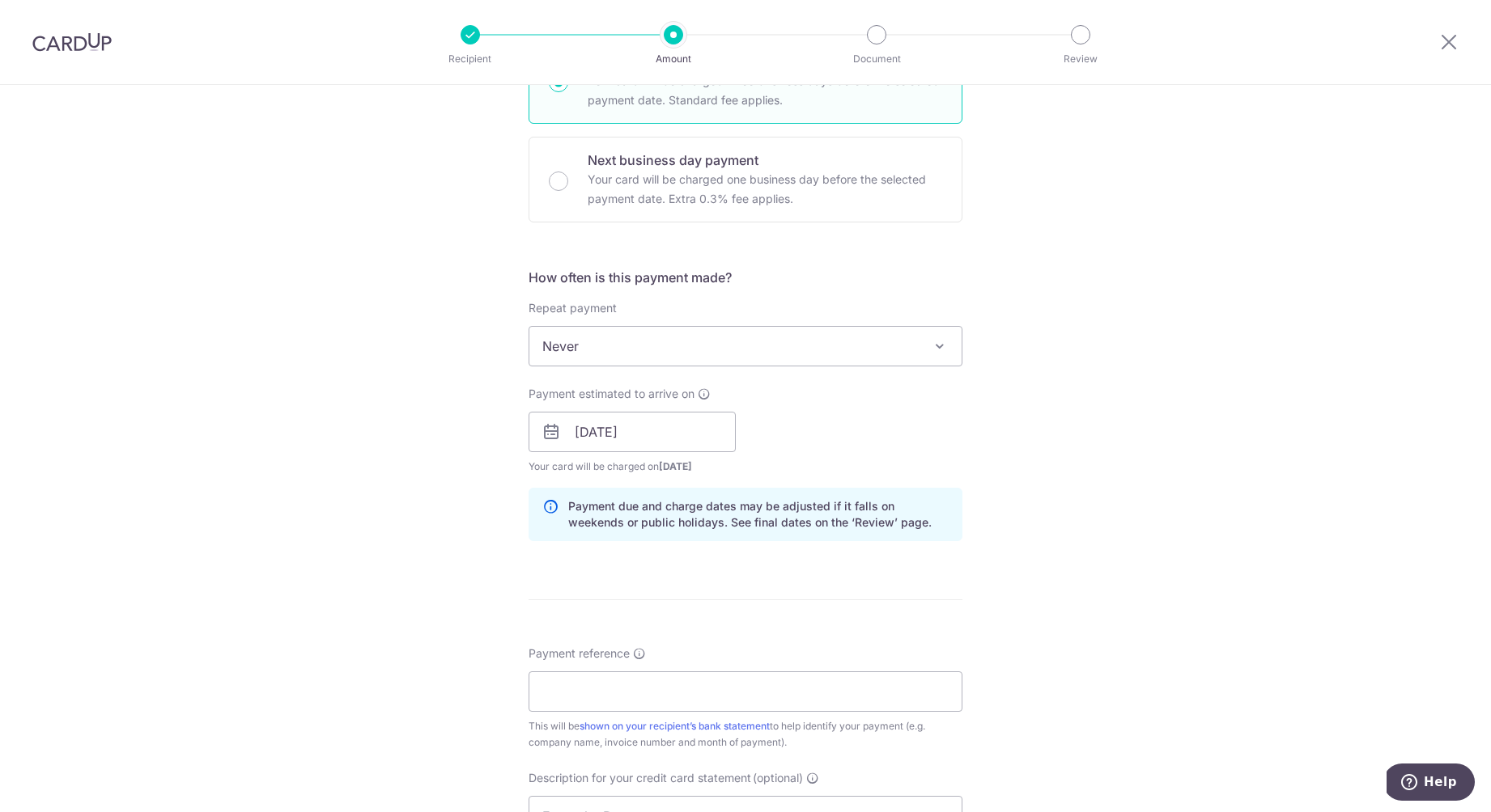
scroll to position [464, 0]
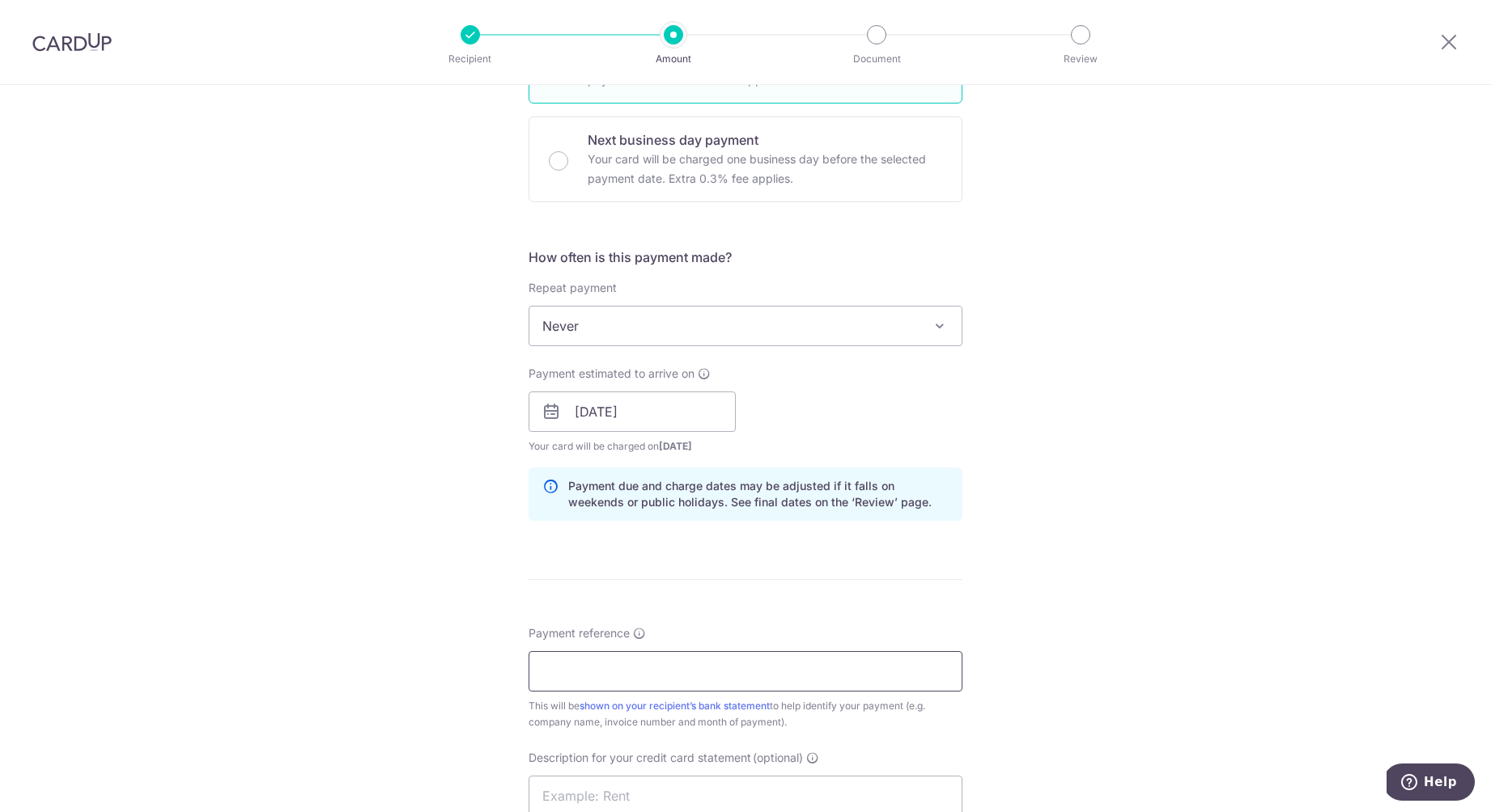
click at [686, 679] on input "Payment reference" at bounding box center [745, 671] width 434 height 40
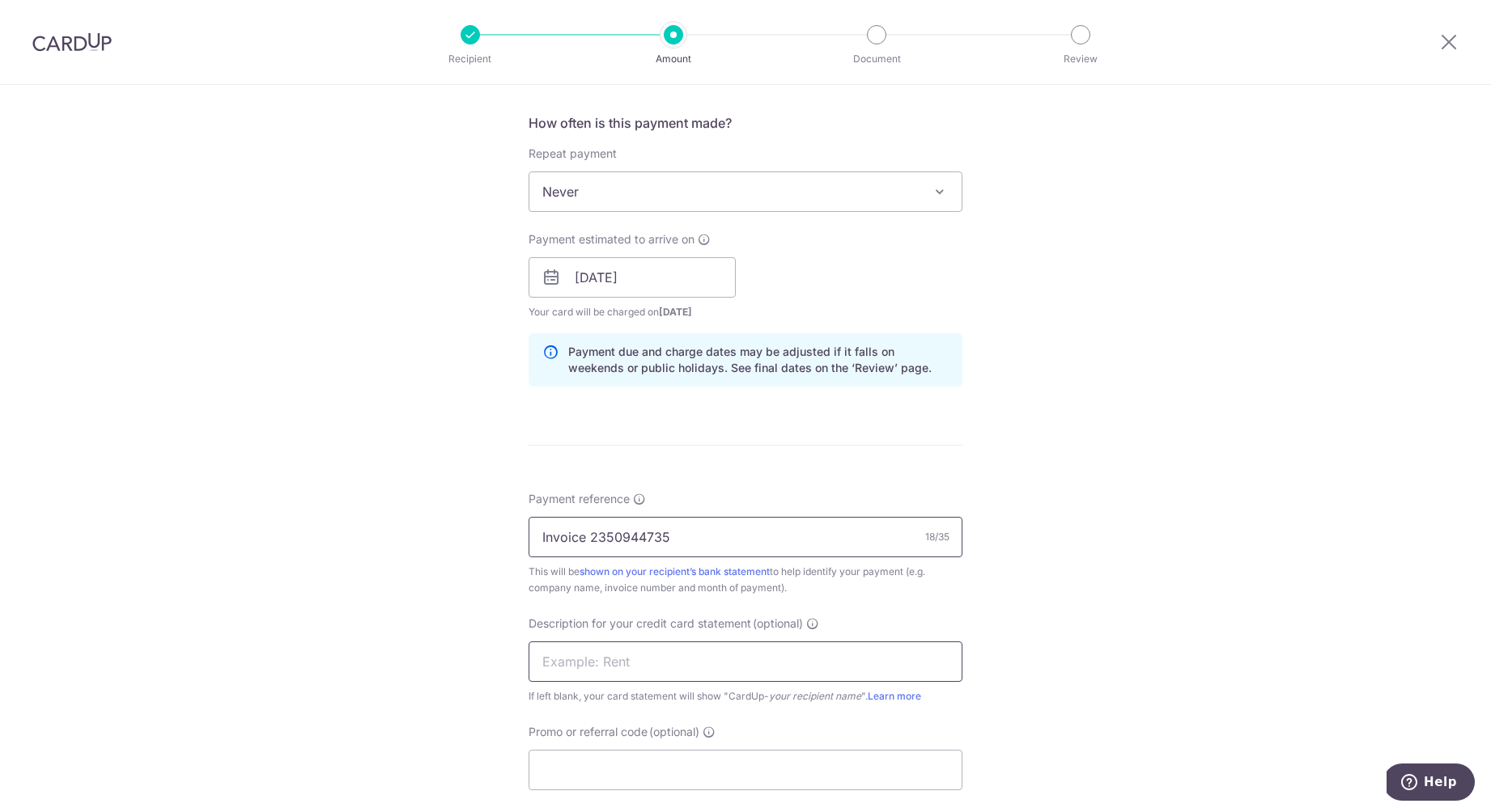
scroll to position [605, 0]
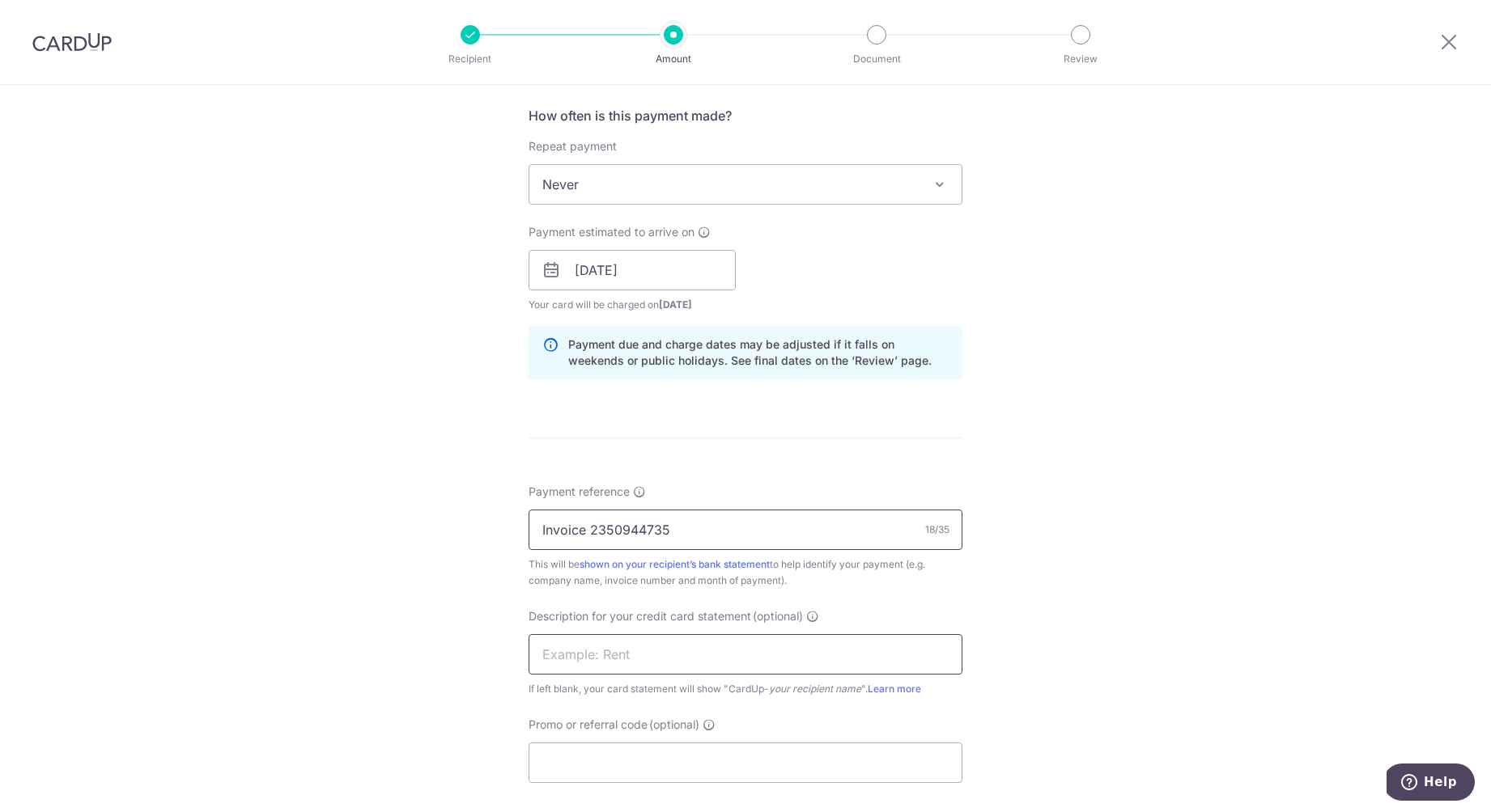
type input "Invoice 2350944735"
click at [774, 655] on input "text" at bounding box center [745, 655] width 434 height 40
drag, startPoint x: 774, startPoint y: 655, endPoint x: 680, endPoint y: 669, distance: 95.0
click at [680, 669] on input "Lyric" at bounding box center [745, 655] width 434 height 40
drag, startPoint x: 663, startPoint y: 664, endPoint x: 542, endPoint y: 662, distance: 121.0
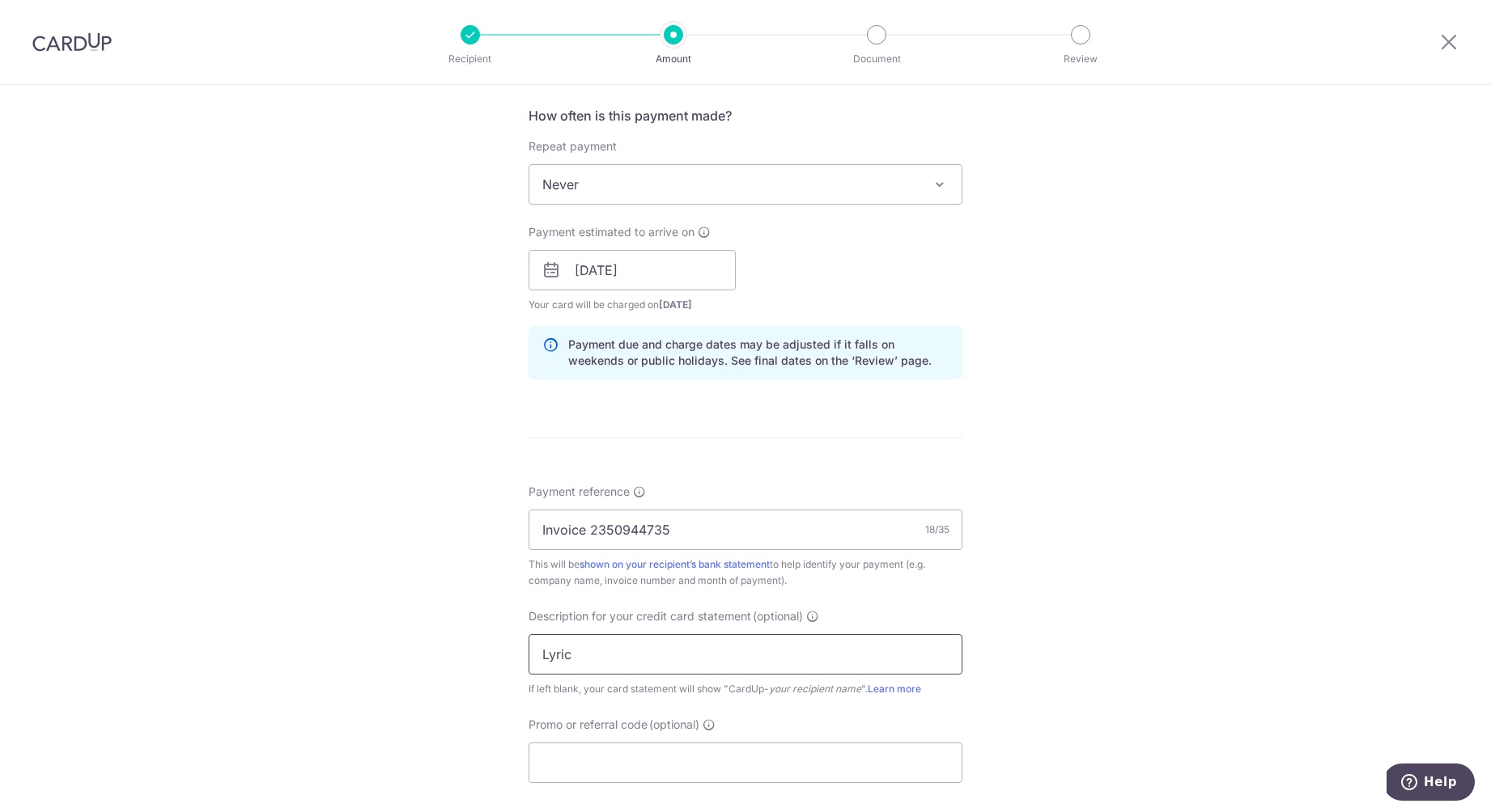
click at [542, 662] on input "Lyric" at bounding box center [745, 655] width 434 height 40
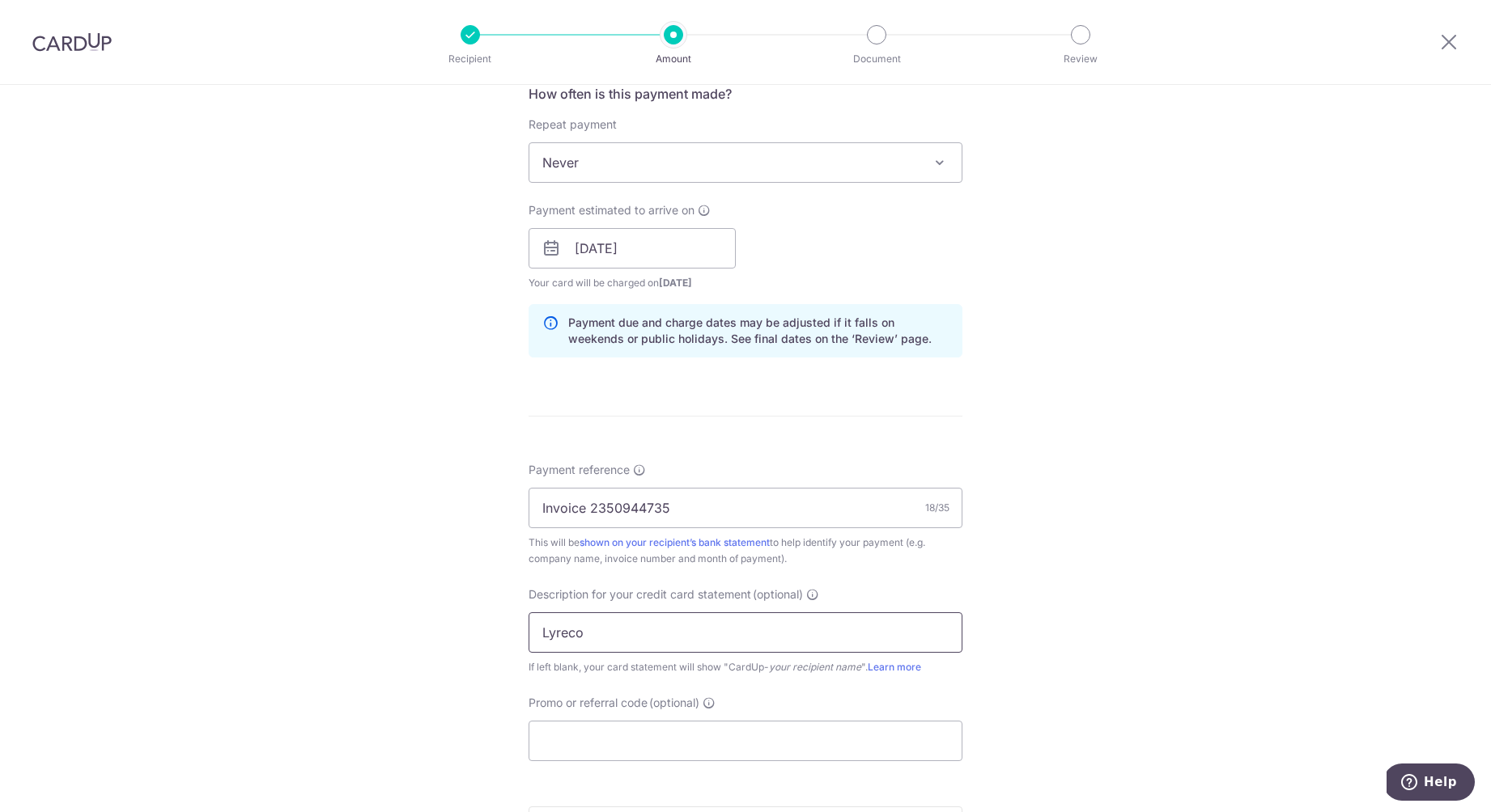
scroll to position [649, 0]
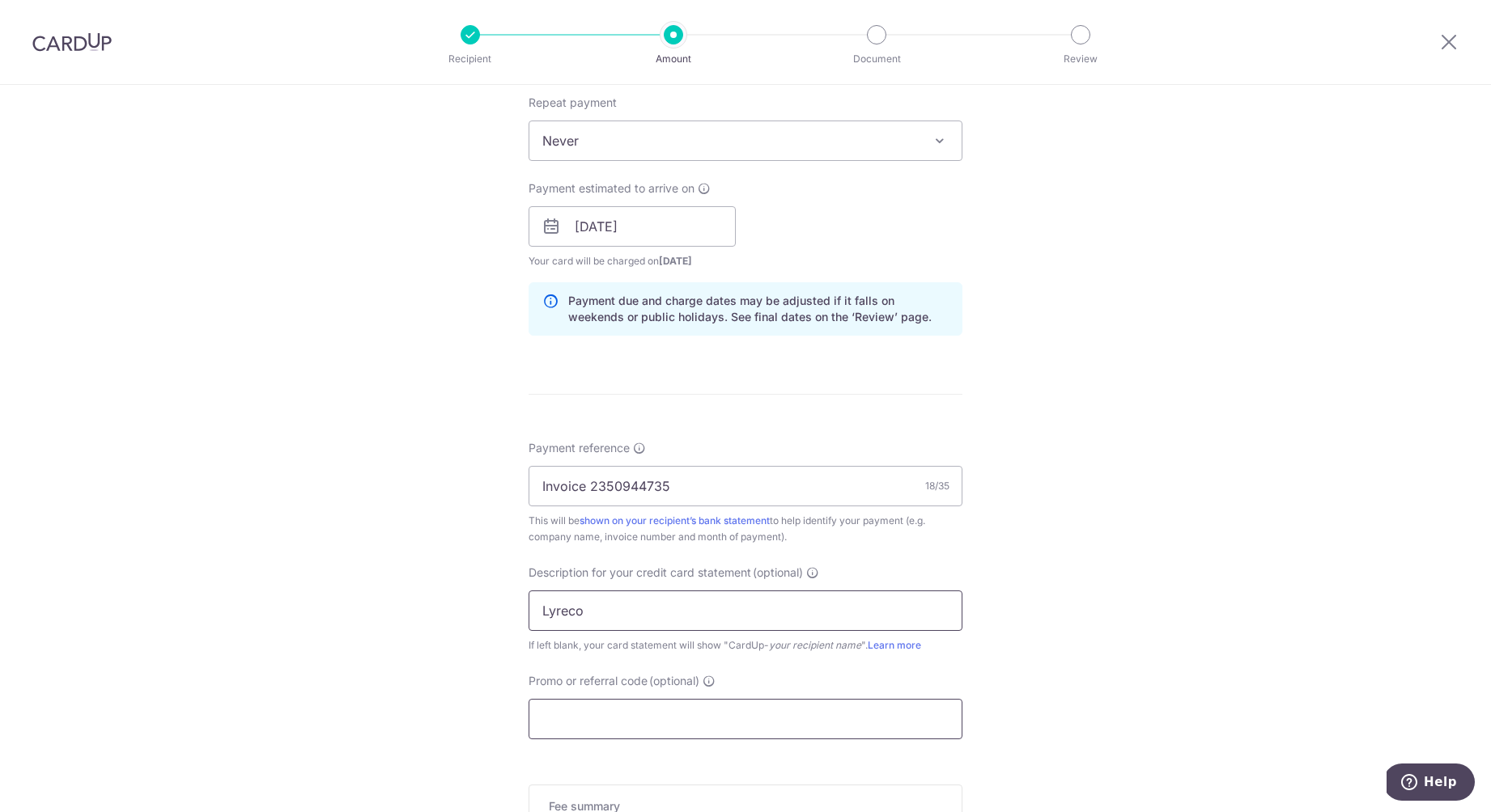
type input "Lyreco"
click at [676, 717] on input "Promo or referral code (optional)" at bounding box center [745, 719] width 434 height 40
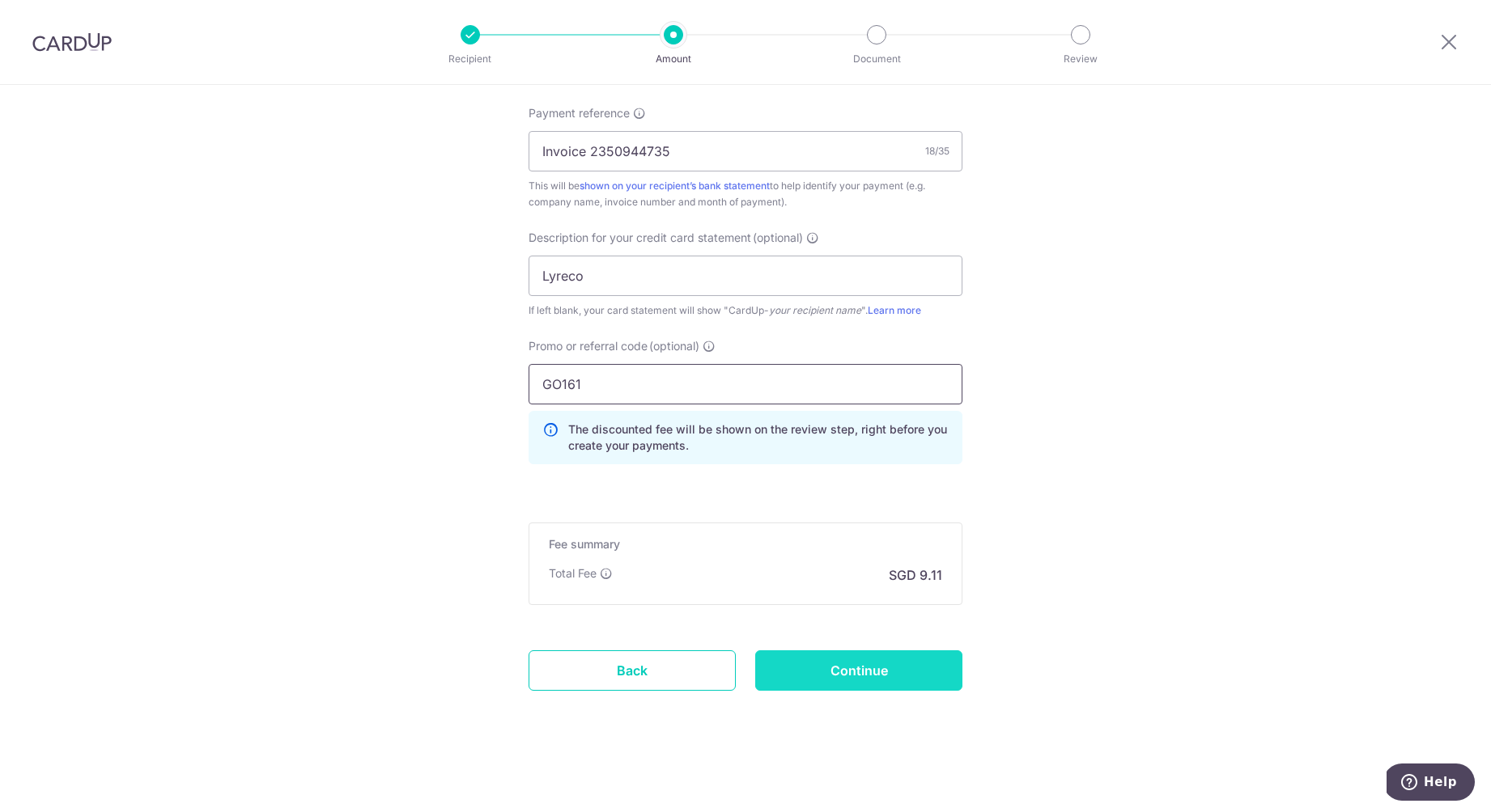
scroll to position [984, 0]
type input "GO161"
click at [866, 678] on input "Continue" at bounding box center [859, 670] width 207 height 40
type input "Create Schedule"
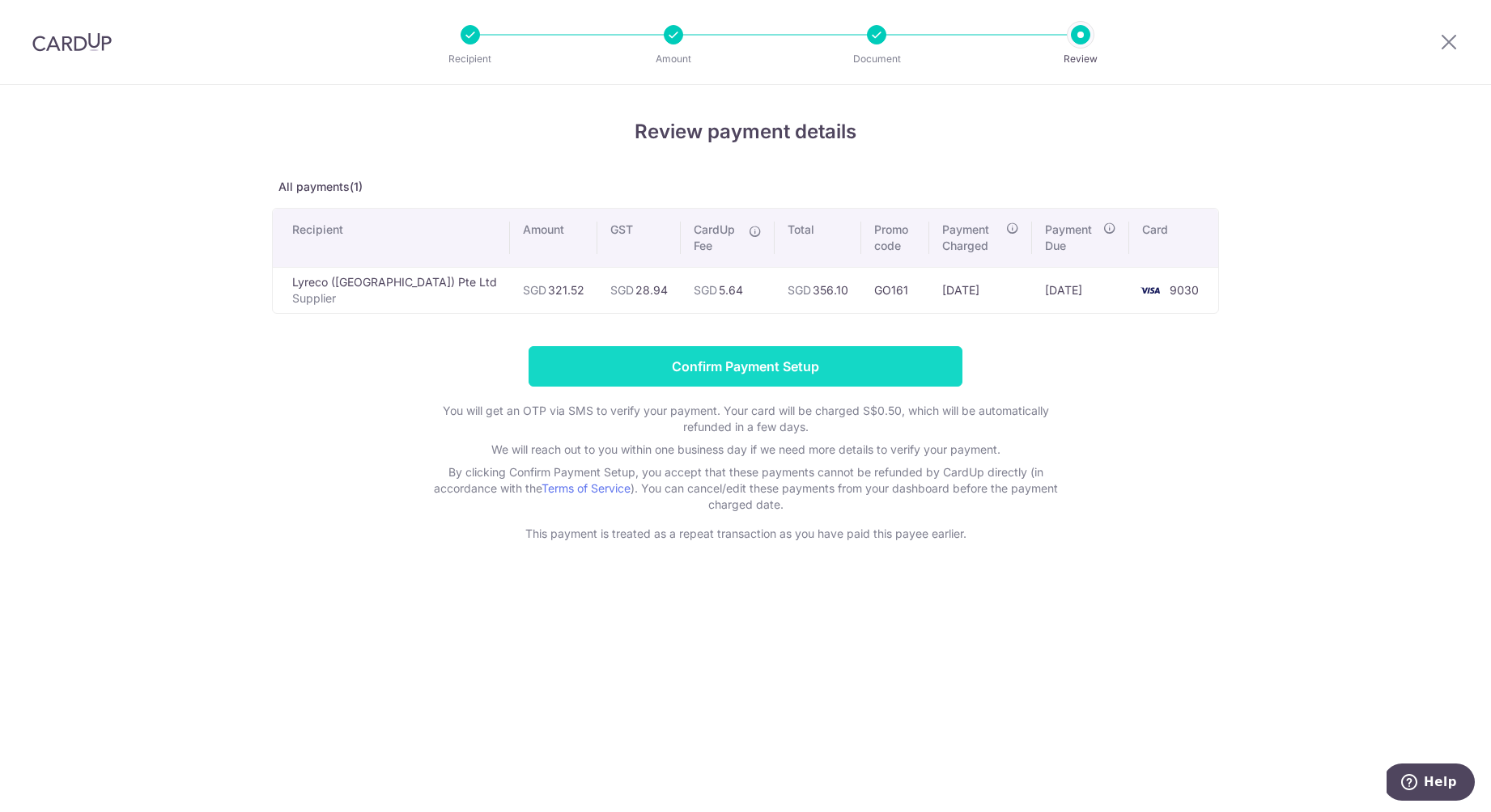
click at [850, 363] on input "Confirm Payment Setup" at bounding box center [745, 366] width 434 height 40
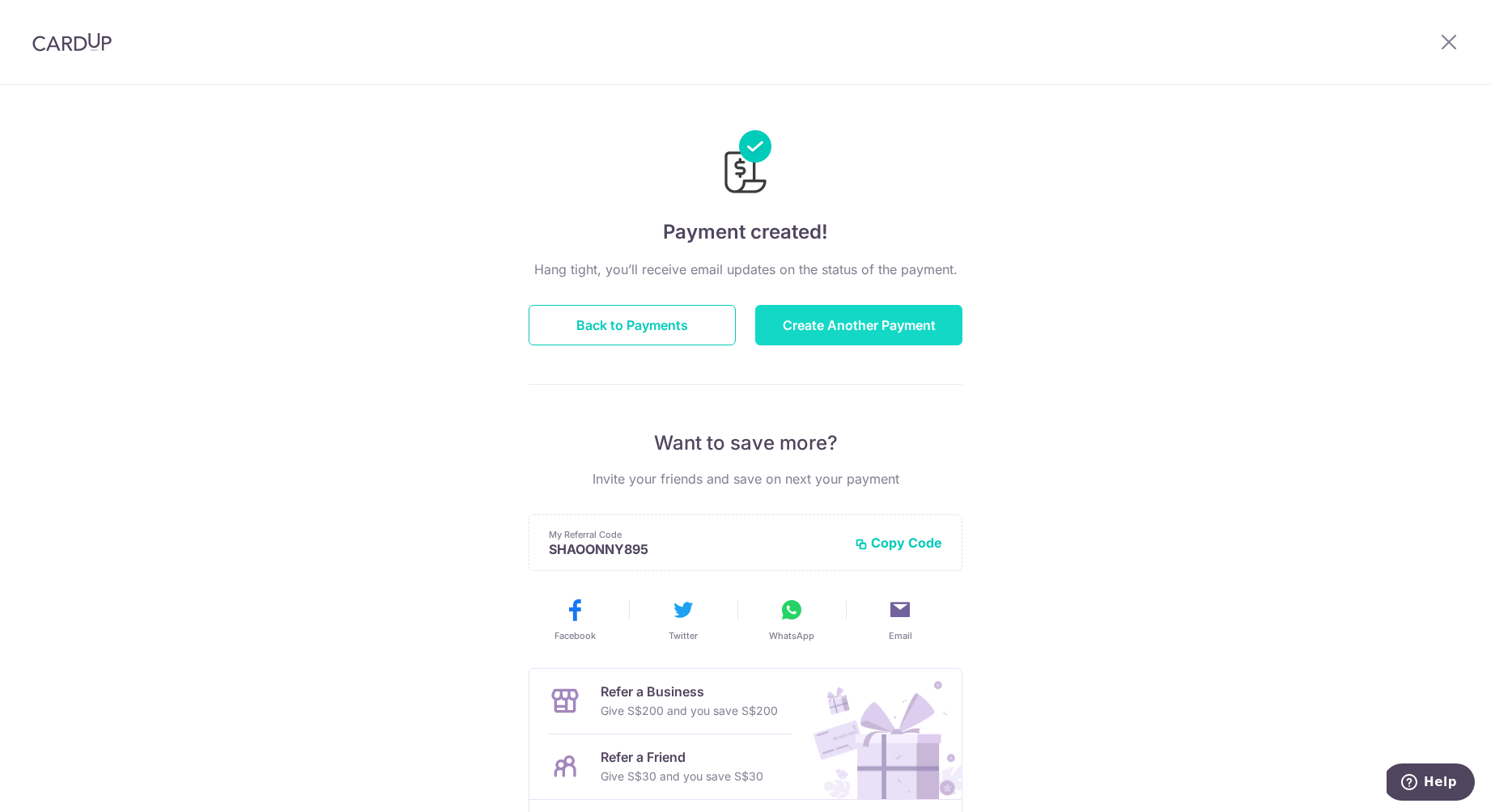
click at [842, 328] on button "Create Another Payment" at bounding box center [859, 325] width 207 height 40
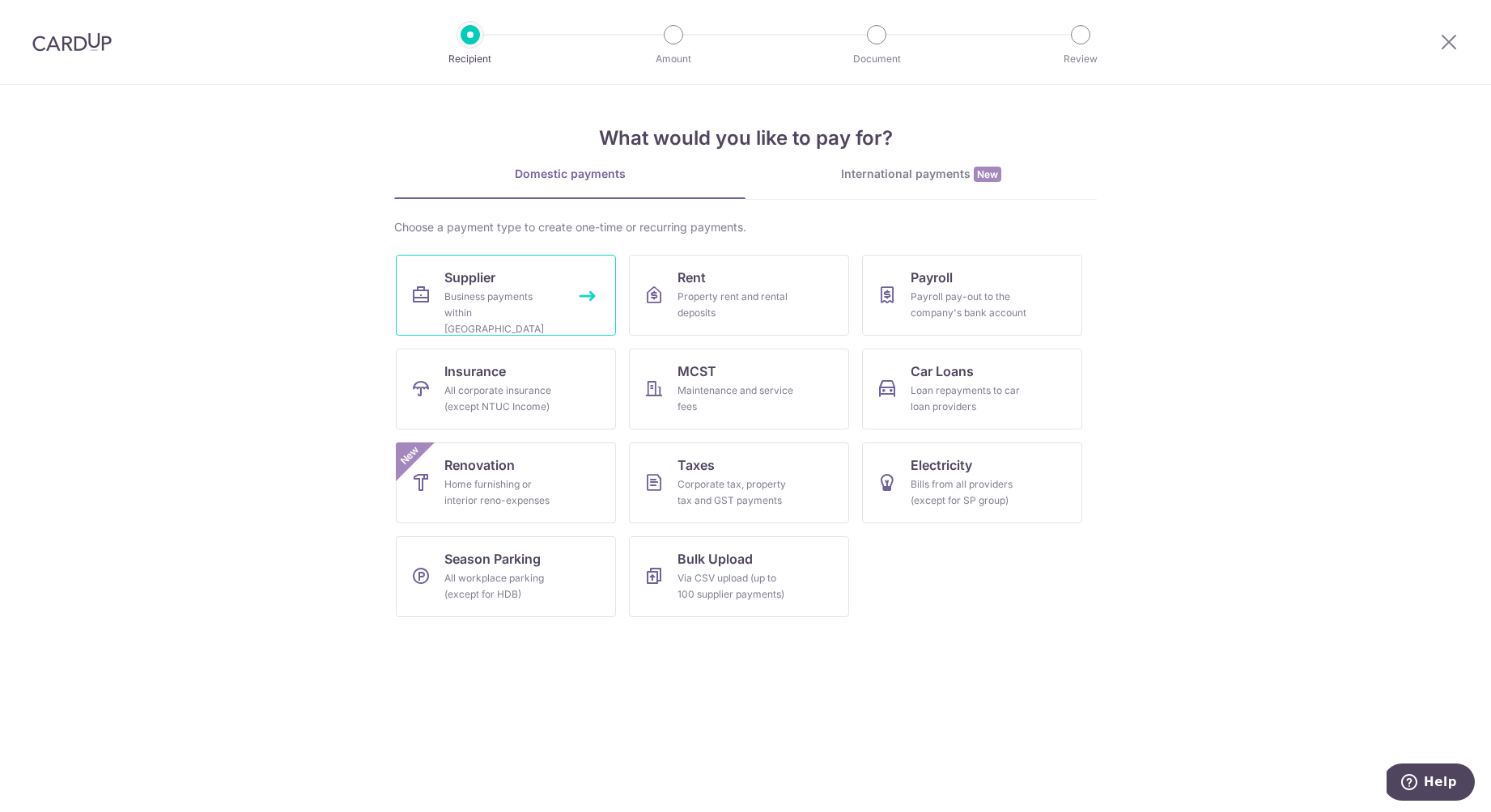
click at [509, 285] on link "Supplier Business payments within [GEOGRAPHIC_DATA]" at bounding box center [506, 295] width 220 height 81
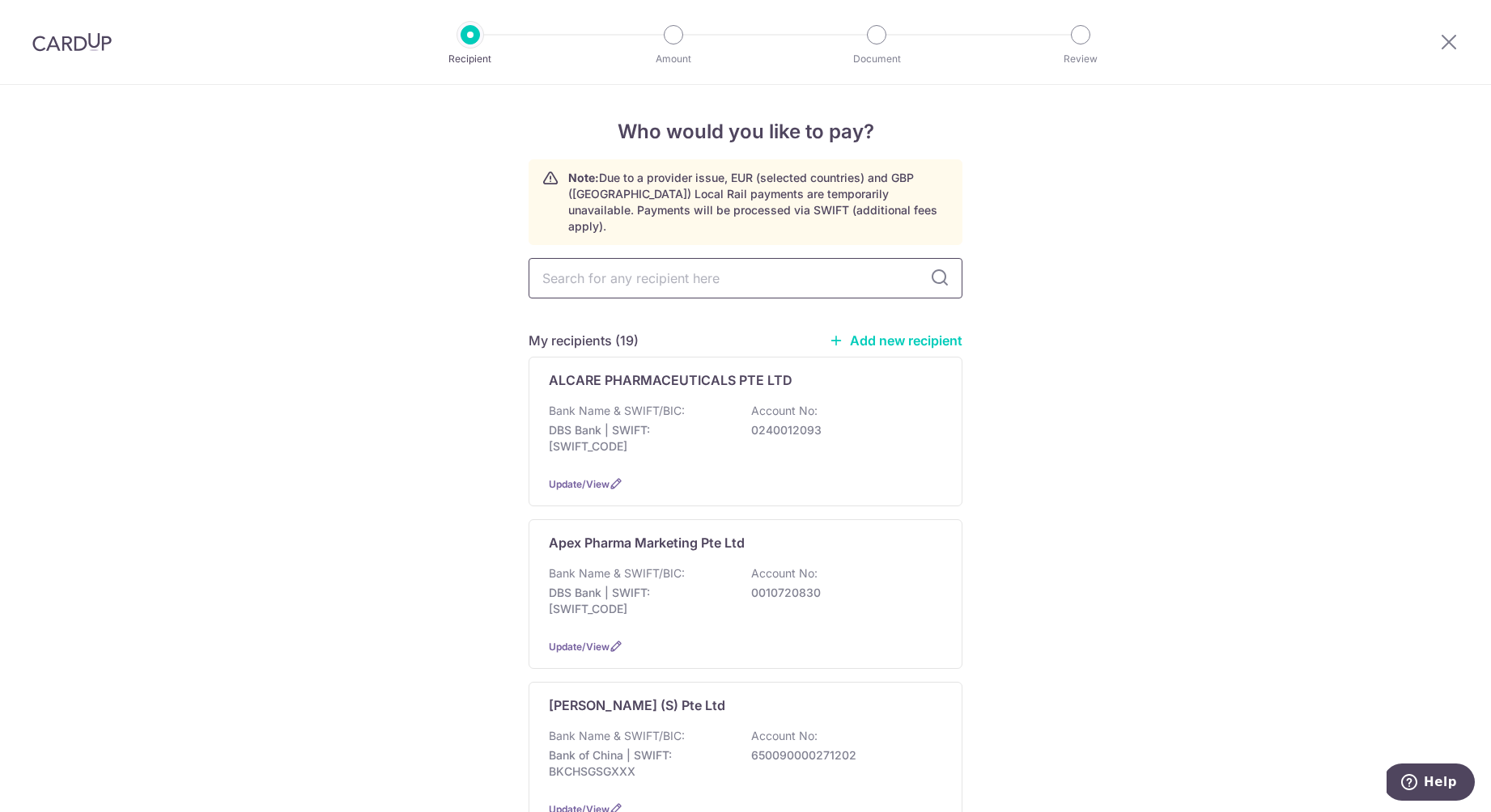
click at [625, 262] on input "text" at bounding box center [745, 278] width 434 height 40
type input "dk"
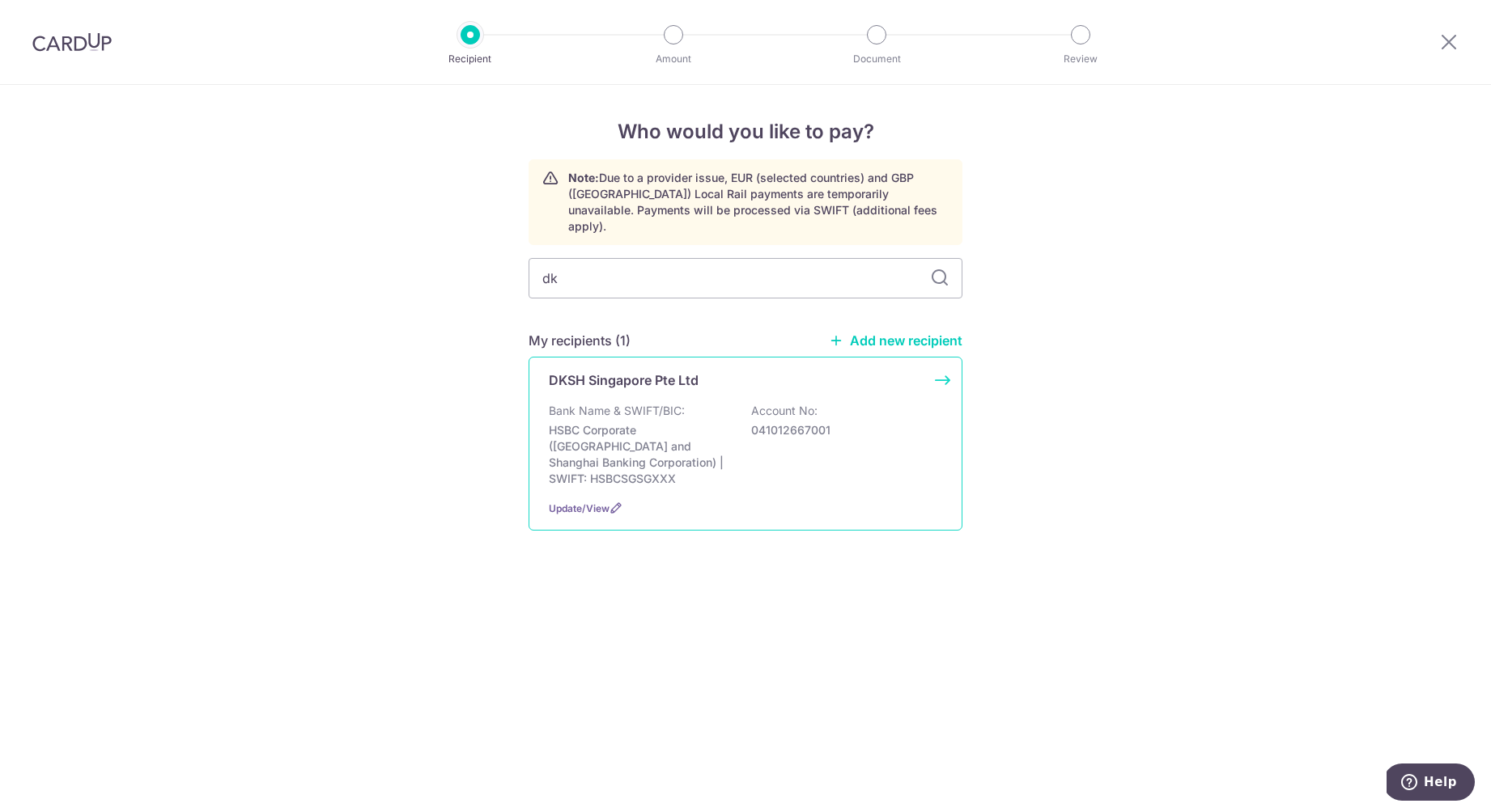
click at [616, 382] on div "DKSH Singapore Pte Ltd Bank Name & SWIFT/BIC: HSBC Corporate (Hongkong and Shan…" at bounding box center [745, 443] width 434 height 174
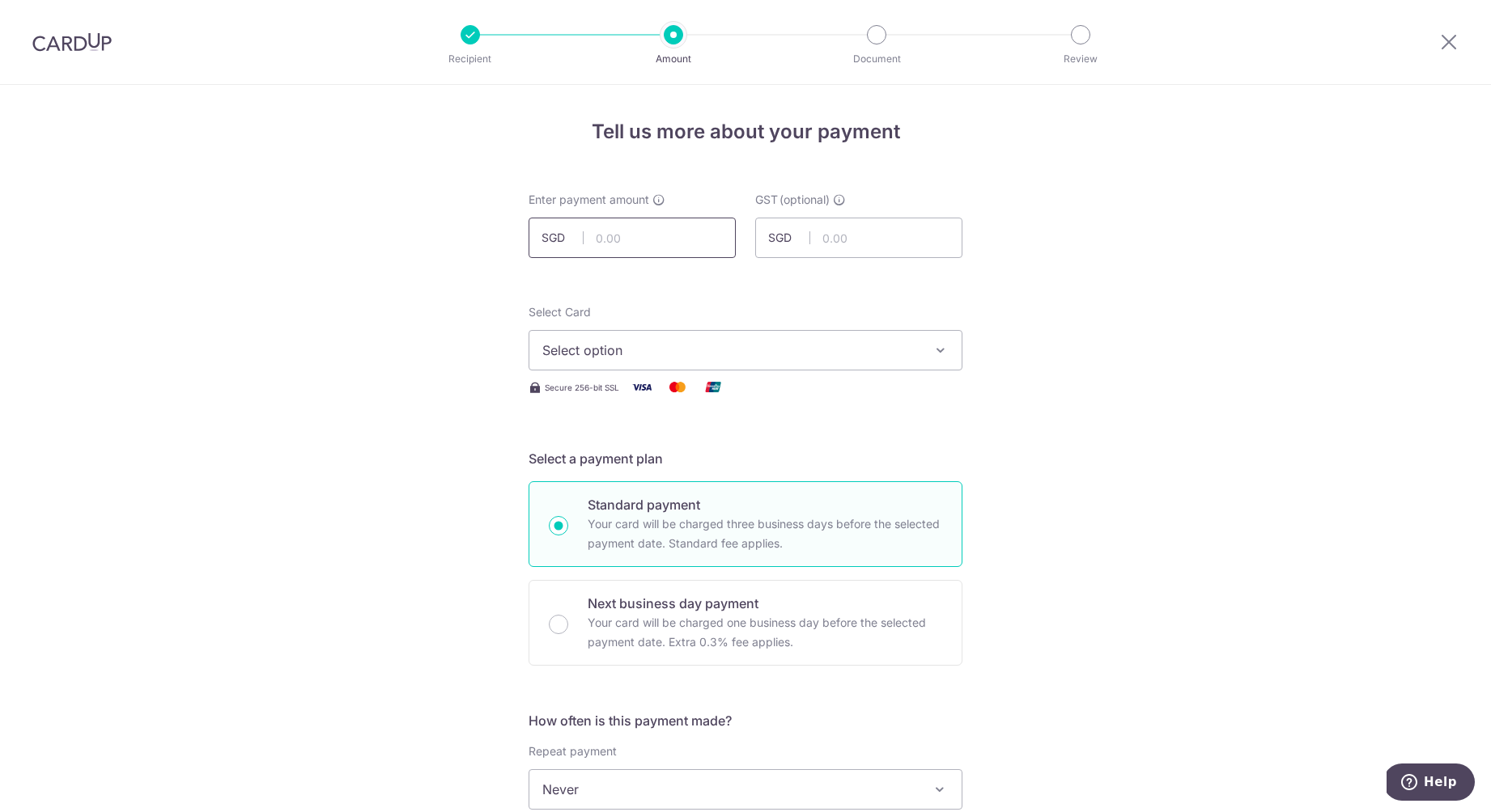
click at [620, 236] on input "text" at bounding box center [632, 237] width 207 height 40
type input "450.00"
click at [853, 244] on input "text" at bounding box center [859, 237] width 207 height 40
type input "40.50"
click at [685, 356] on span "Select option" at bounding box center [730, 350] width 378 height 19
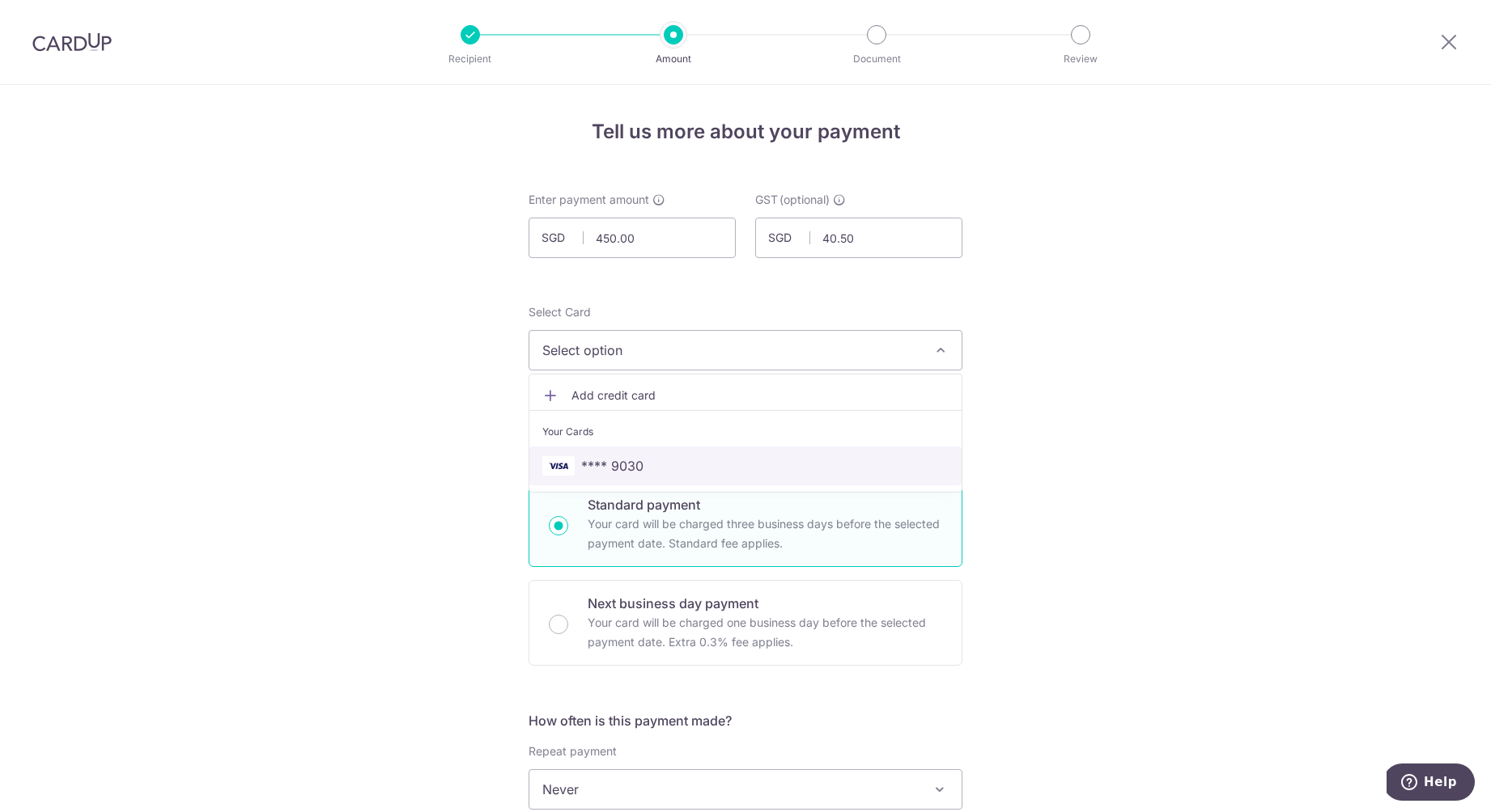
click at [657, 473] on span "**** 9030" at bounding box center [745, 466] width 407 height 19
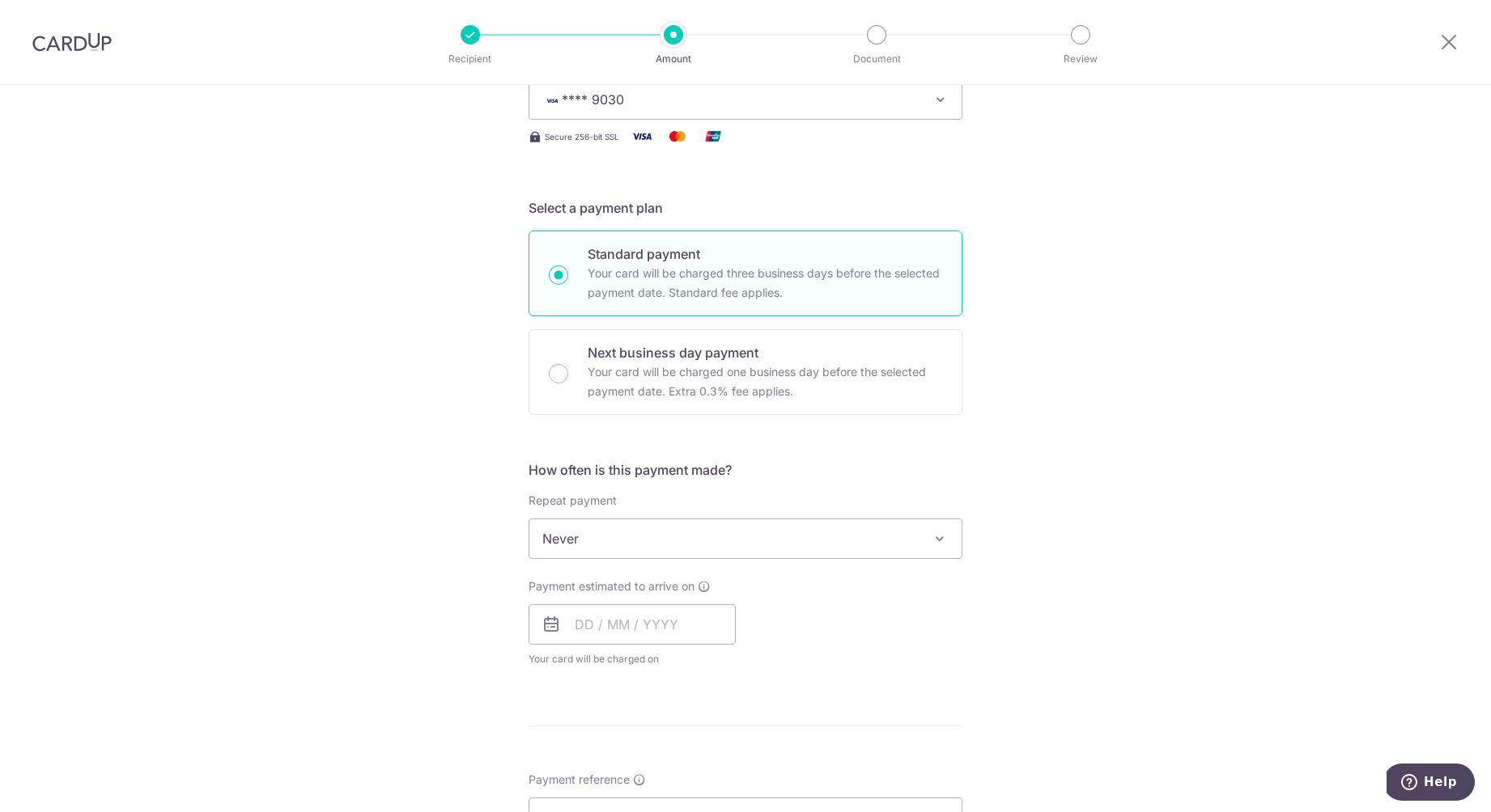
scroll to position [260, 0]
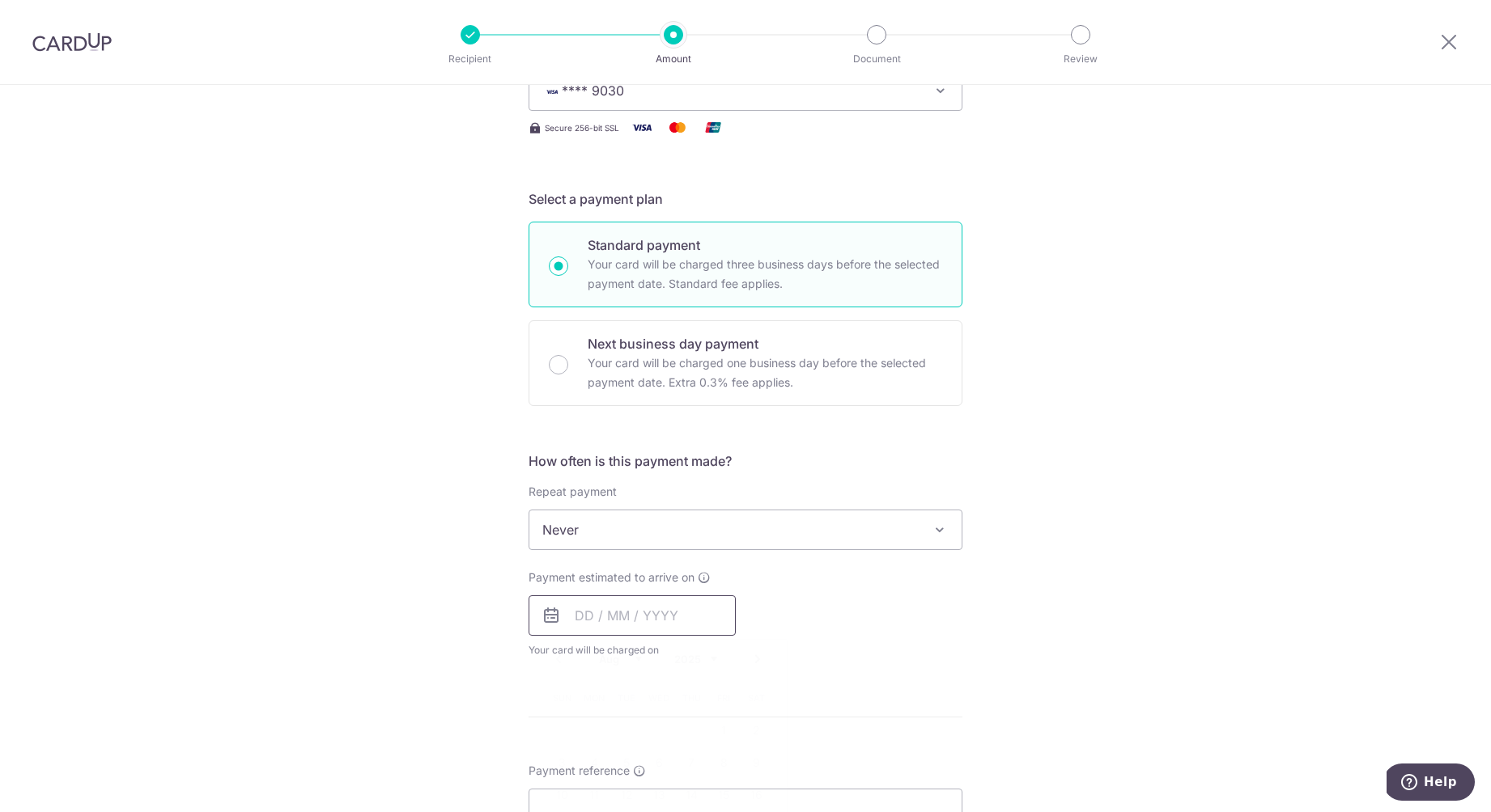
click at [584, 620] on input "text" at bounding box center [632, 616] width 207 height 40
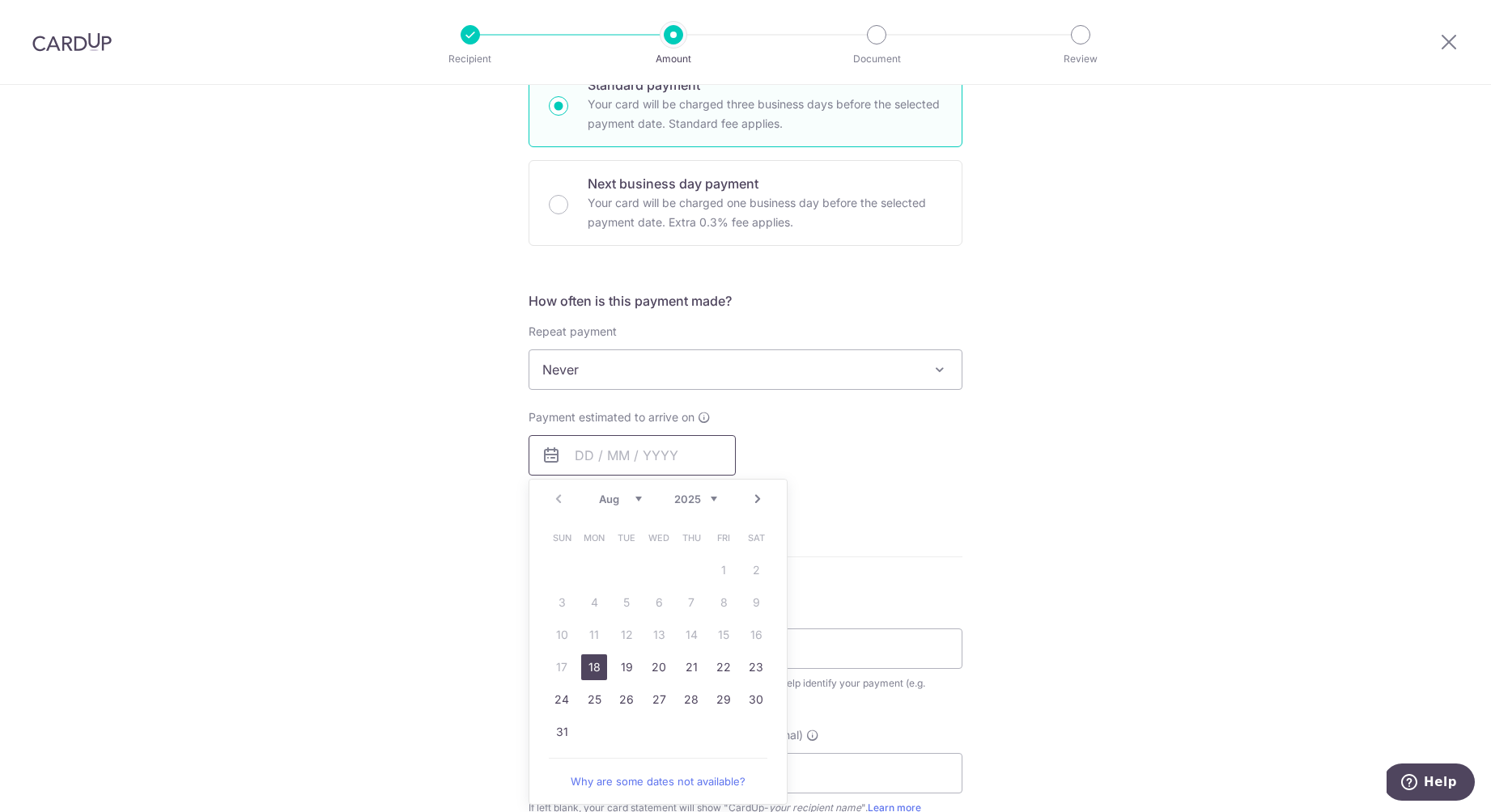
scroll to position [430, 0]
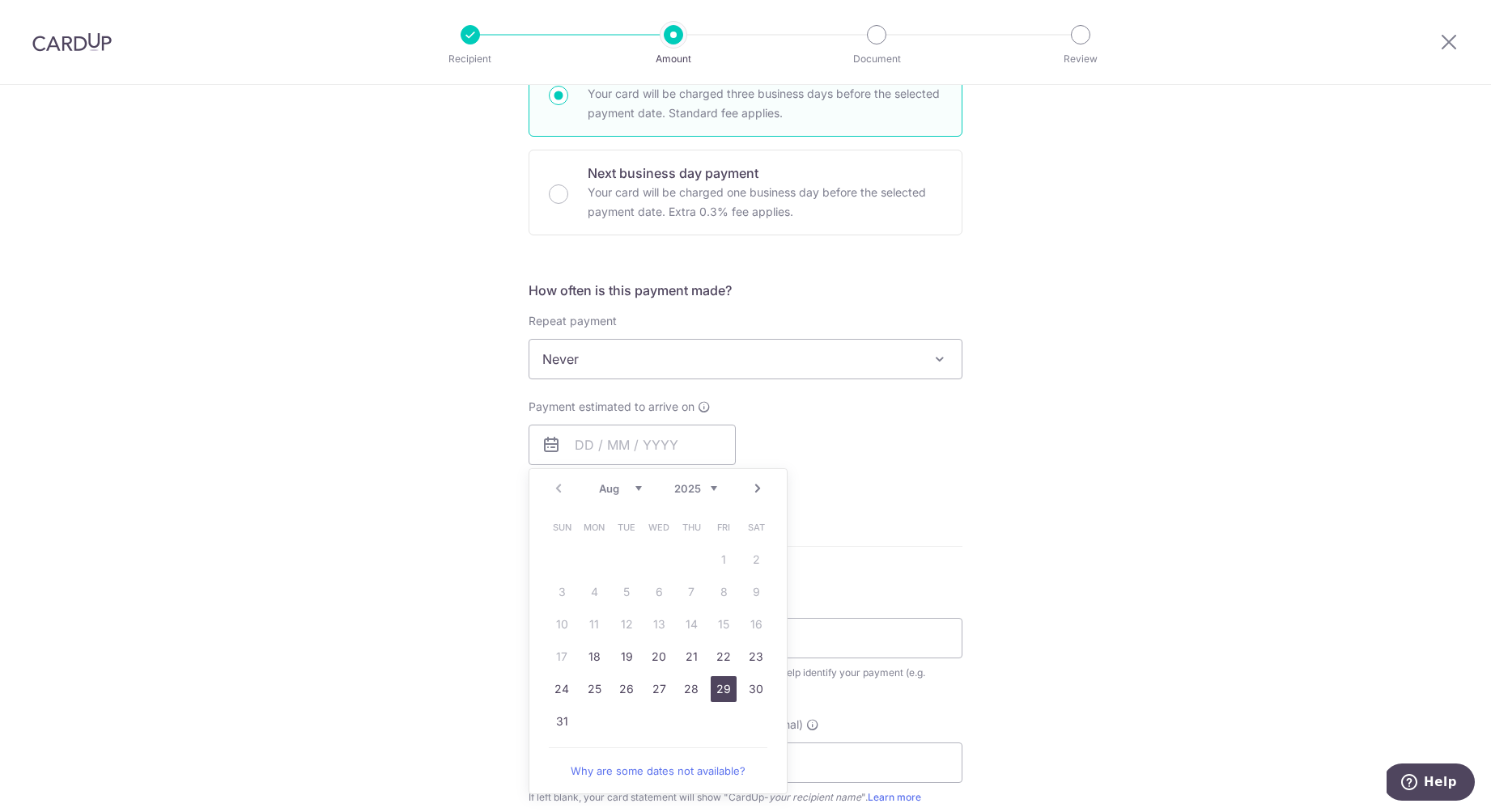
click at [720, 683] on link "29" at bounding box center [723, 689] width 25 height 25
type input "[DATE]"
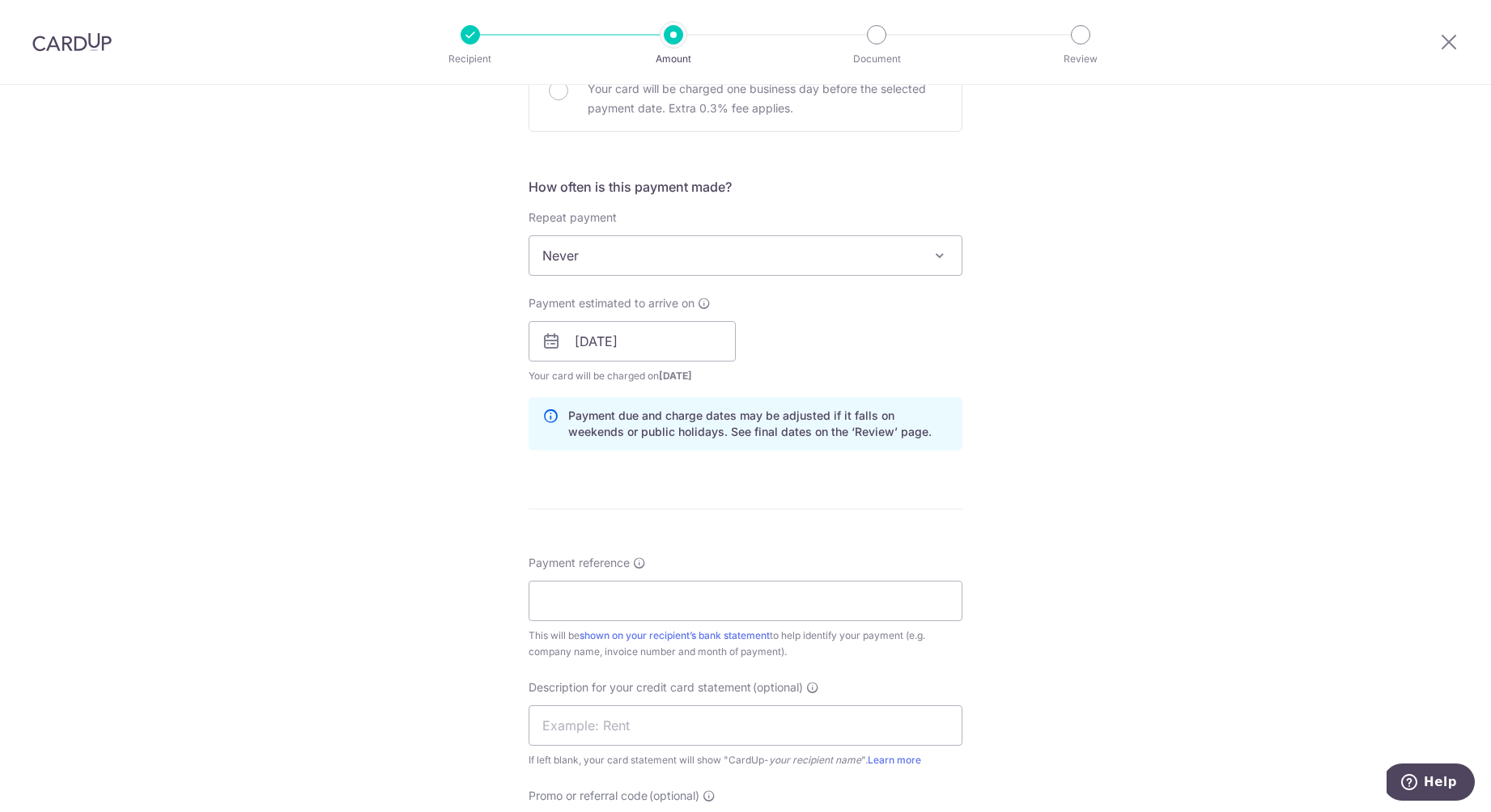
scroll to position [559, 0]
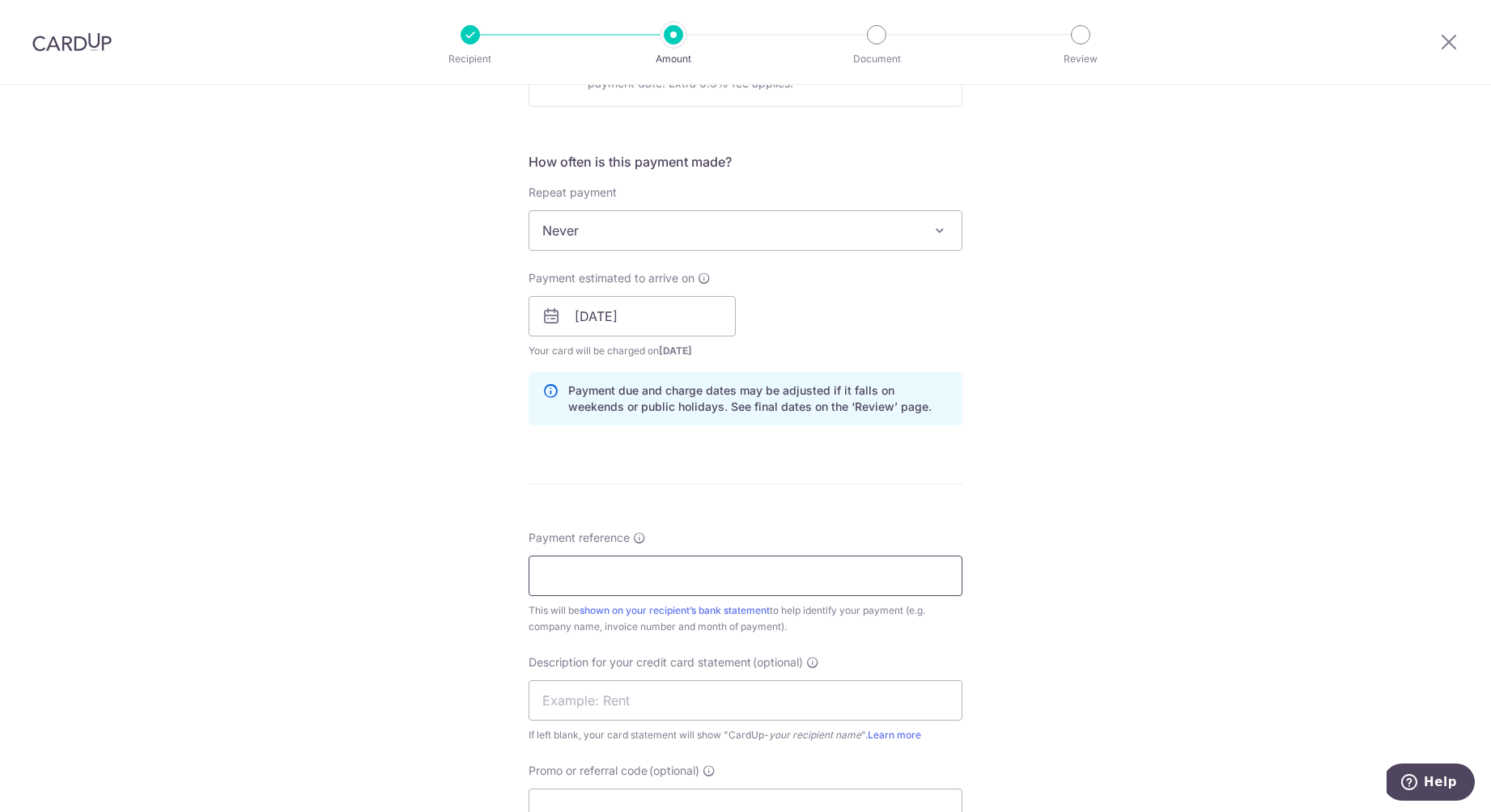
click at [706, 572] on input "Payment reference" at bounding box center [745, 576] width 434 height 40
click at [730, 573] on input "Payment reference" at bounding box center [745, 576] width 434 height 40
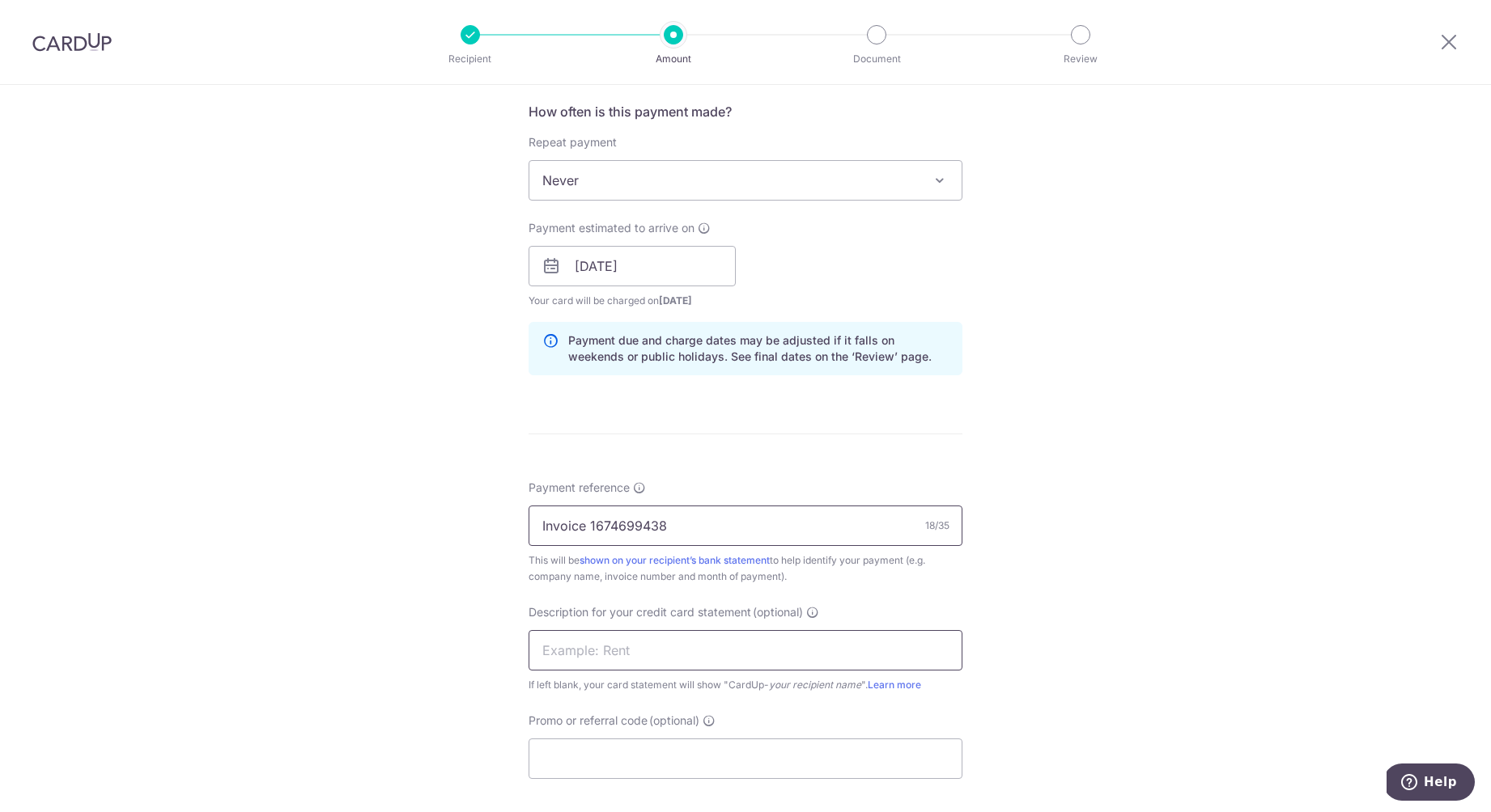
scroll to position [628, 0]
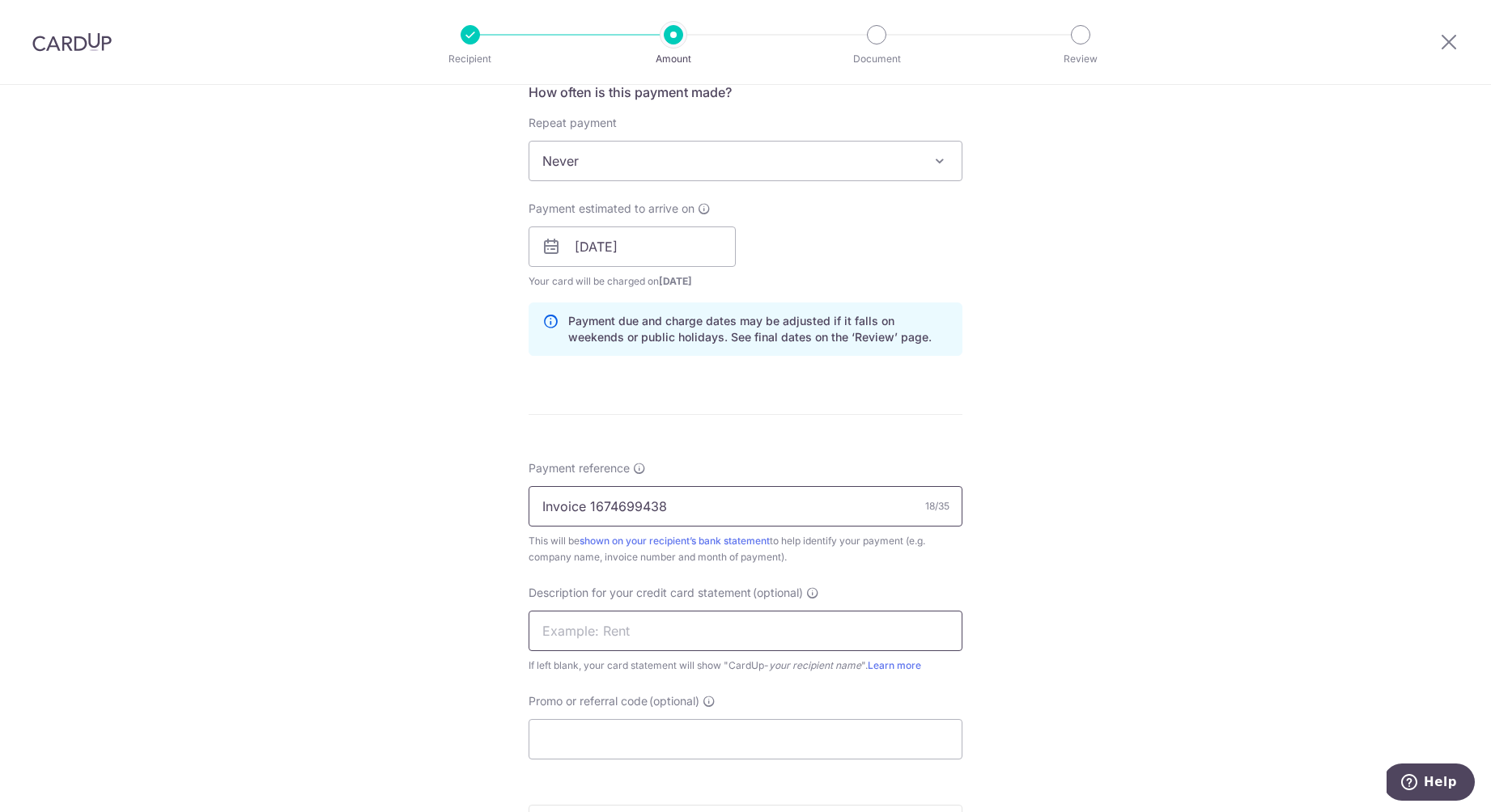
type input "Invoice 1674699438"
click at [697, 640] on input "text" at bounding box center [745, 631] width 434 height 40
type input "DKSH"
click at [693, 737] on input "Promo or referral code (optional)" at bounding box center [745, 739] width 434 height 40
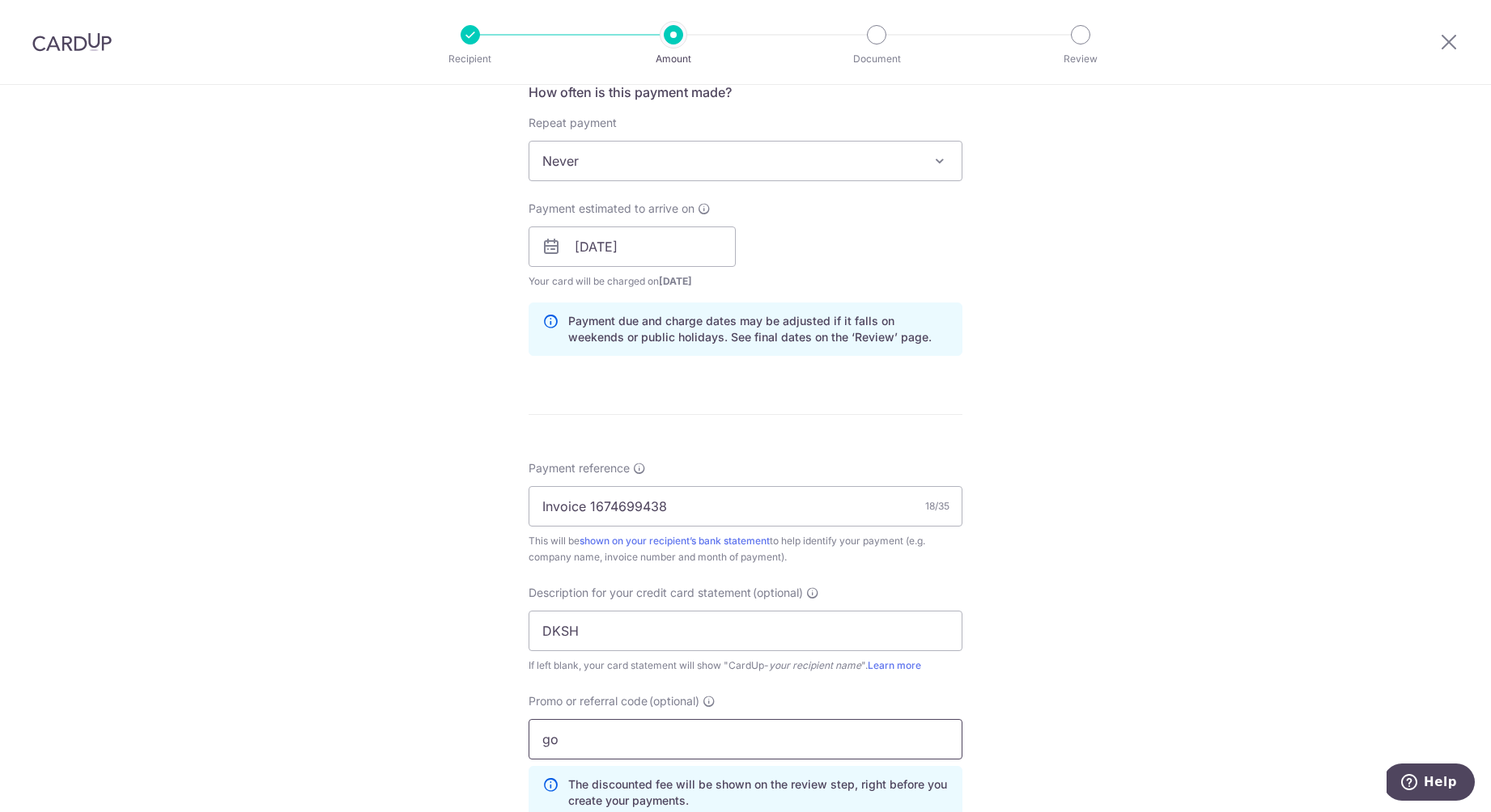
type input "g"
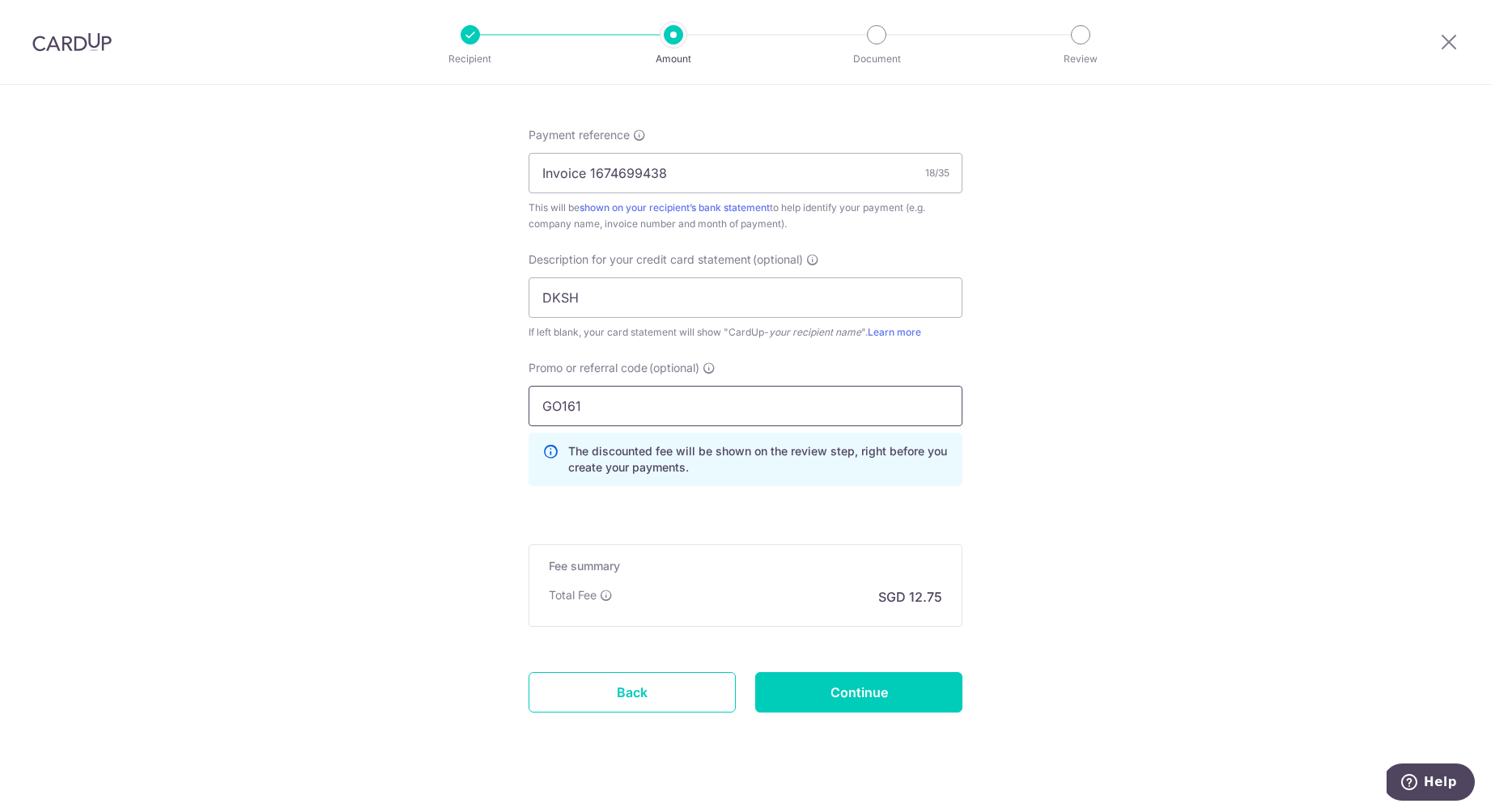
scroll to position [970, 0]
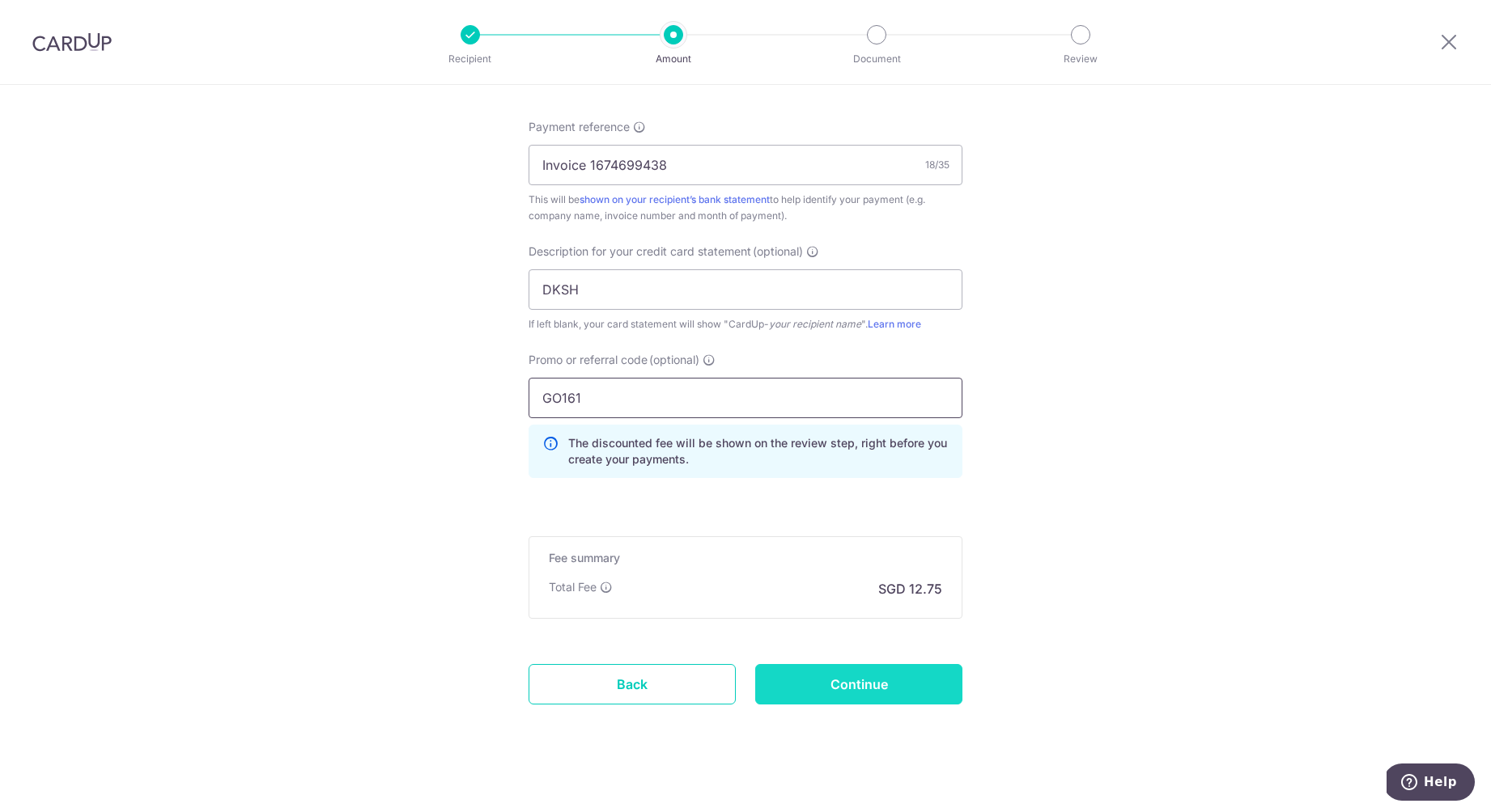
type input "GO161"
click at [841, 698] on input "Continue" at bounding box center [859, 684] width 207 height 40
type input "Create Schedule"
click at [886, 691] on div "Create Schedule" at bounding box center [858, 684] width 227 height 40
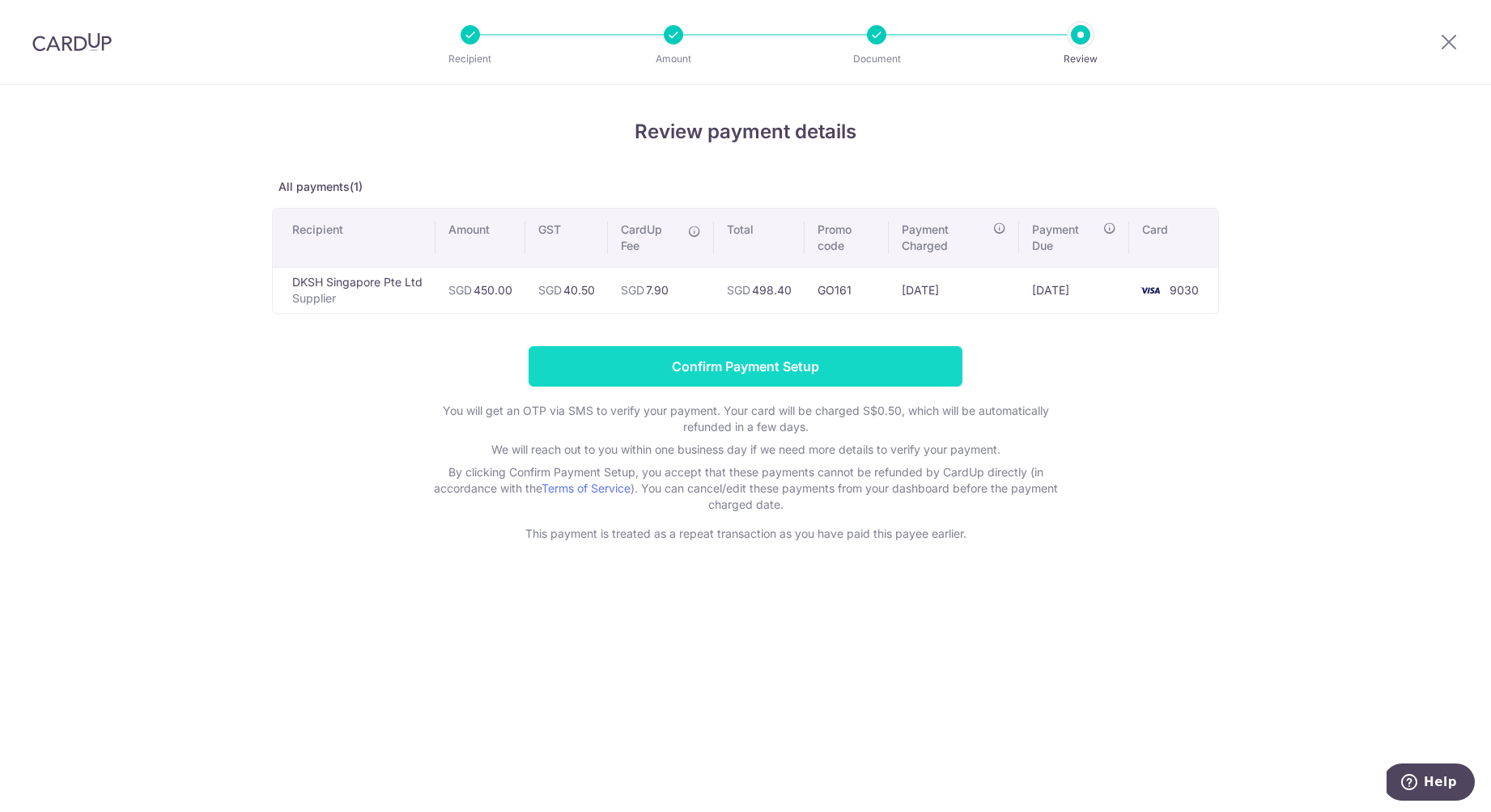
click at [836, 356] on input "Confirm Payment Setup" at bounding box center [745, 366] width 434 height 40
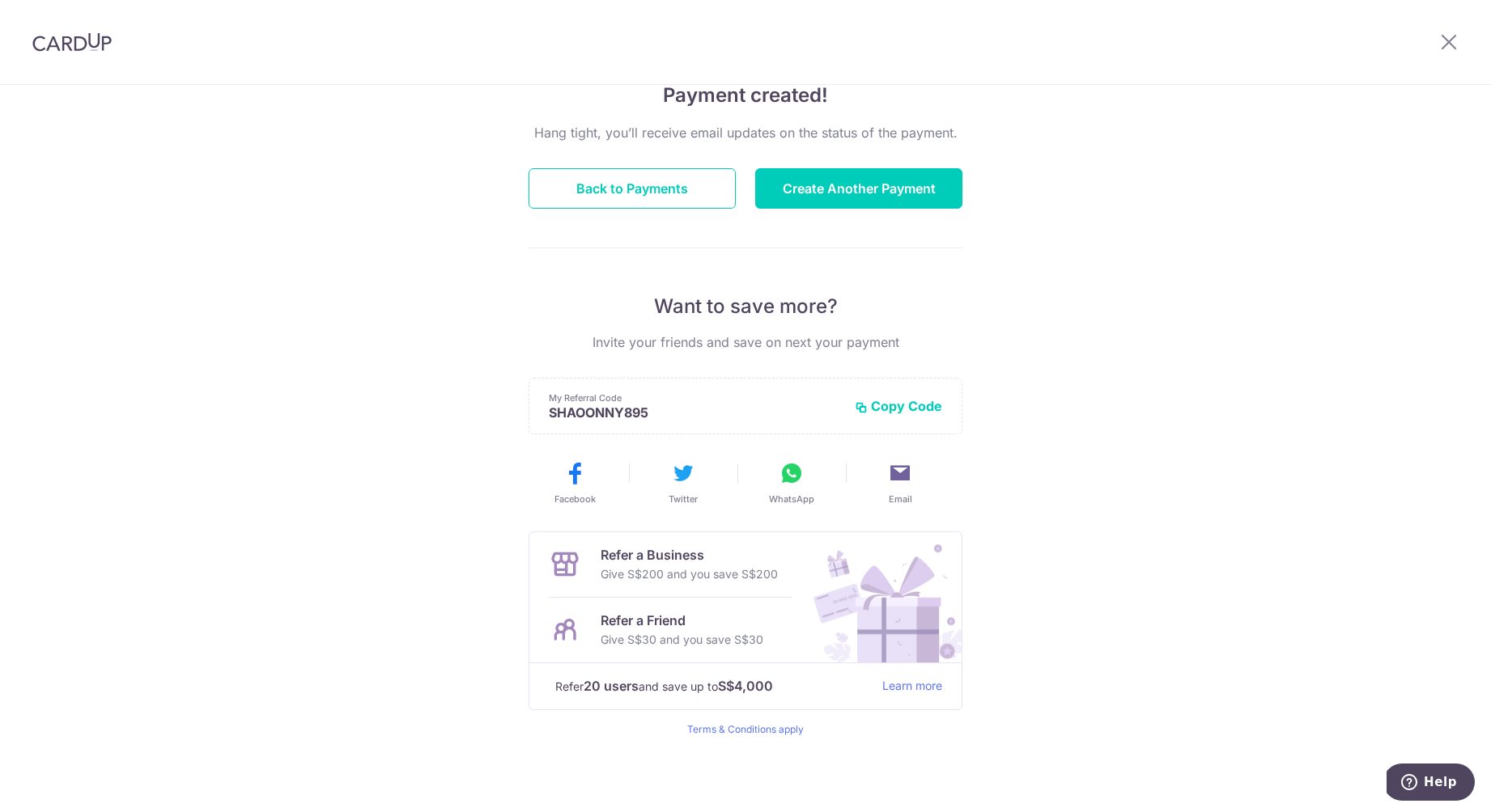
scroll to position [137, 0]
click at [685, 194] on button "Back to Payments" at bounding box center [632, 188] width 207 height 40
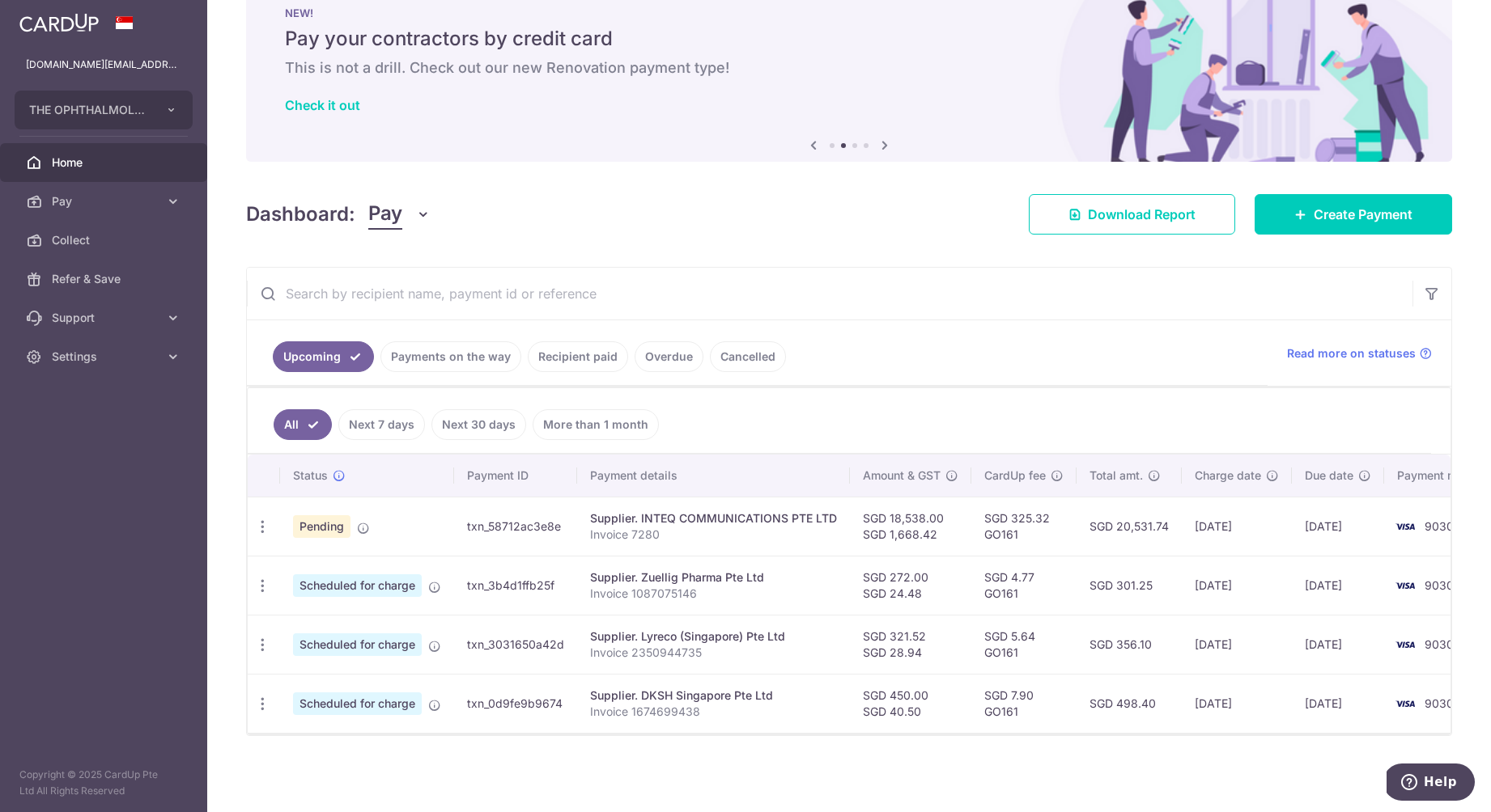
scroll to position [45, 0]
click at [725, 431] on ul "All Next 7 days Next 30 days More than 1 month" at bounding box center [839, 421] width 1184 height 65
click at [581, 366] on link "Recipient paid" at bounding box center [578, 356] width 100 height 31
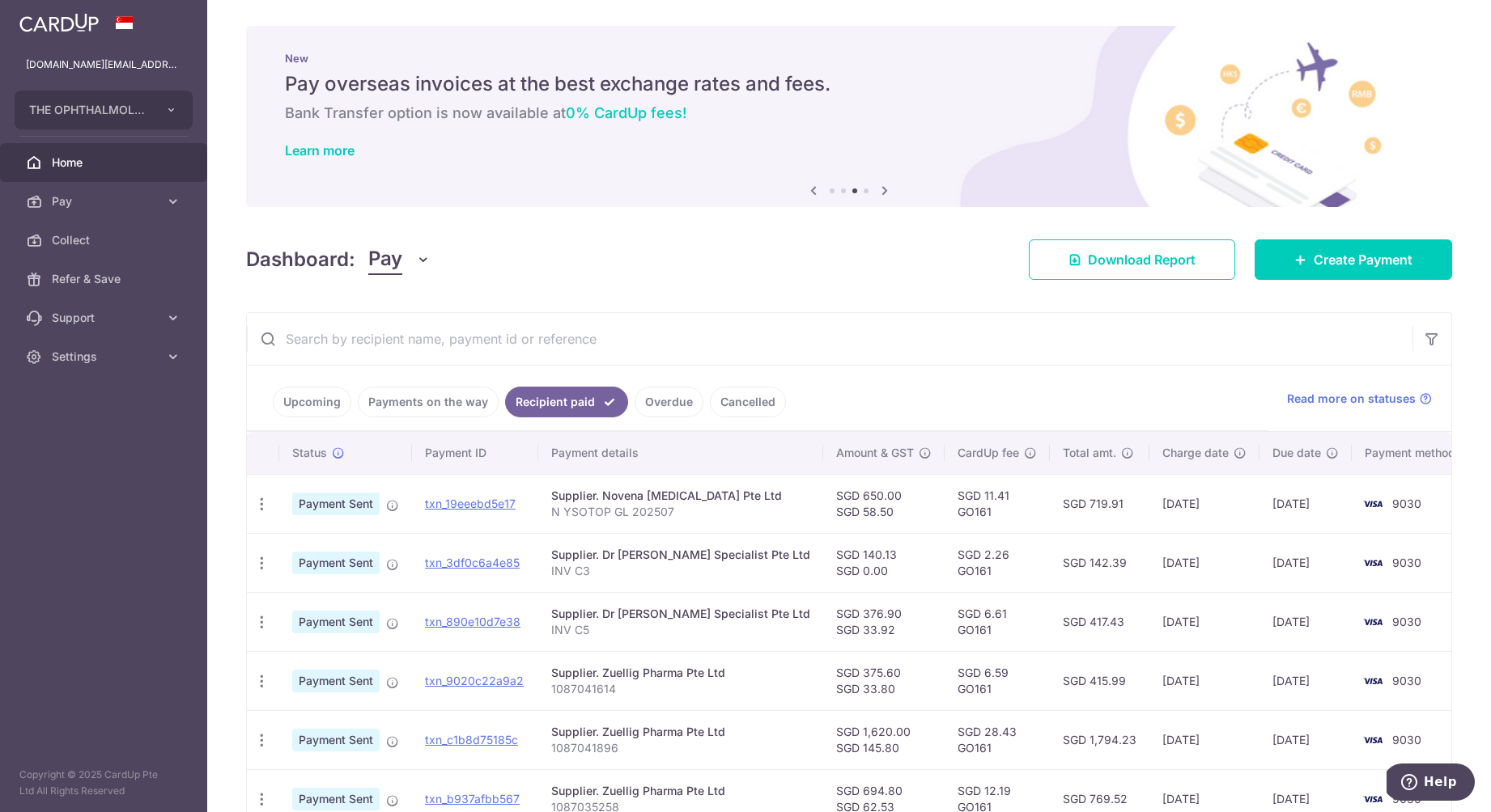
click at [403, 410] on link "Payments on the way" at bounding box center [428, 402] width 141 height 31
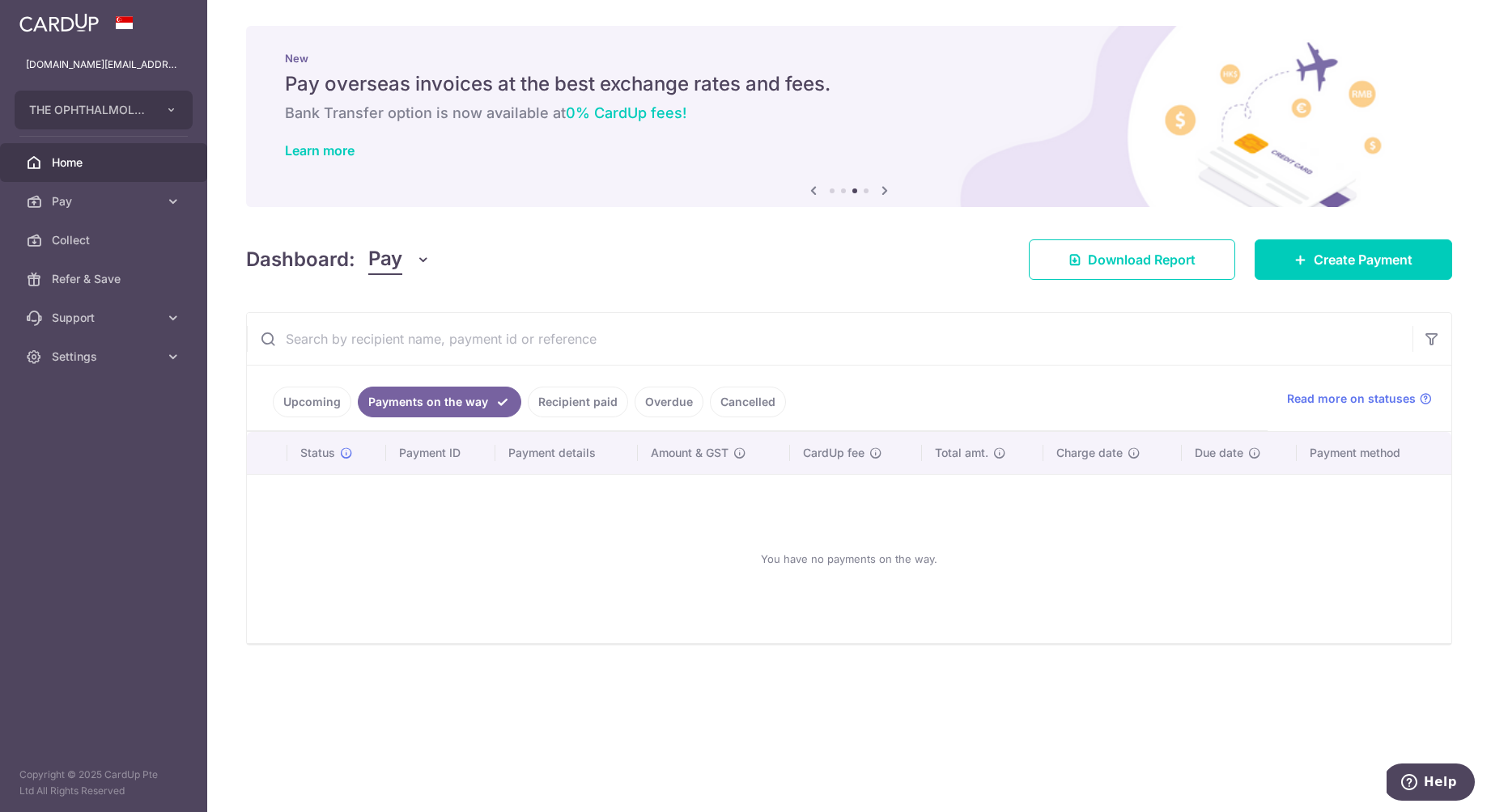
click at [712, 401] on link "Cancelled" at bounding box center [748, 402] width 76 height 31
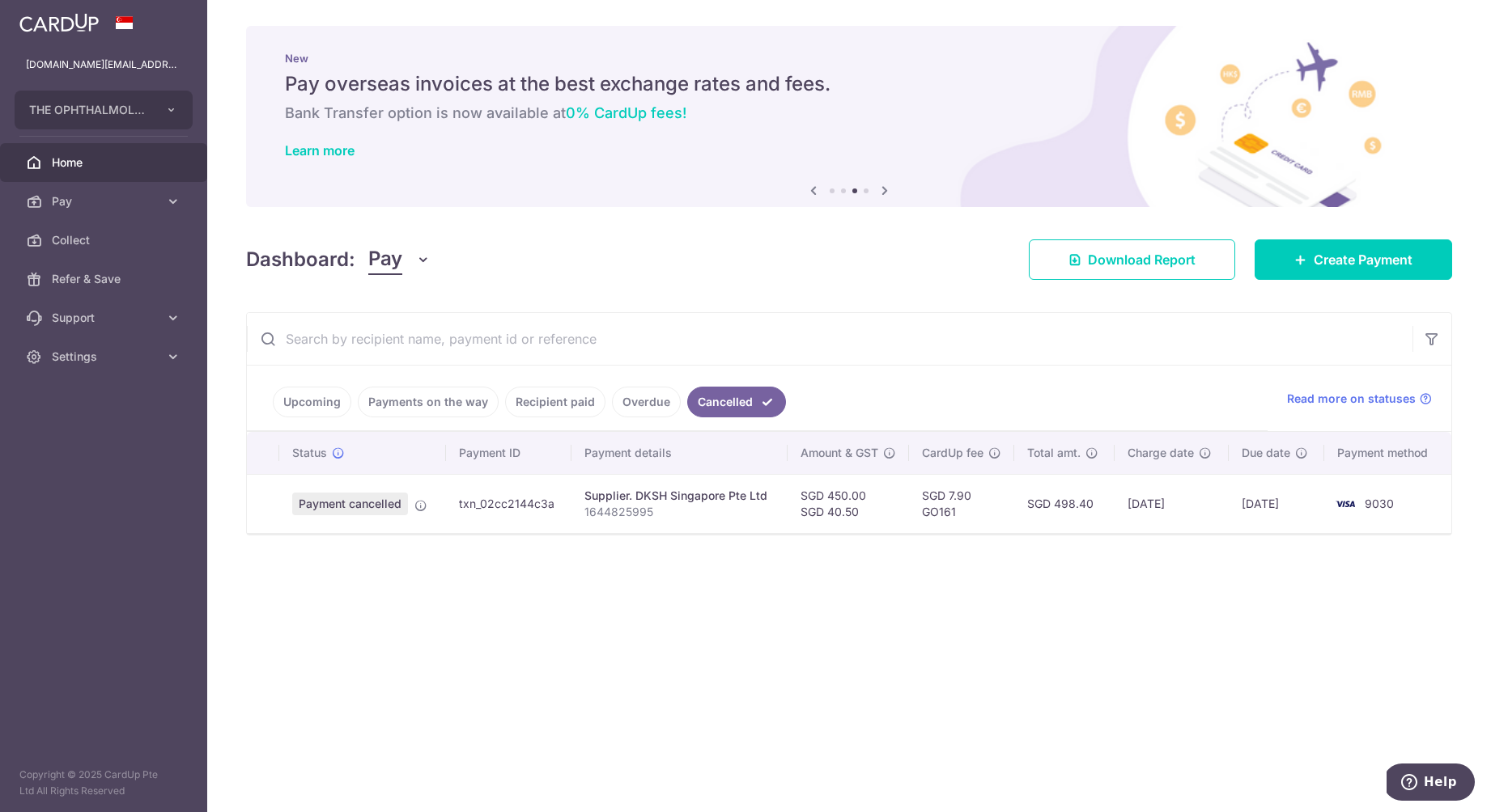
click at [650, 403] on link "Overdue" at bounding box center [647, 402] width 69 height 31
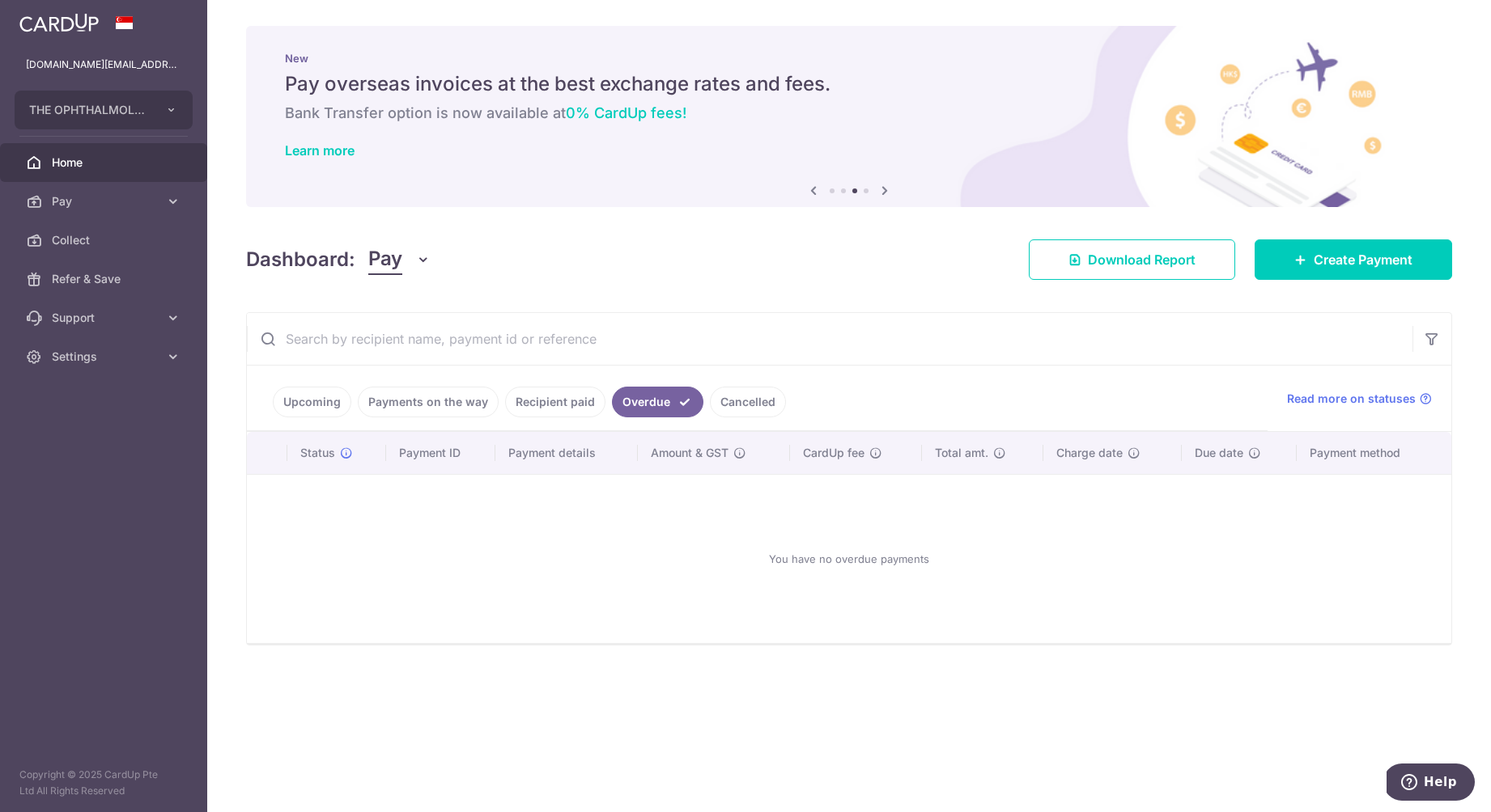
click at [317, 407] on link "Upcoming" at bounding box center [312, 402] width 78 height 31
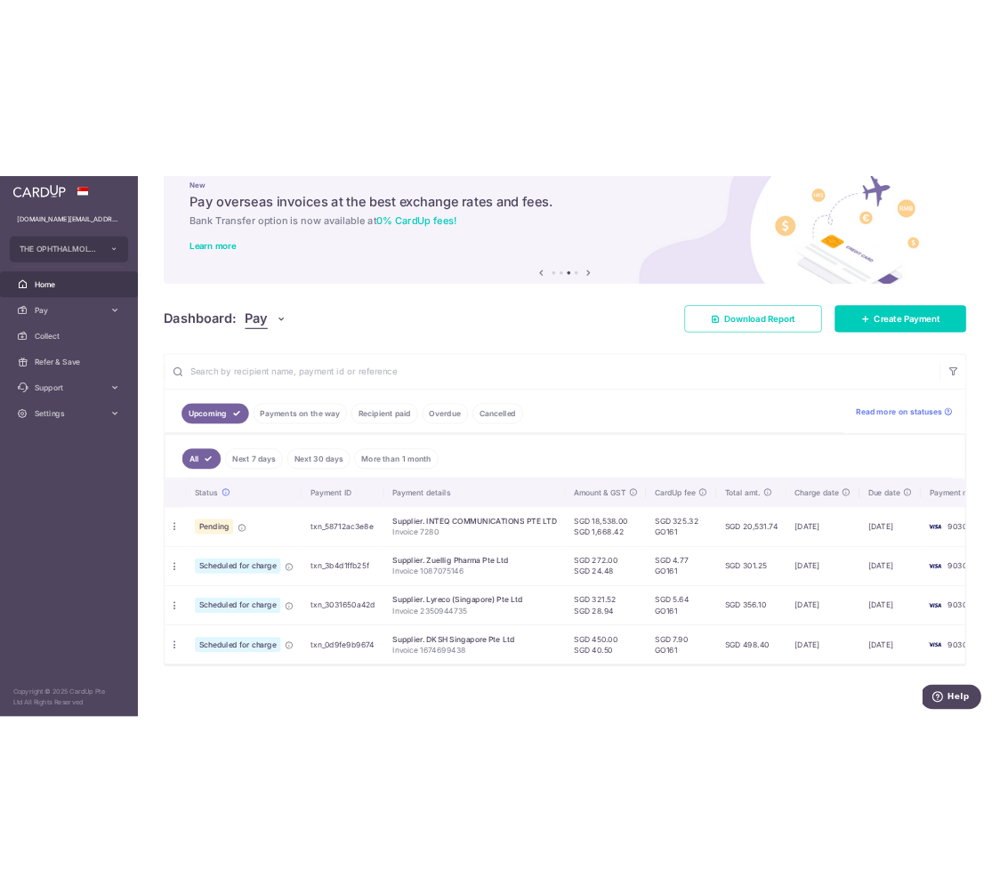
scroll to position [50, 0]
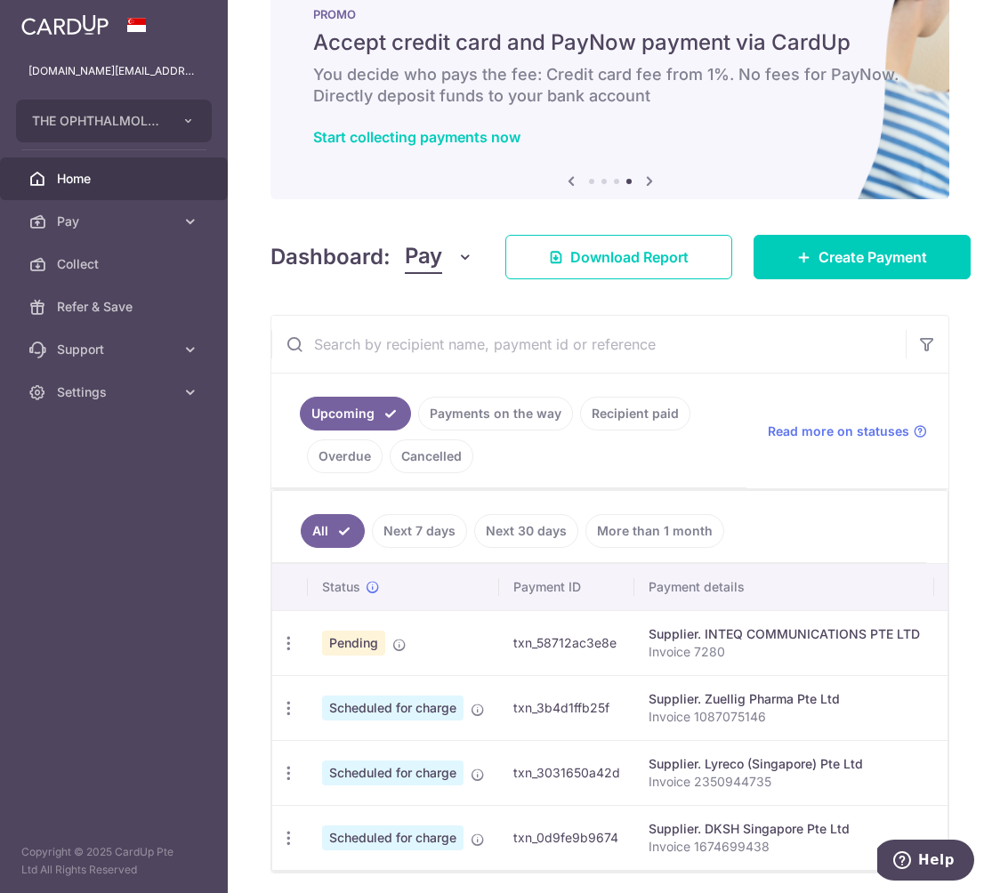
click at [969, 160] on div "× Pause Schedule Pause all future payments in this series Pause just this one p…" at bounding box center [610, 446] width 764 height 893
